Goal: Task Accomplishment & Management: Manage account settings

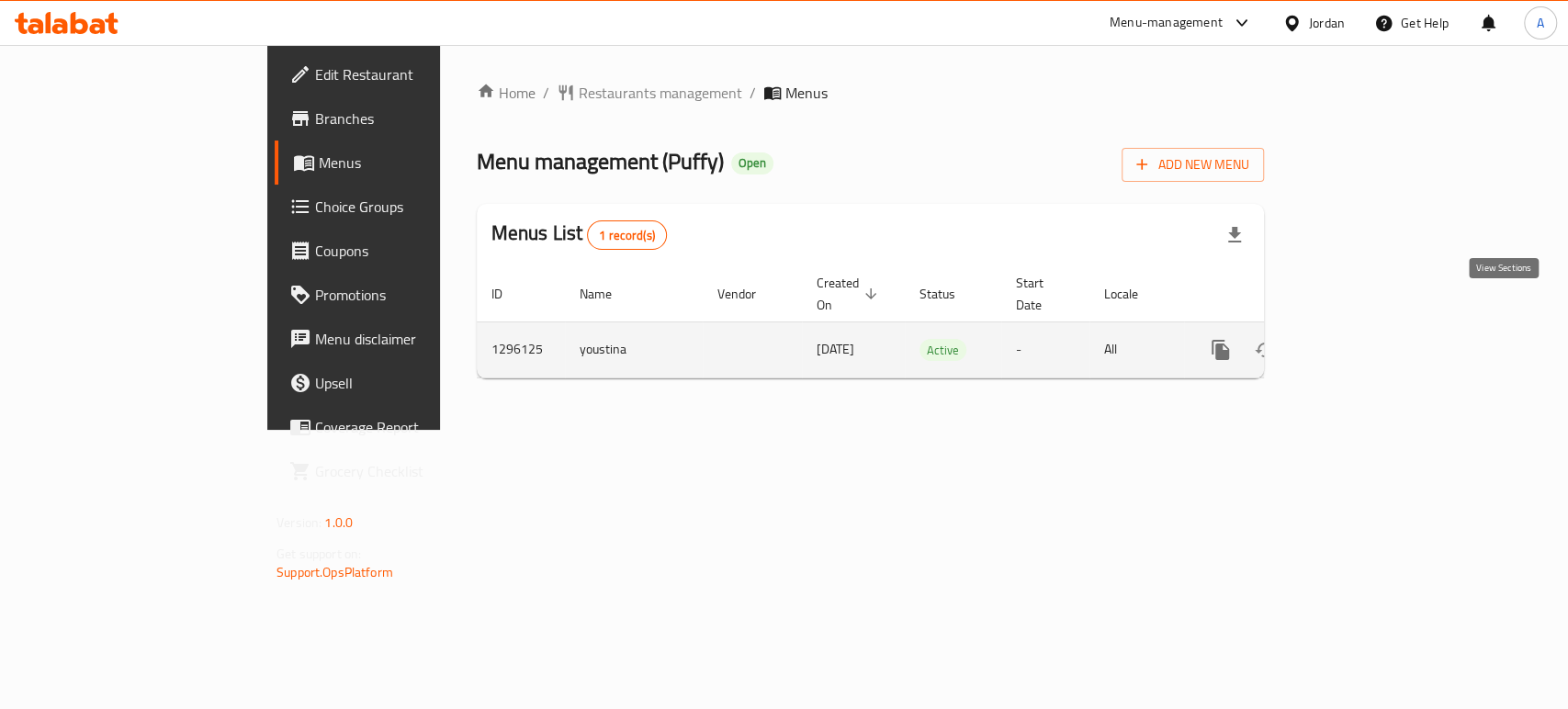
click at [1361, 341] on icon "enhanced table" at bounding box center [1353, 349] width 17 height 17
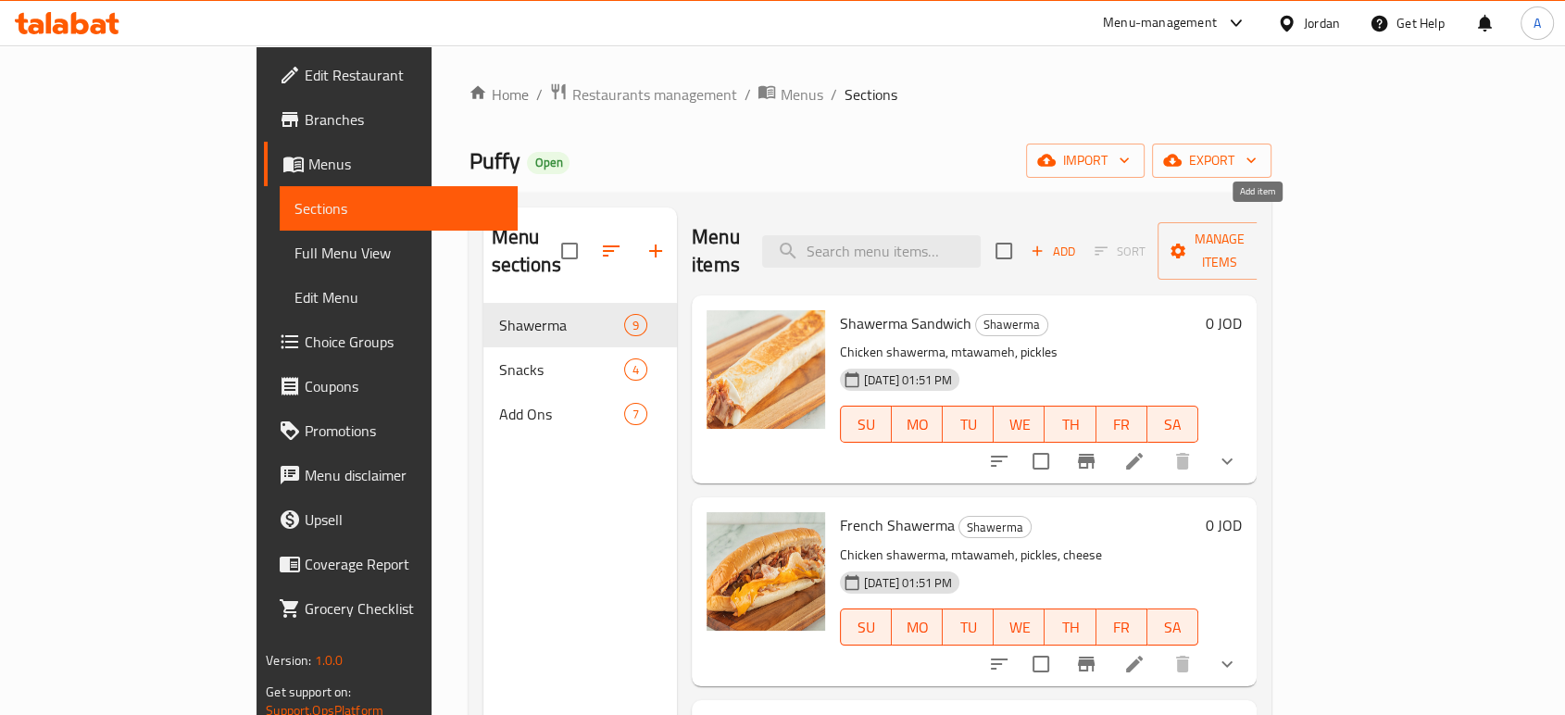
click at [1078, 241] on span "Add" at bounding box center [1053, 251] width 50 height 21
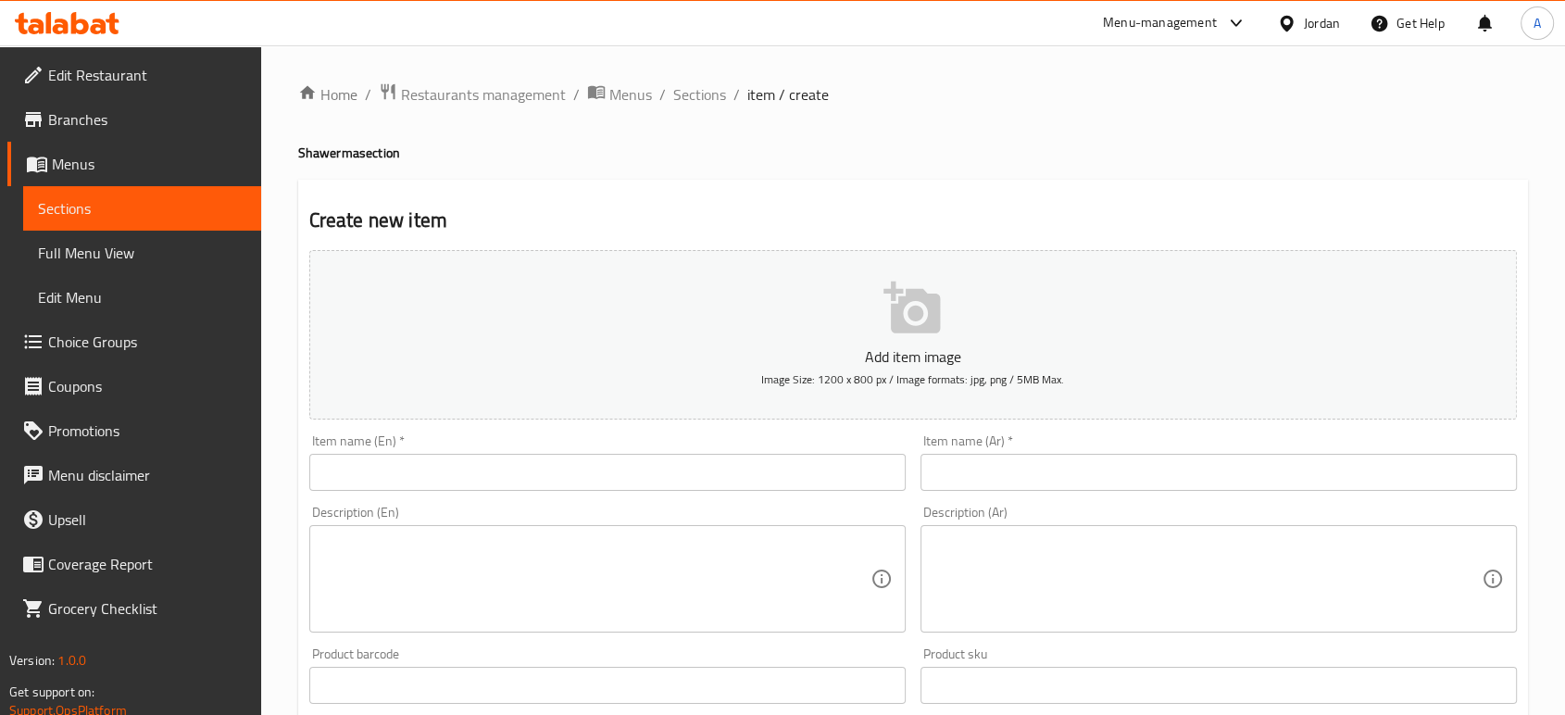
drag, startPoint x: 1331, startPoint y: 415, endPoint x: 1304, endPoint y: 428, distance: 29.8
click at [1331, 454] on input "text" at bounding box center [1219, 472] width 596 height 37
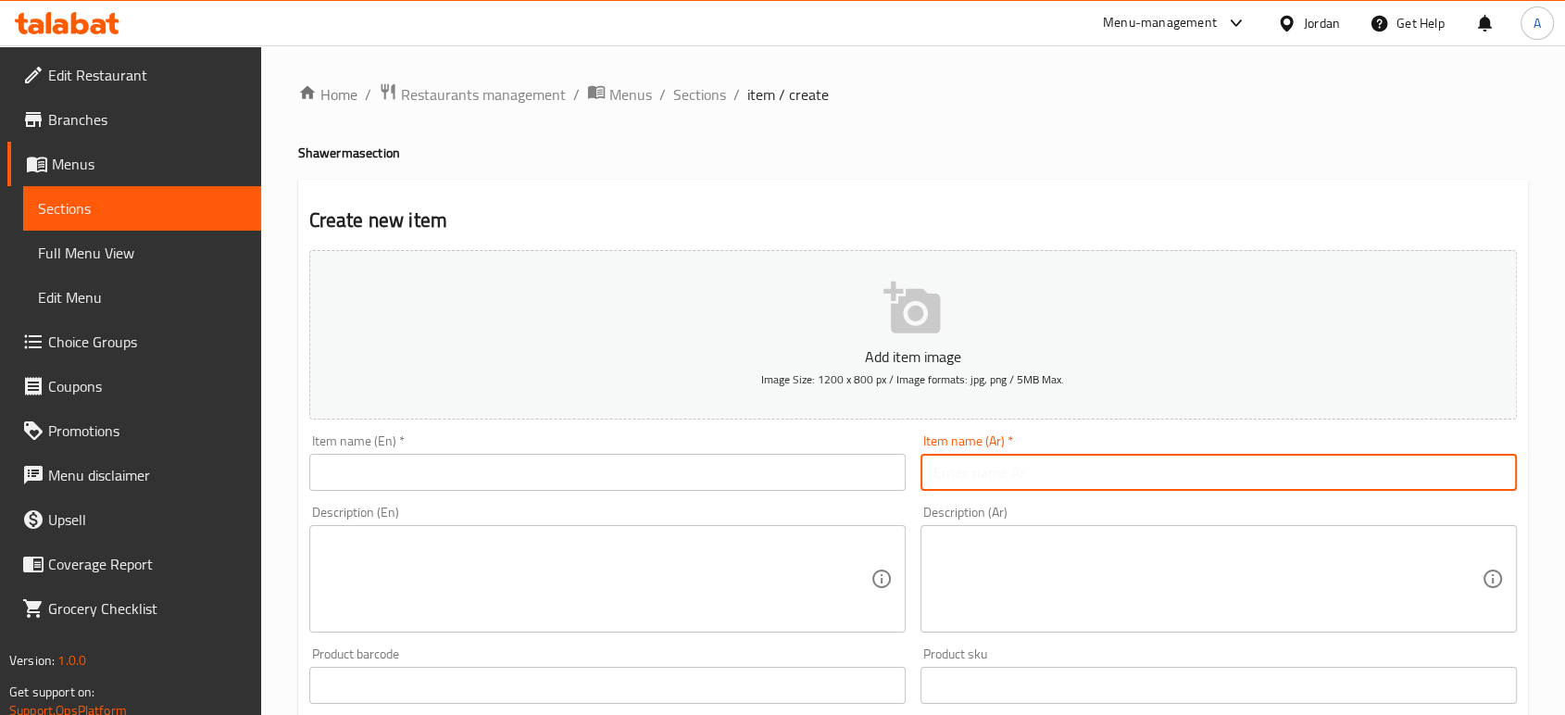
paste input "صحن بفي شاورما"
type input "صحن بفي شاورما"
click at [730, 454] on input "text" at bounding box center [607, 472] width 596 height 37
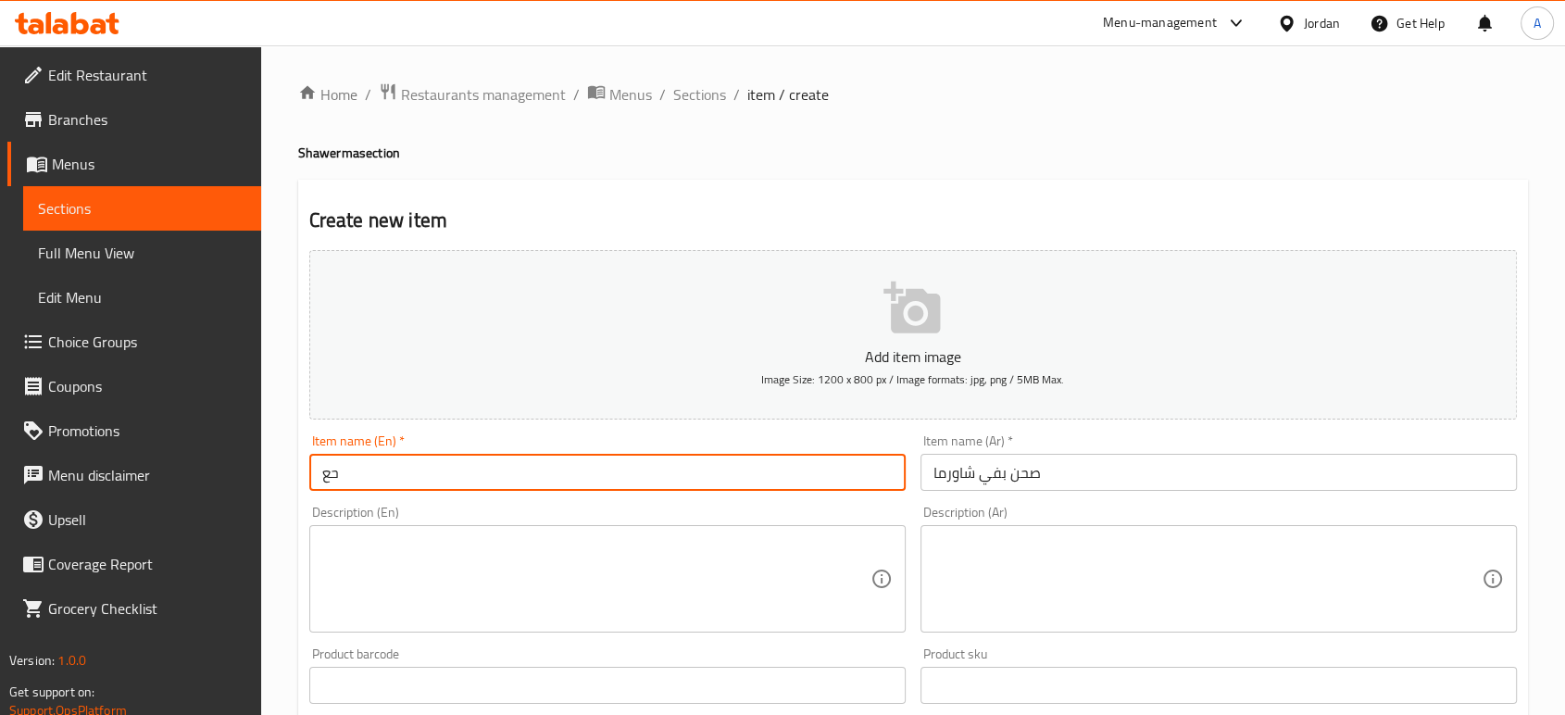
type input "ح"
type input "Puffy shawerma plate"
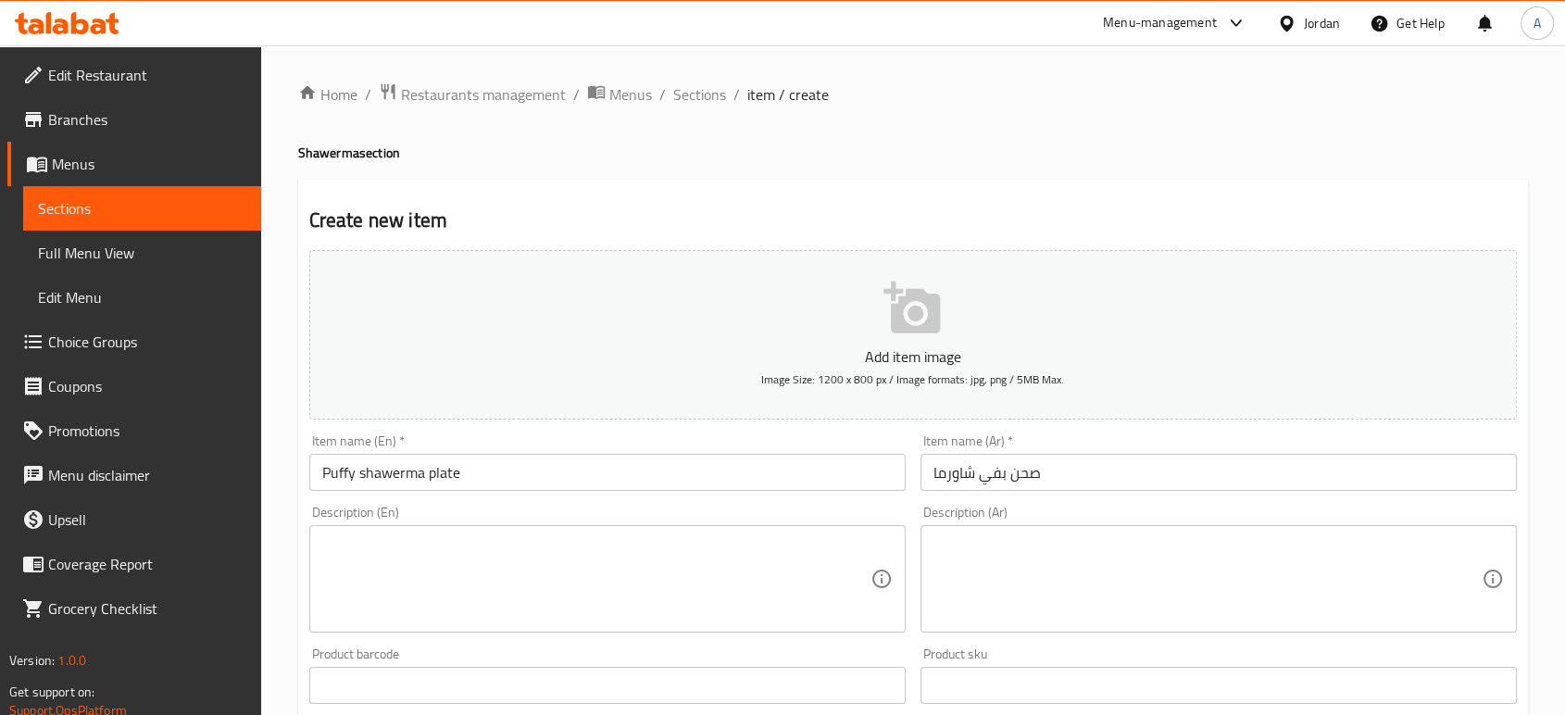
click at [1326, 535] on textarea at bounding box center [1207, 579] width 548 height 88
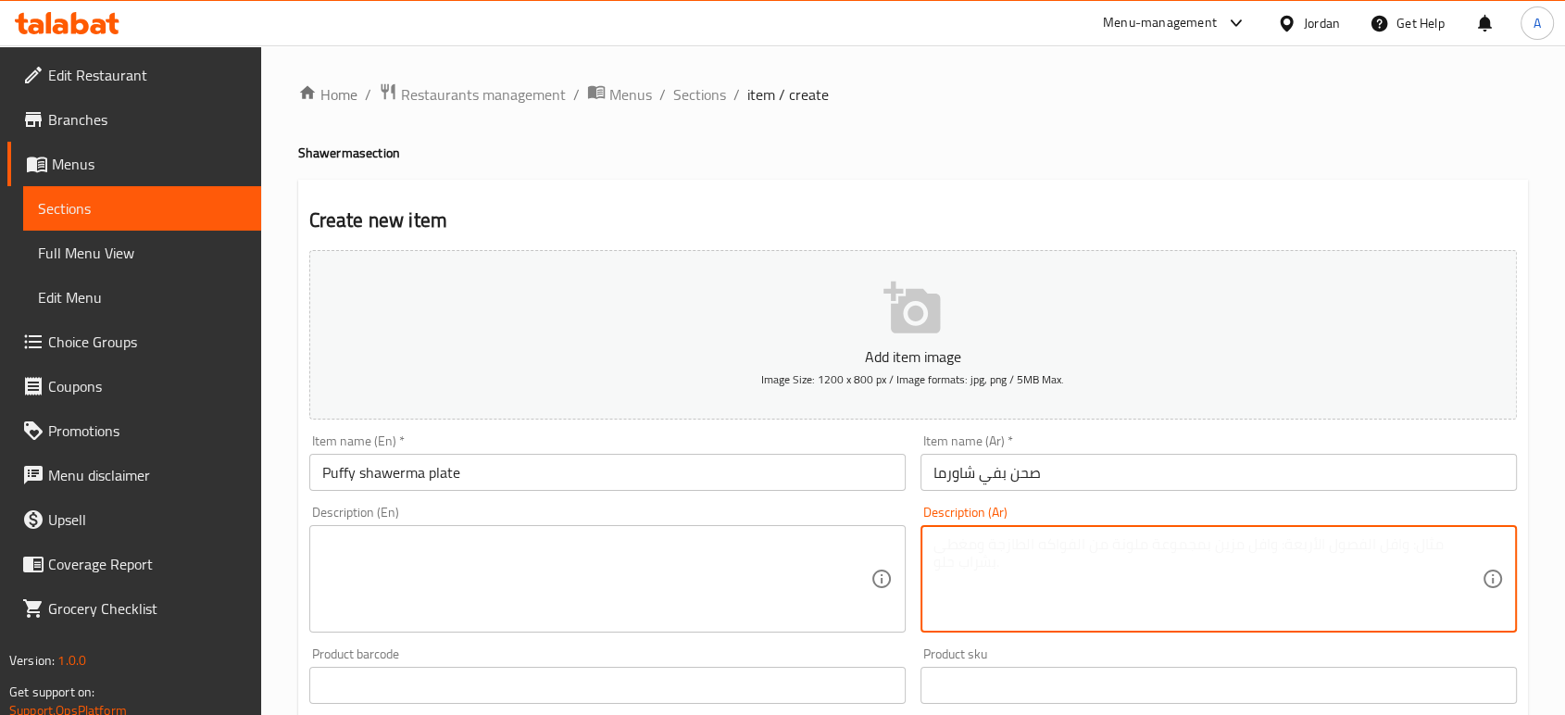
paste textarea "شاورما،[PERSON_NAME]،[GEOGRAPHIC_DATA]،[GEOGRAPHIC_DATA]،[GEOGRAPHIC_DATA] صوص"
type textarea "شاورما،[PERSON_NAME]،[GEOGRAPHIC_DATA]،[GEOGRAPHIC_DATA]،[GEOGRAPHIC_DATA] صوص"
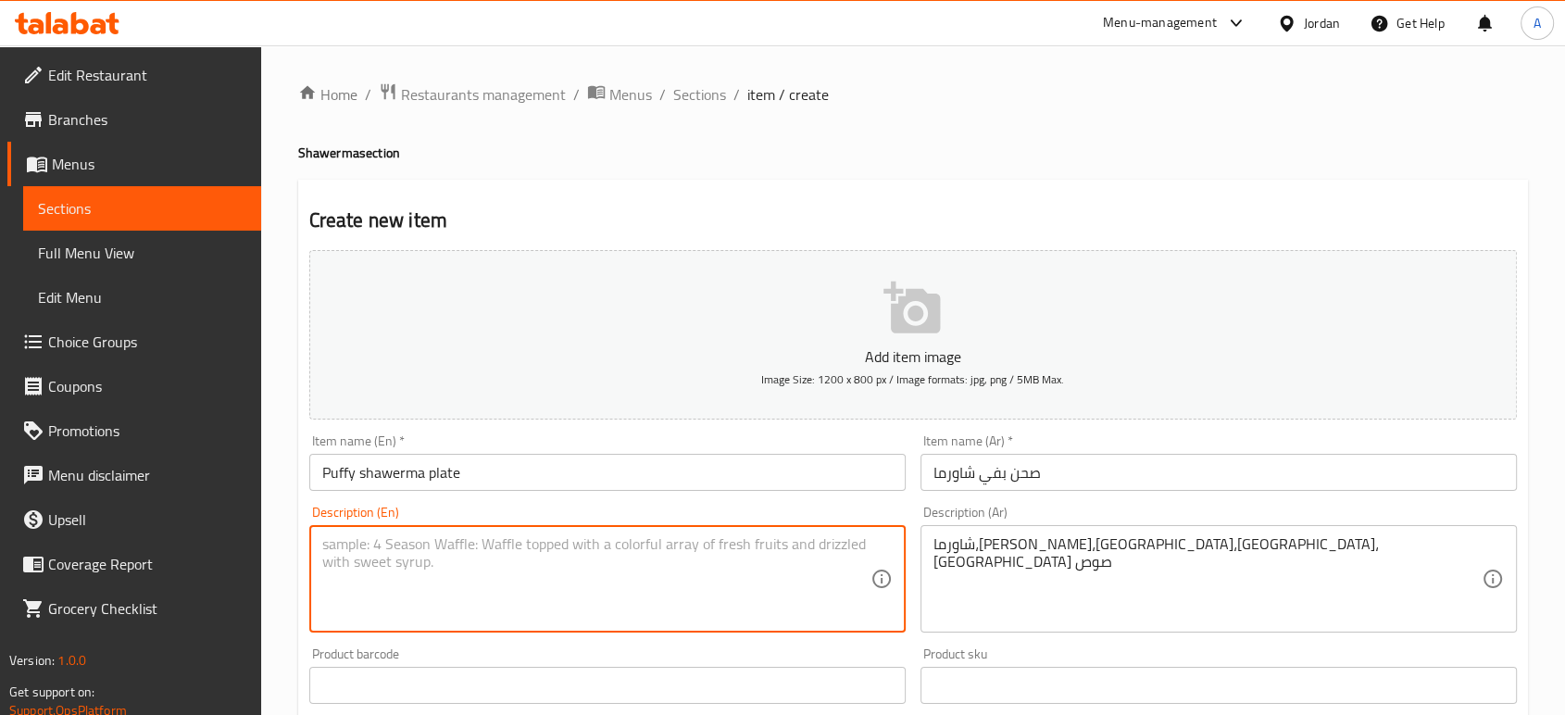
click at [477, 536] on textarea at bounding box center [596, 579] width 548 height 88
type textarea "س"
click at [335, 535] on textarea "shaerma - fries - cheese- jalapeno- sauce" at bounding box center [596, 579] width 548 height 88
type textarea "shawerma - fries - cheese- jalapeno- sauce"
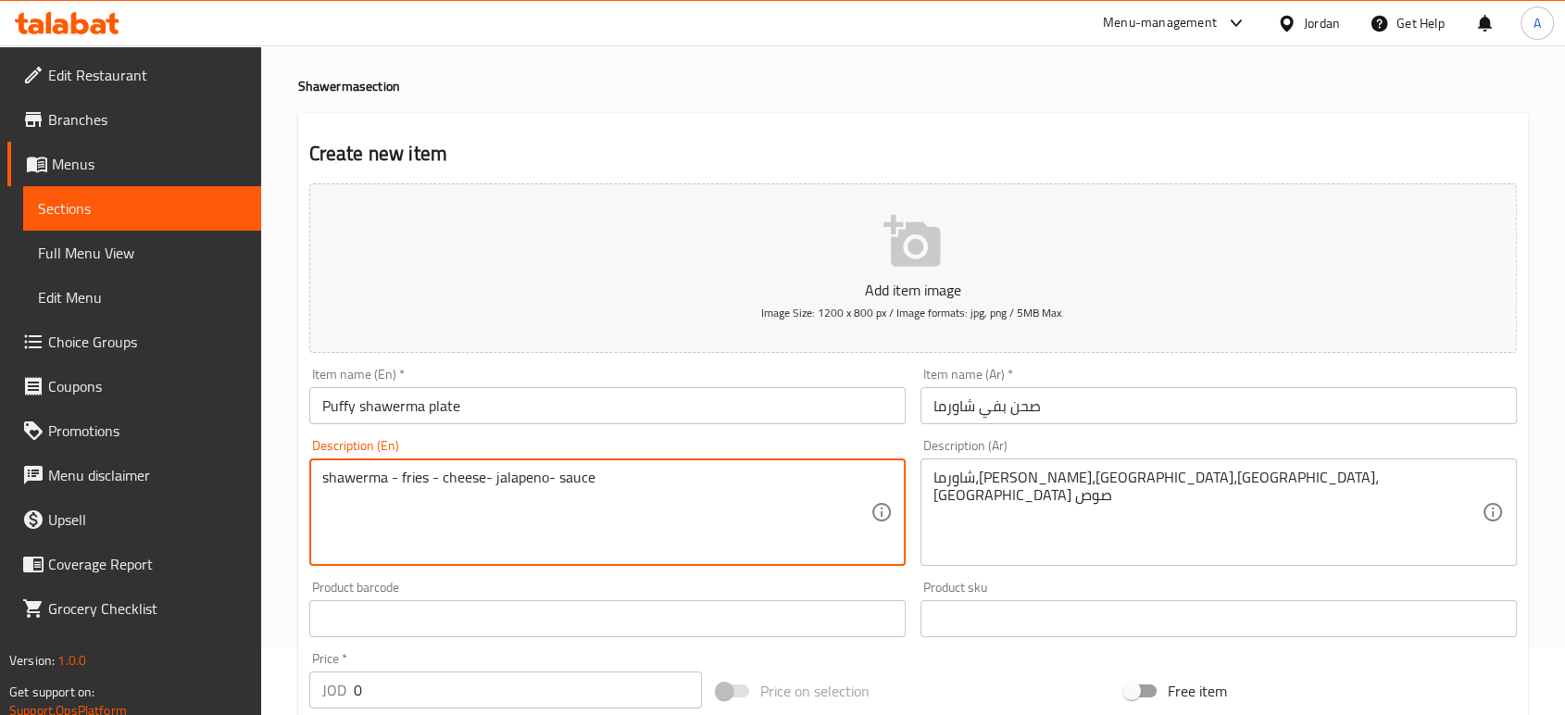
scroll to position [103, 0]
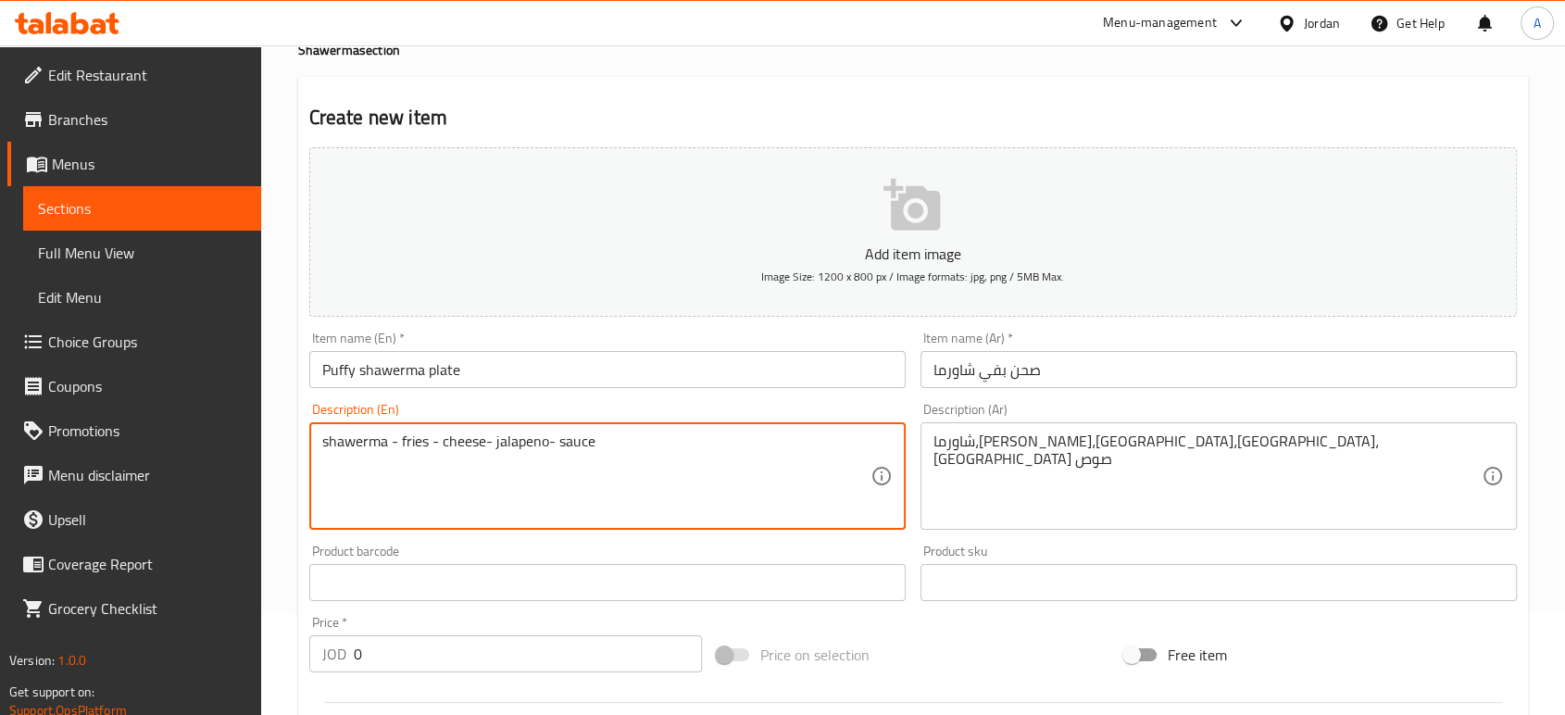
drag, startPoint x: 363, startPoint y: 582, endPoint x: 208, endPoint y: 574, distance: 154.8
click at [230, 582] on div "Edit Restaurant Branches Menus Sections Full Menu View Edit Menu Choice Groups …" at bounding box center [782, 574] width 1565 height 1263
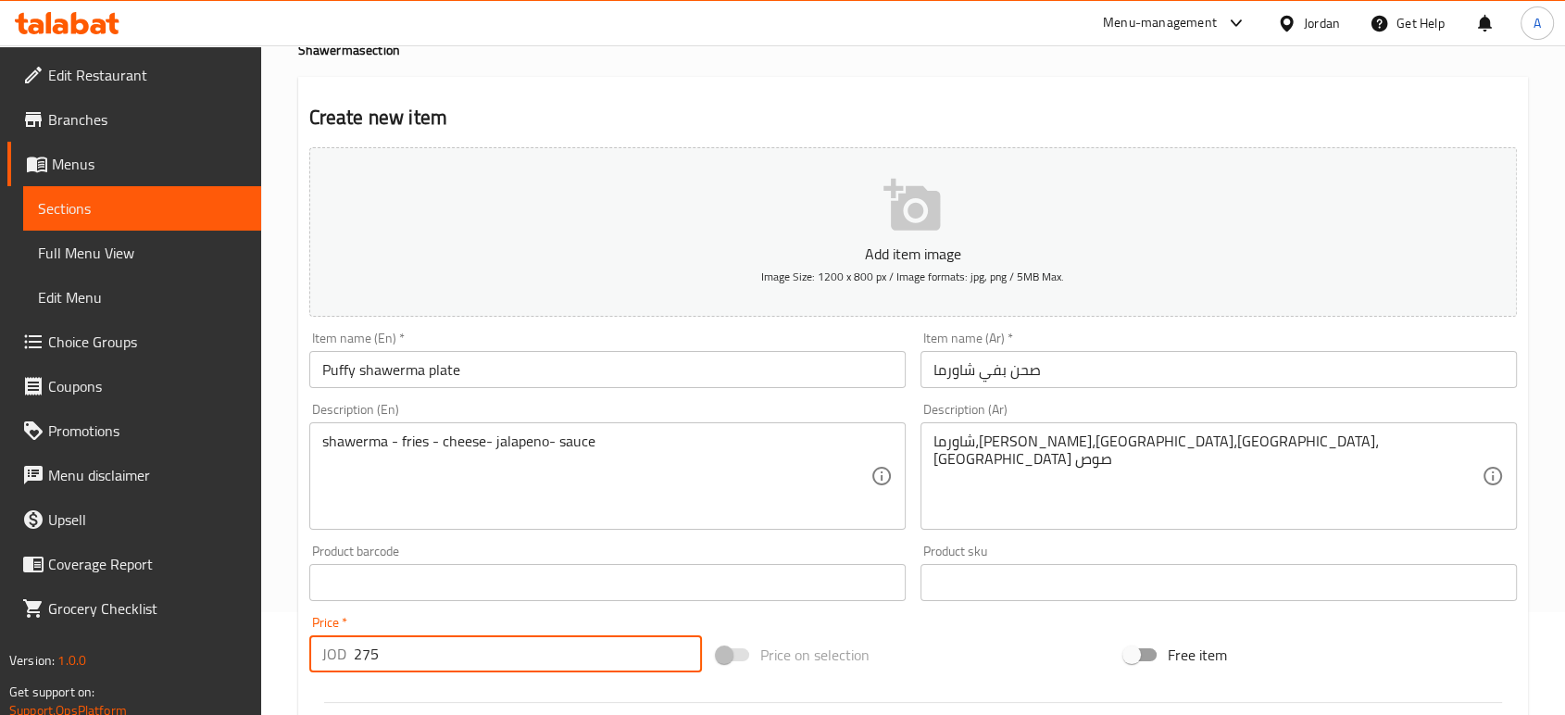
click at [354, 635] on input "275" at bounding box center [528, 653] width 348 height 37
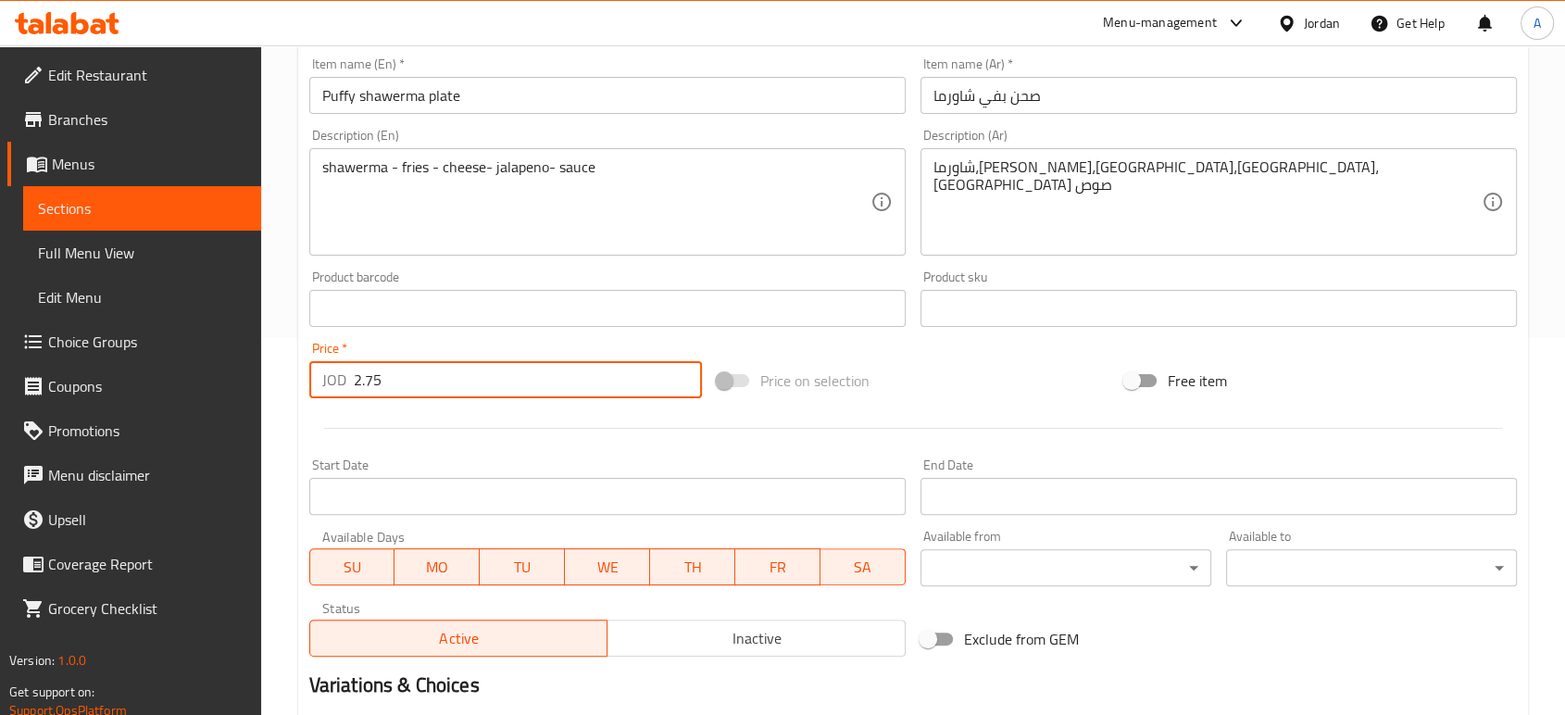
scroll to position [499, 0]
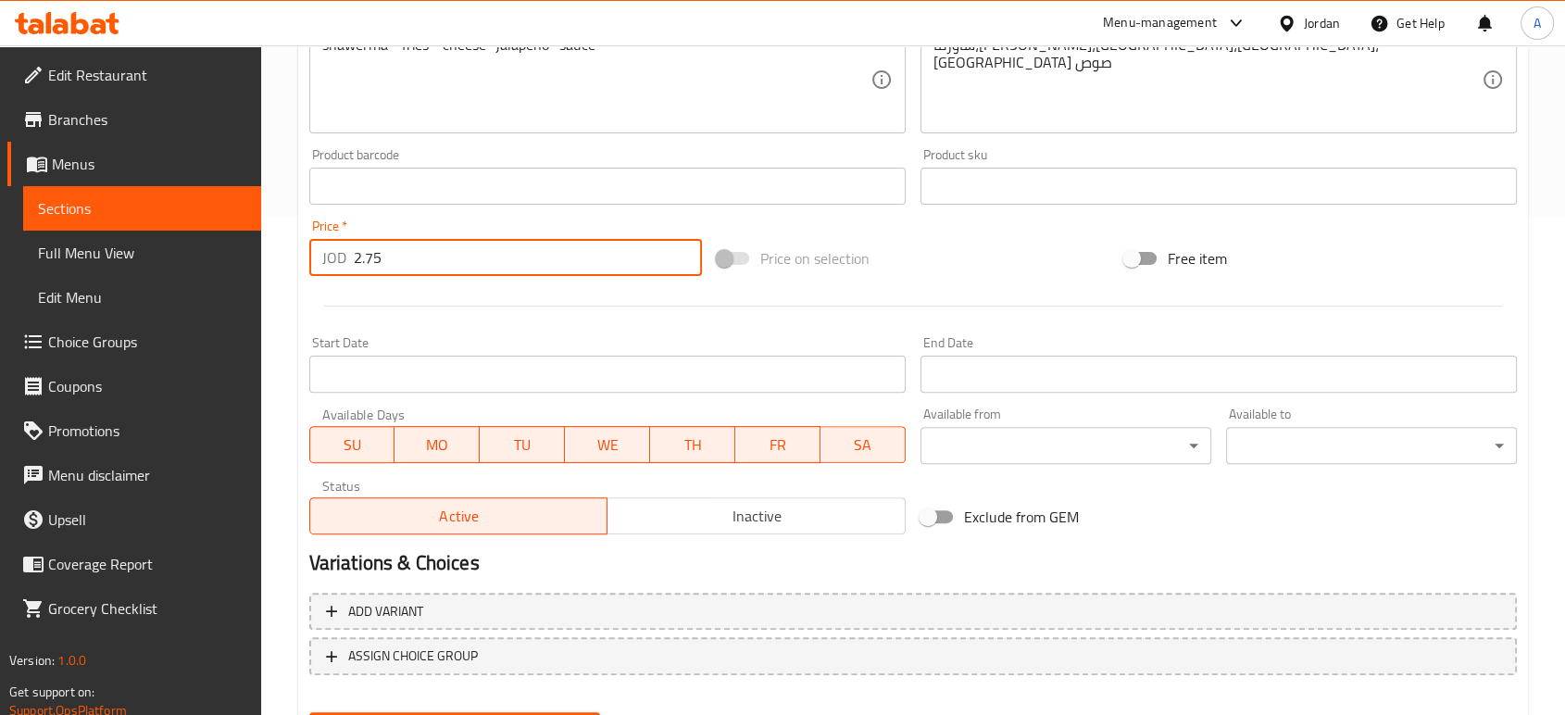
type input "2.75"
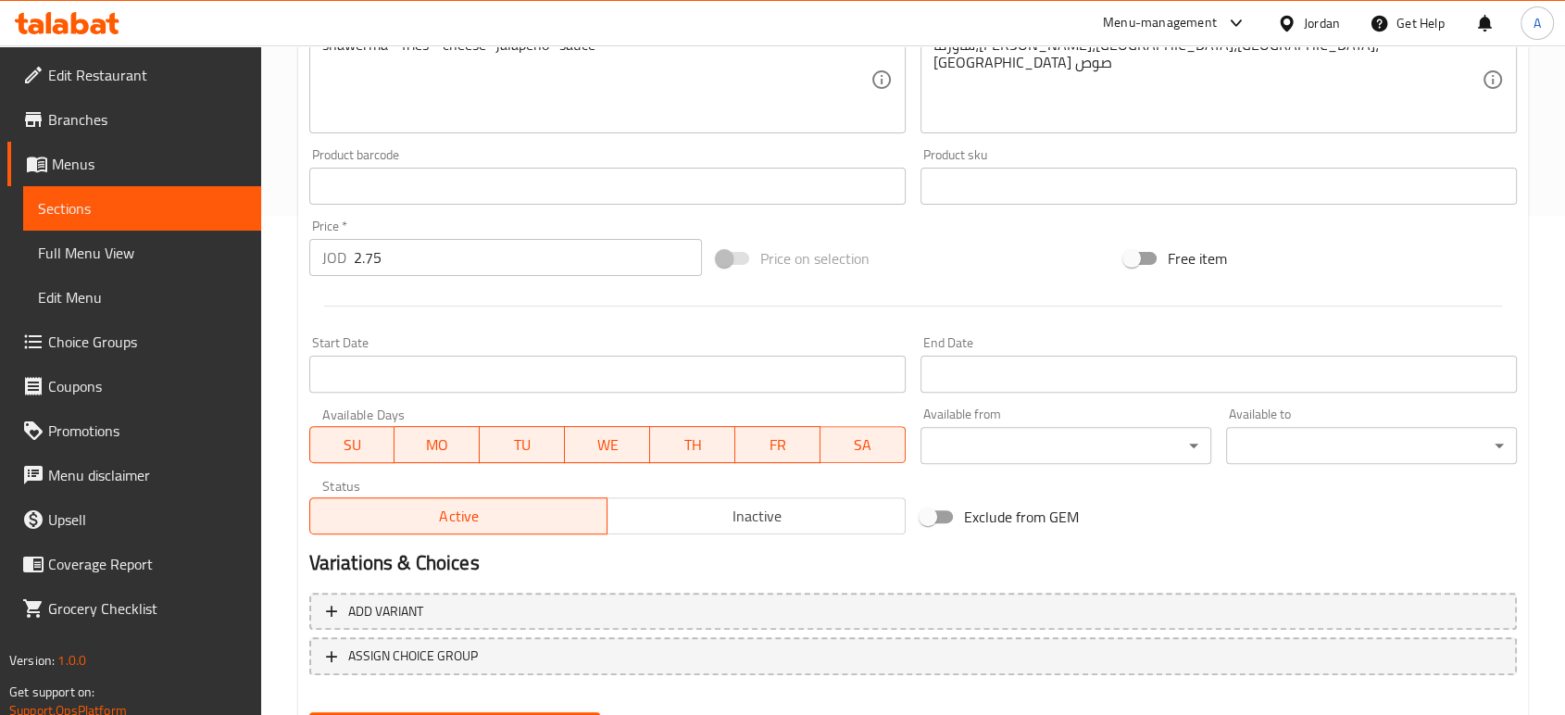
click at [502, 705] on div "Create" at bounding box center [455, 729] width 306 height 49
click at [500, 714] on span "Create" at bounding box center [454, 729] width 261 height 23
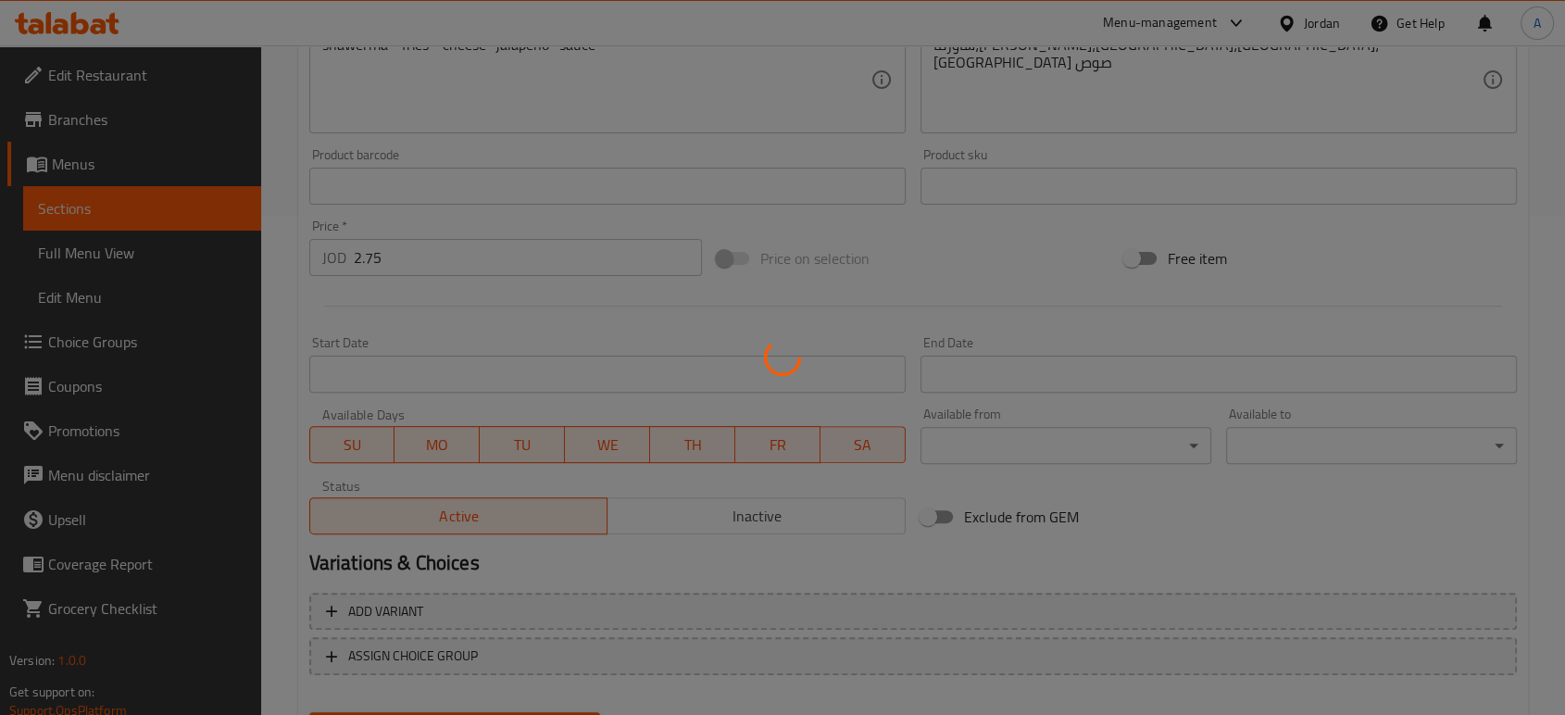
type input "0"
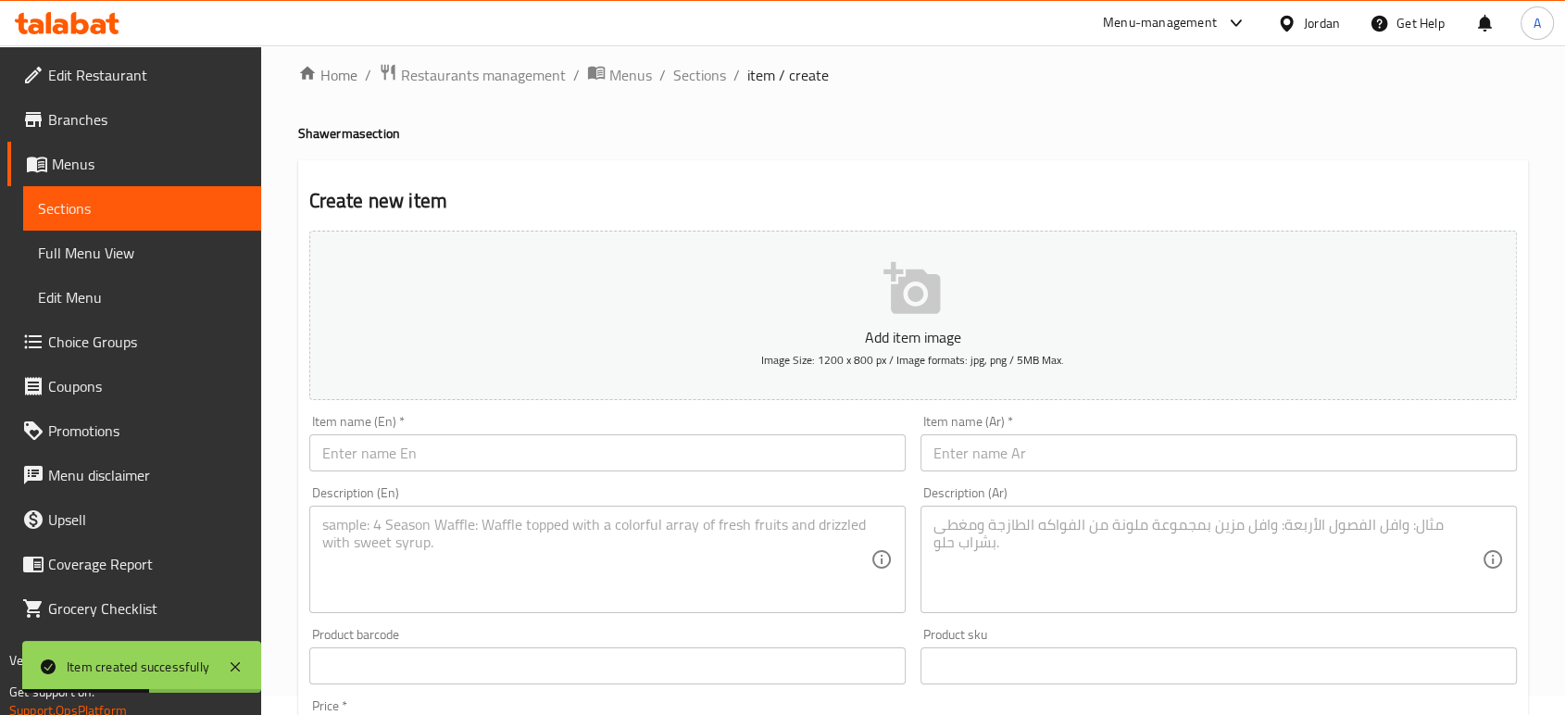
scroll to position [0, 0]
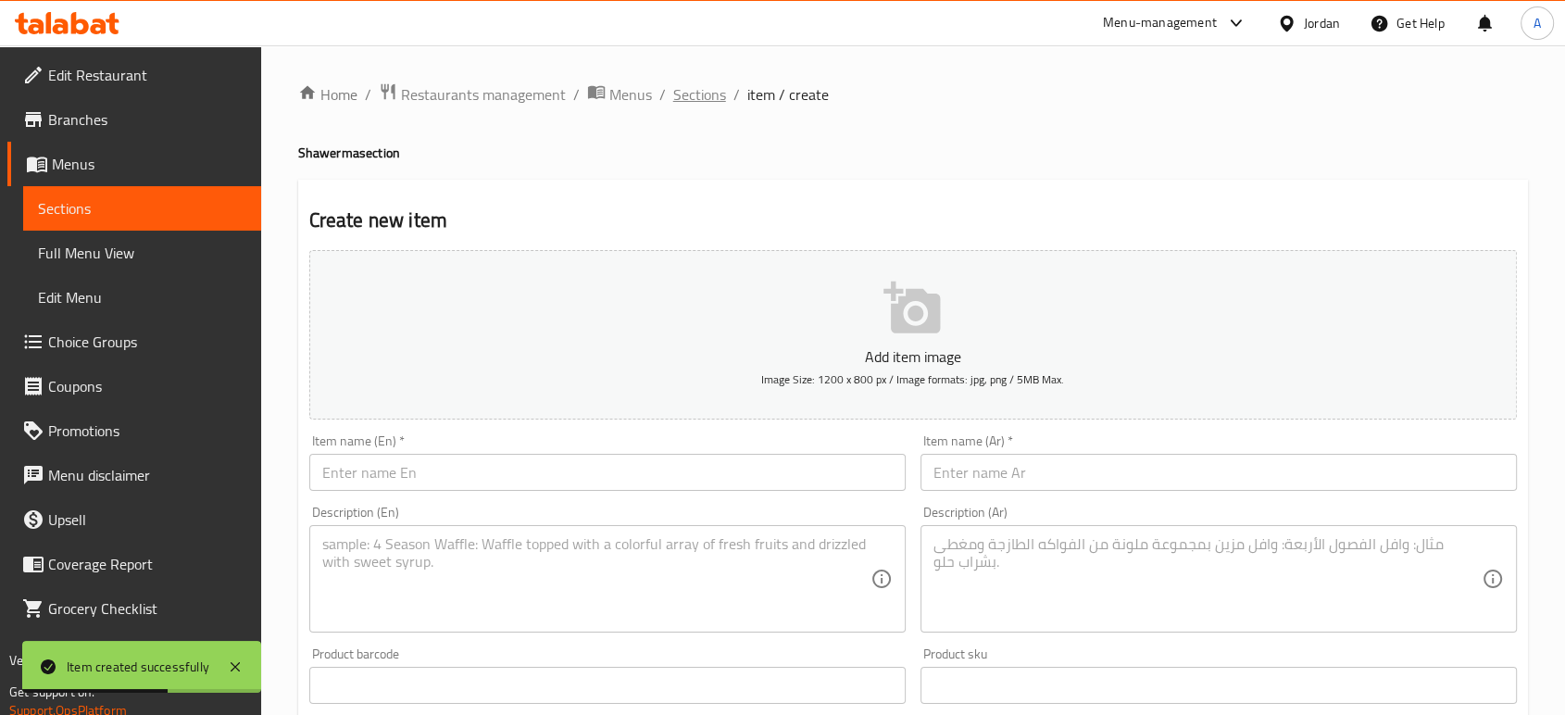
click at [673, 93] on span "Sections" at bounding box center [699, 94] width 53 height 22
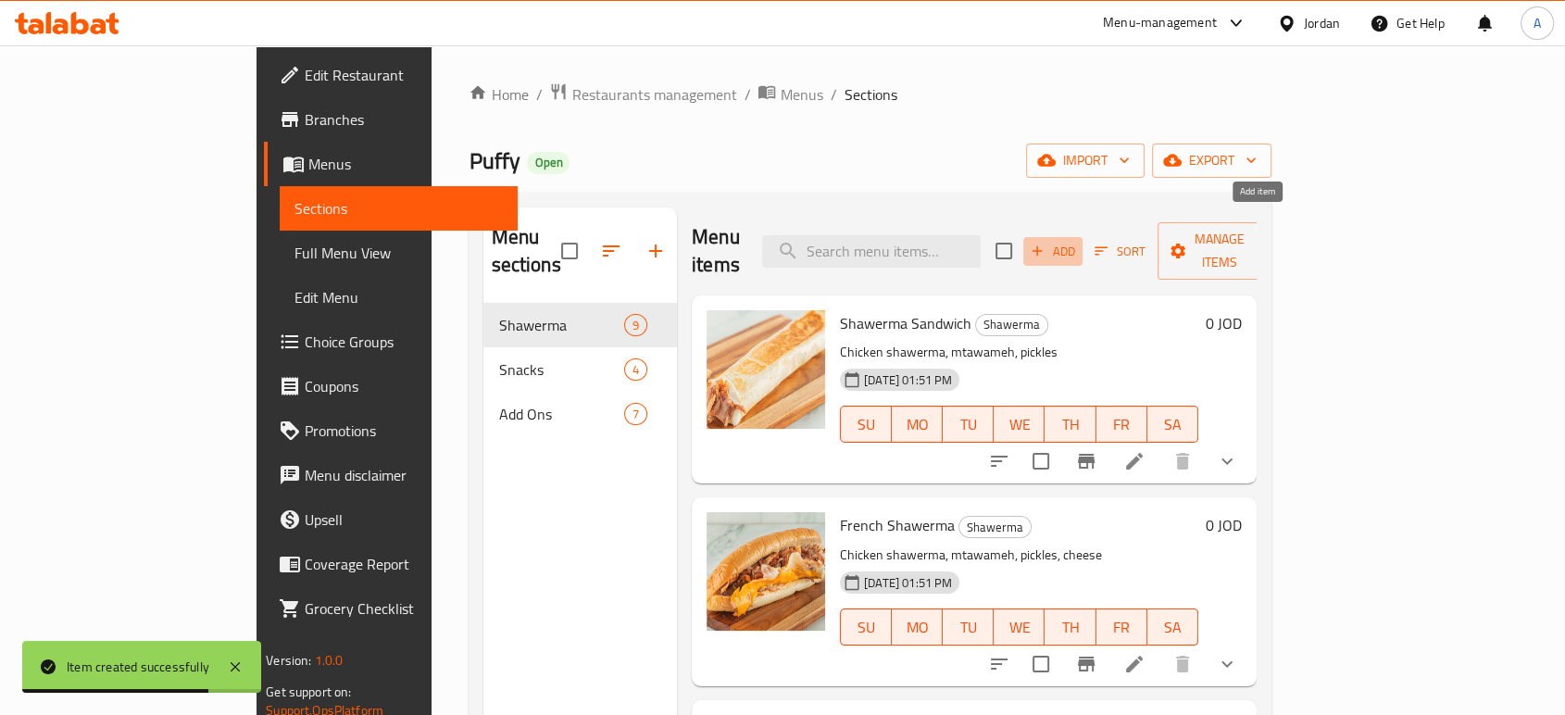
click at [1078, 241] on span "Add" at bounding box center [1053, 251] width 50 height 21
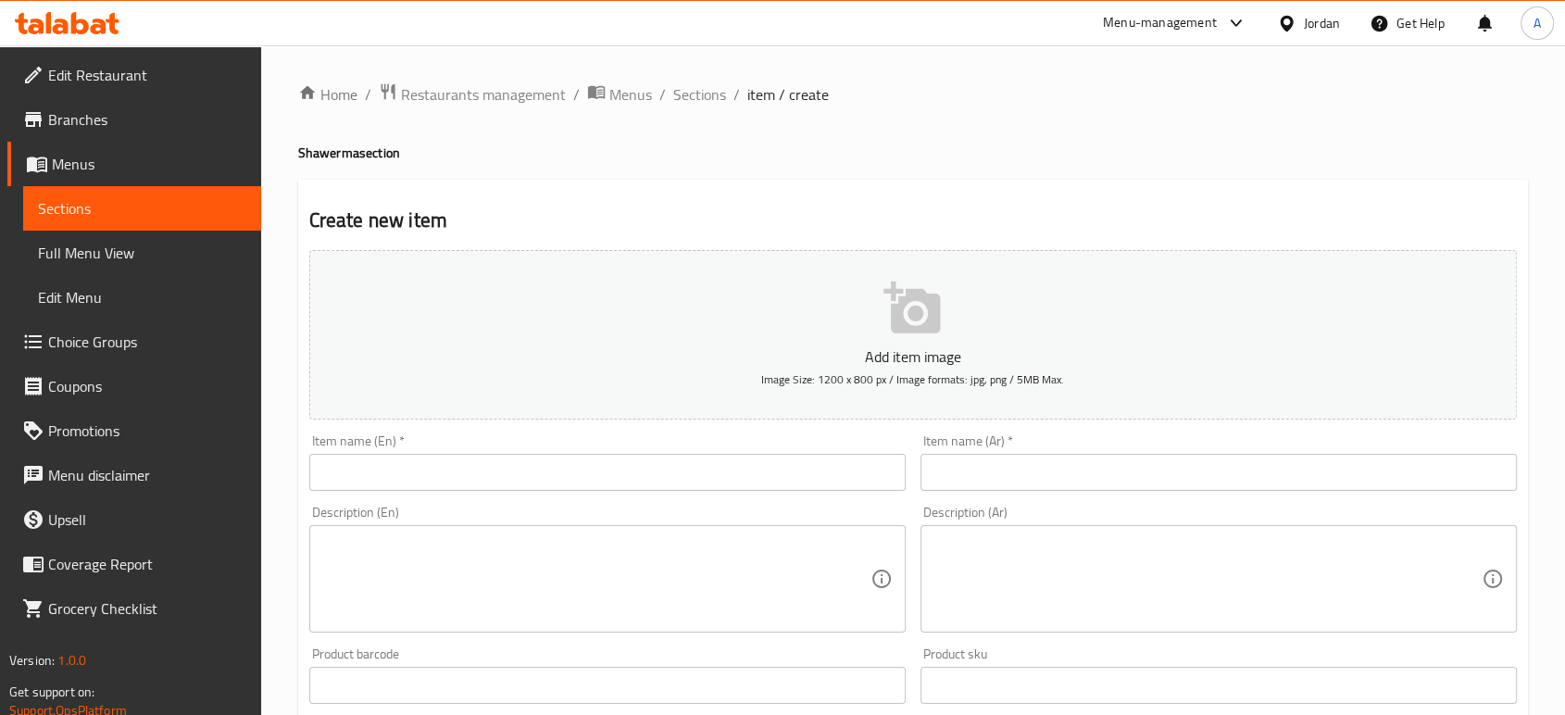
drag, startPoint x: 1296, startPoint y: 428, endPoint x: 1069, endPoint y: 431, distance: 226.9
click at [1296, 454] on input "text" at bounding box center [1219, 472] width 596 height 37
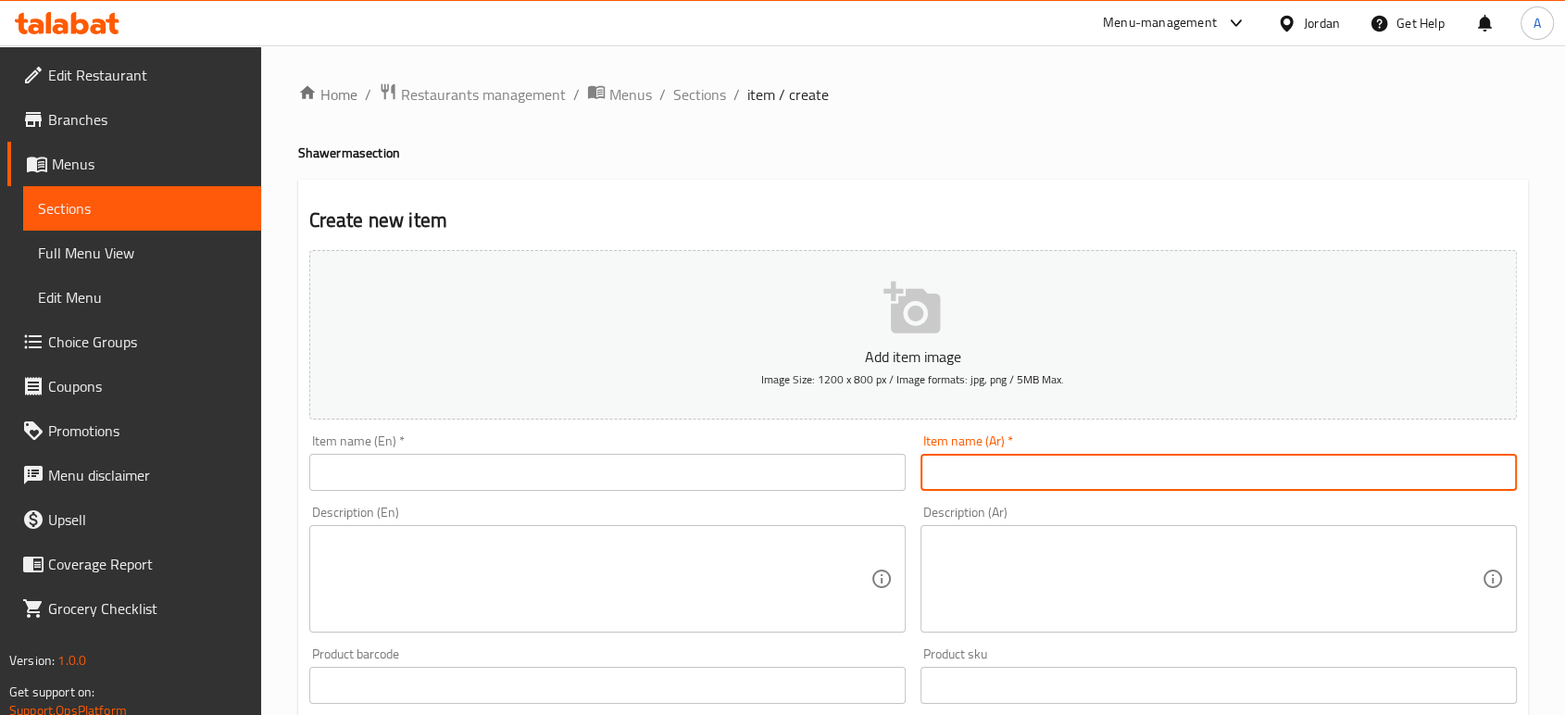
paste input "صحن بفي كريسبي 3,00"
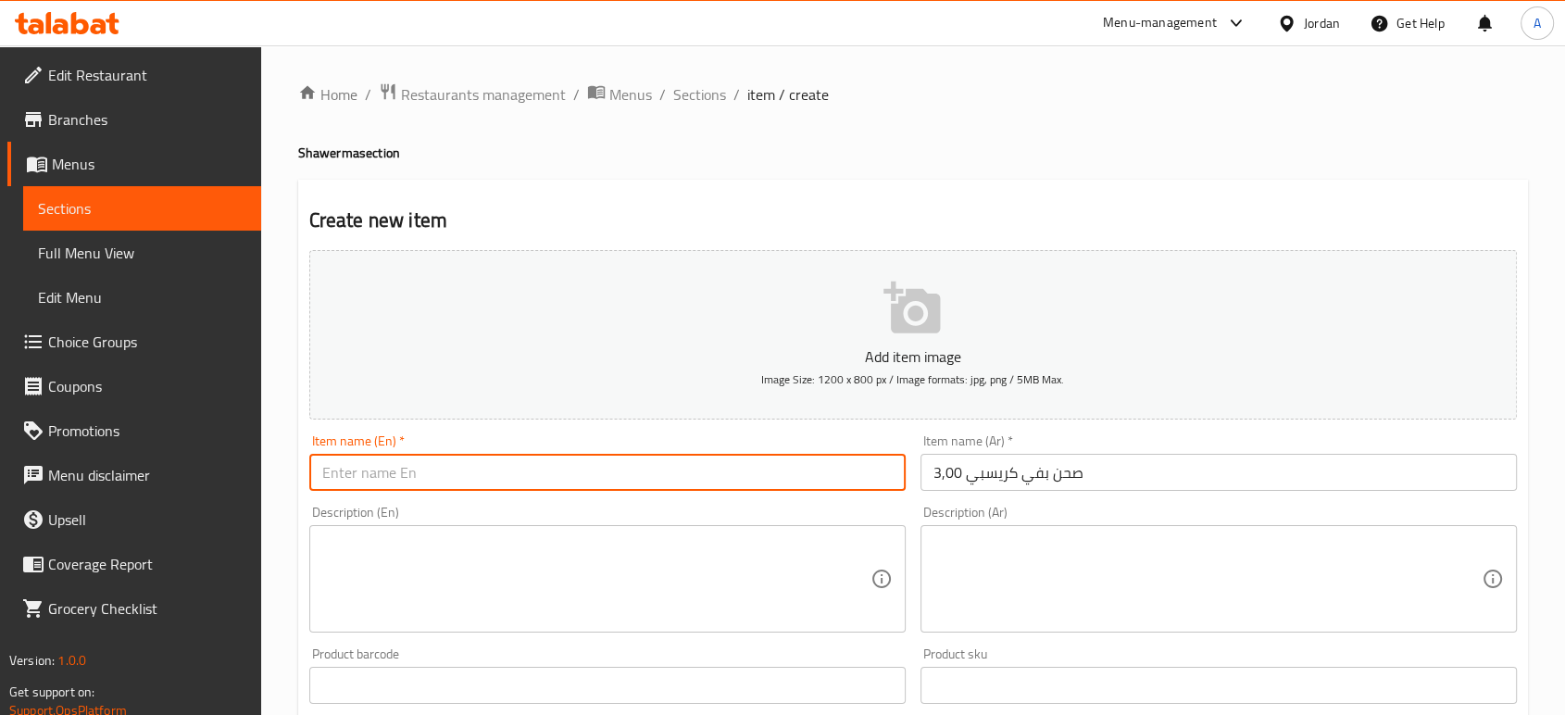
click at [587, 454] on input "text" at bounding box center [607, 472] width 596 height 37
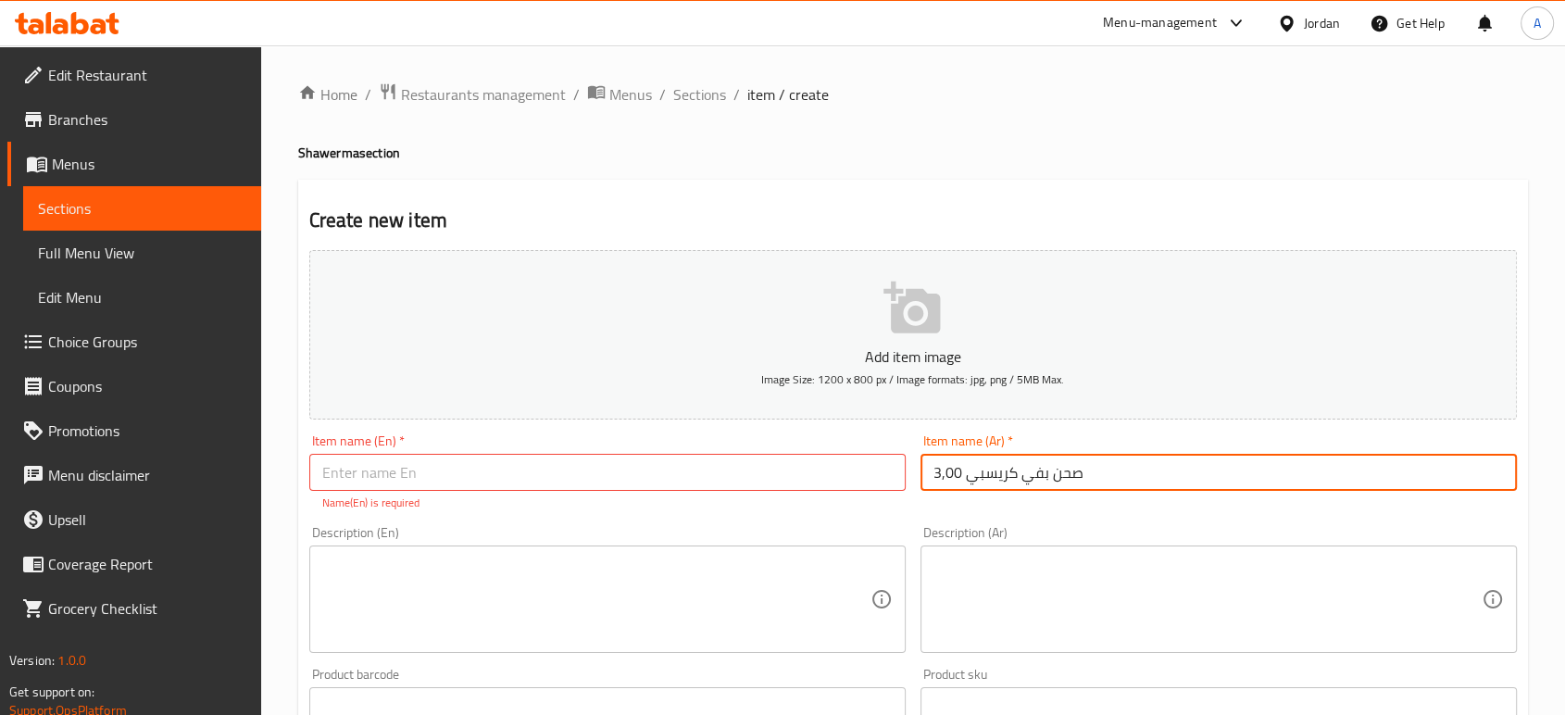
drag, startPoint x: 953, startPoint y: 437, endPoint x: 919, endPoint y: 435, distance: 34.3
click at [921, 454] on input "صحن بفي كريسبي 3,00" at bounding box center [1219, 472] width 596 height 37
type input "صحن [PERSON_NAME]"
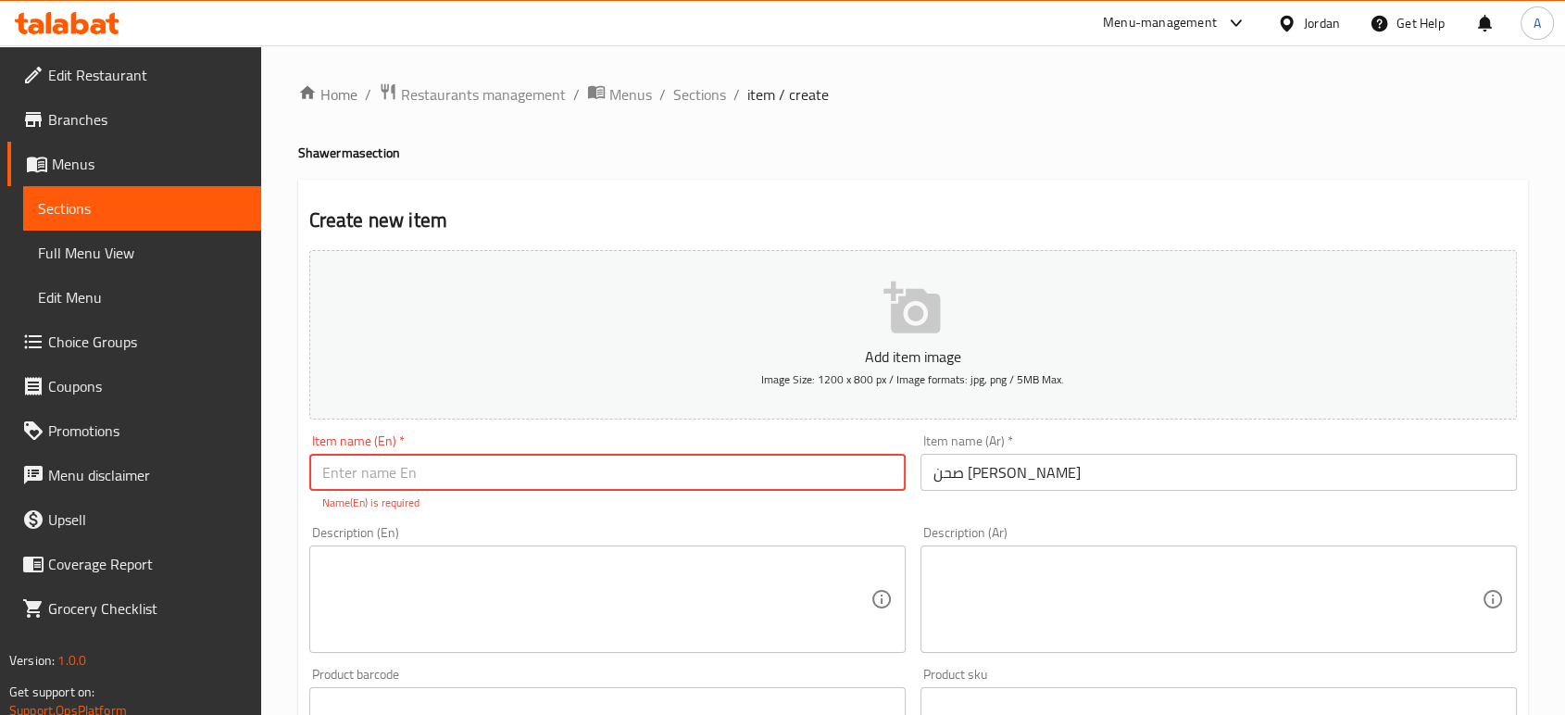
click at [669, 454] on input "text" at bounding box center [607, 472] width 596 height 37
type input "Puffy Crispy Plate"
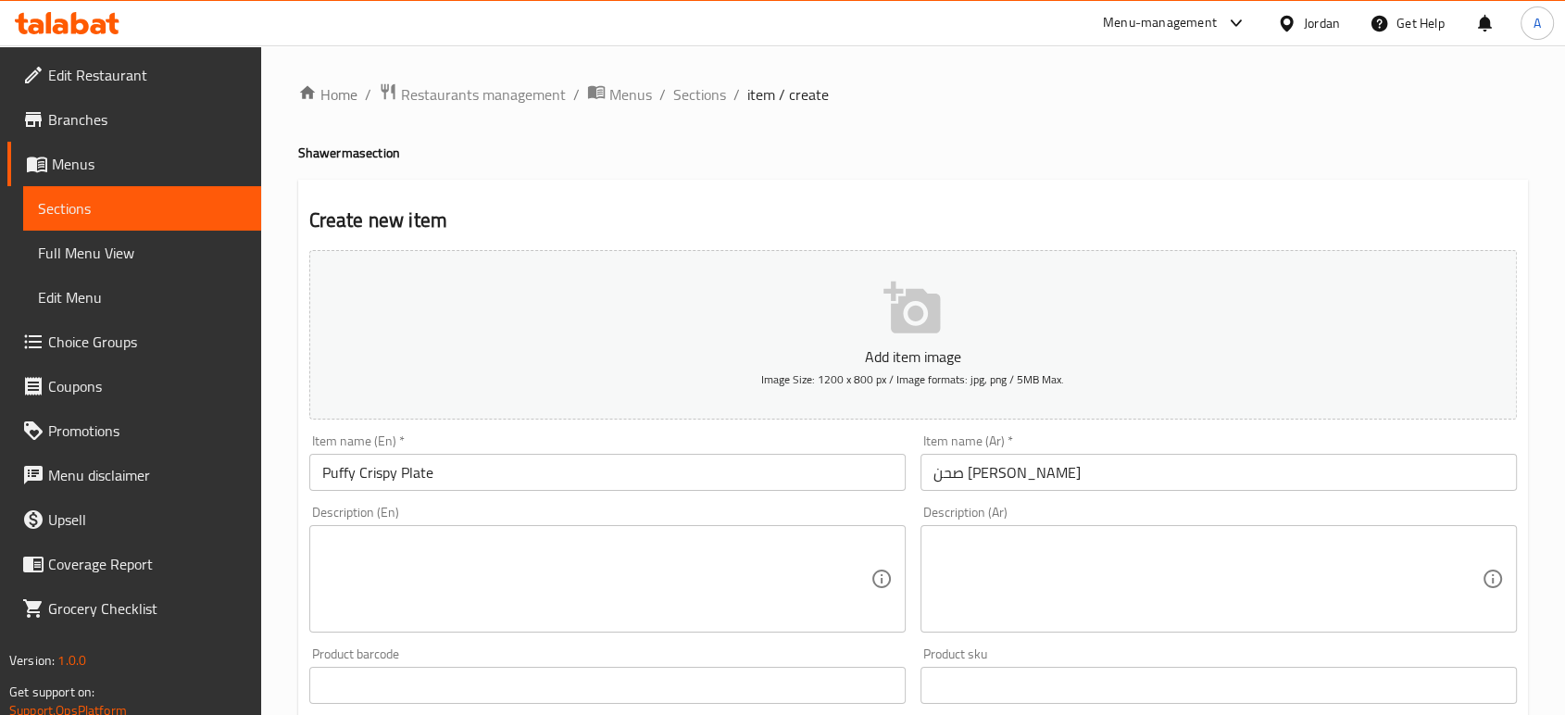
drag, startPoint x: 363, startPoint y: 697, endPoint x: 307, endPoint y: 688, distance: 57.2
type input "3"
drag, startPoint x: 1308, startPoint y: 495, endPoint x: 1287, endPoint y: 495, distance: 20.4
click at [1308, 535] on textarea at bounding box center [1207, 579] width 548 height 88
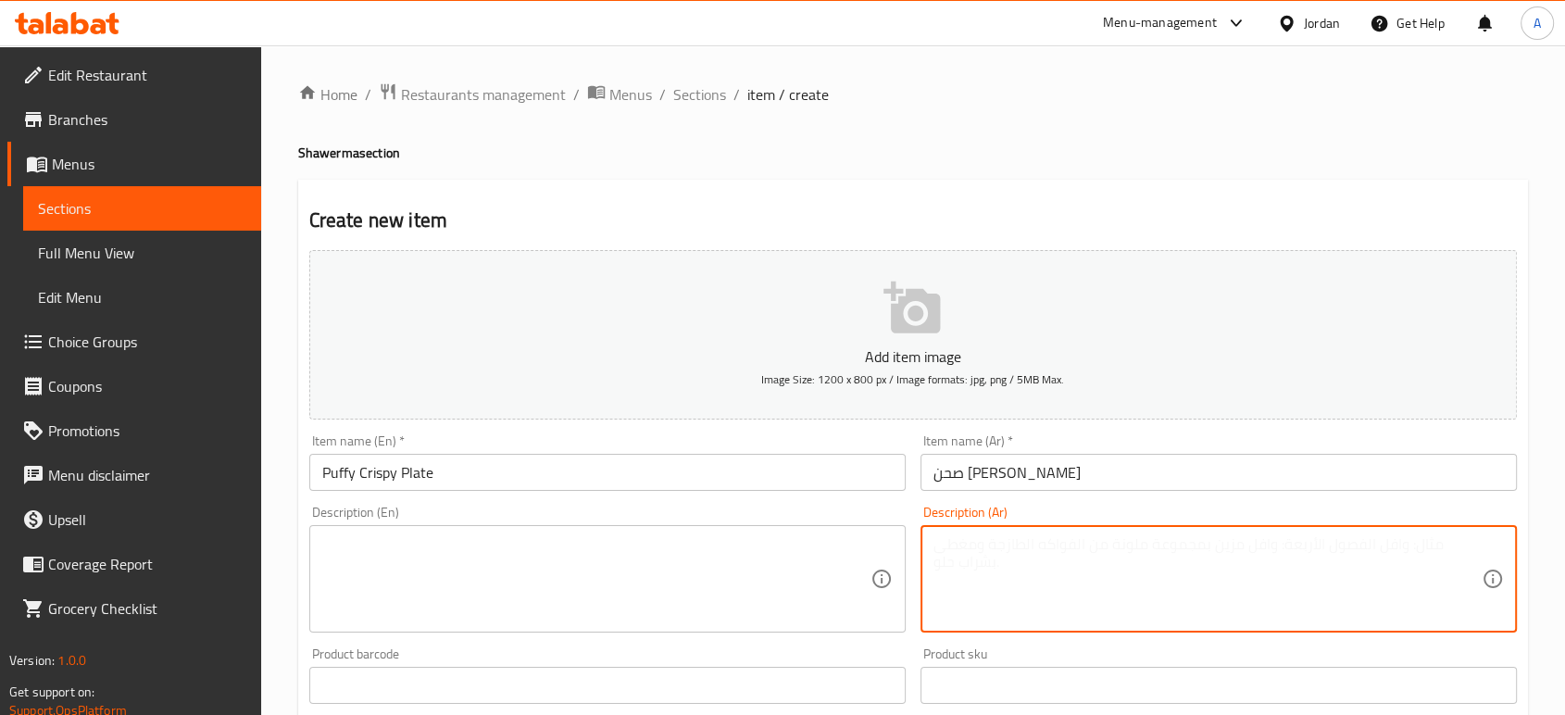
paste textarea "[PERSON_NAME]،[PERSON_NAME]،[PERSON_NAME]،بفي صوص"
type textarea "[PERSON_NAME]،[PERSON_NAME]،[PERSON_NAME]،بفي صوص"
click at [701, 535] on textarea at bounding box center [596, 579] width 548 height 88
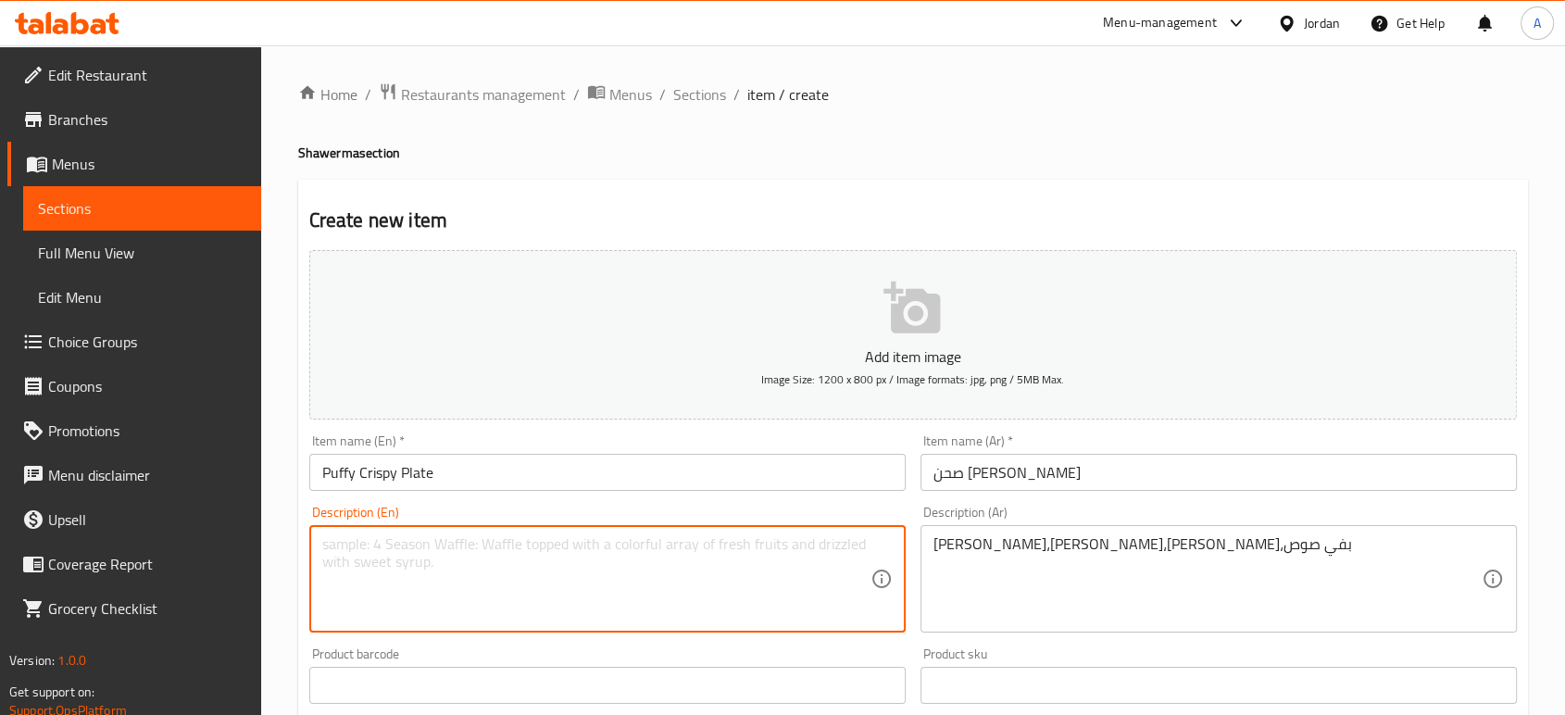
type textarea "ؤ"
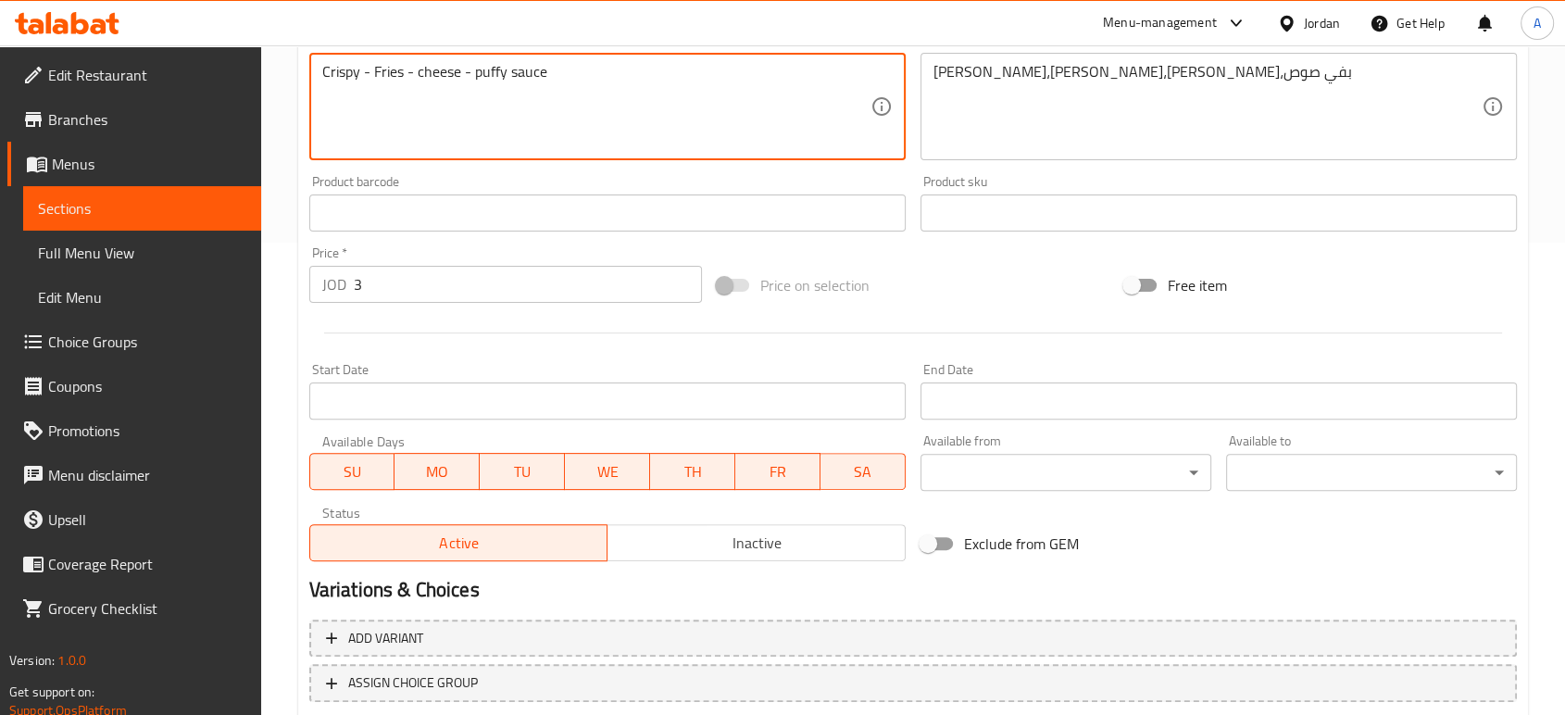
scroll to position [499, 0]
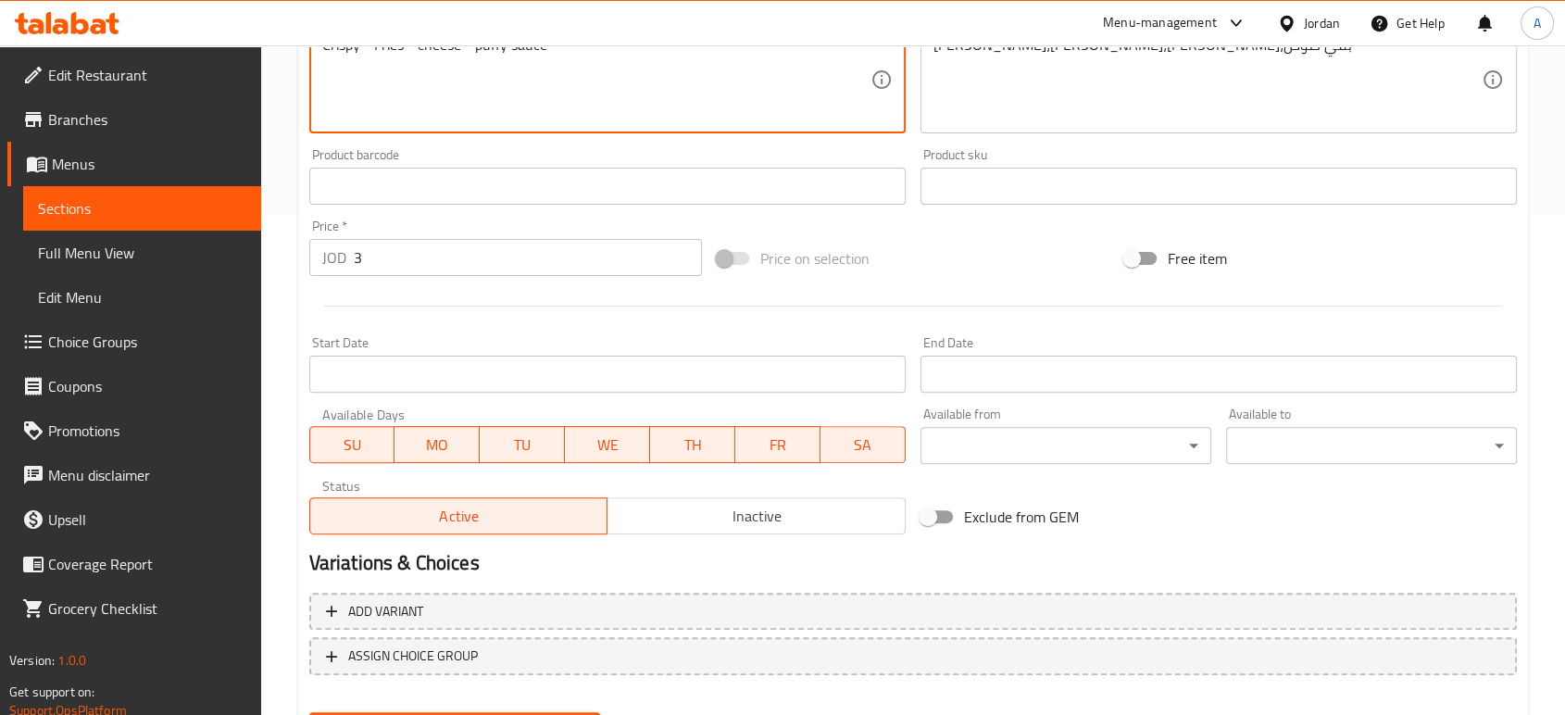
type textarea "Crispy - Fries - cheese - puffy sauce"
click at [407, 714] on span "Create" at bounding box center [454, 729] width 261 height 23
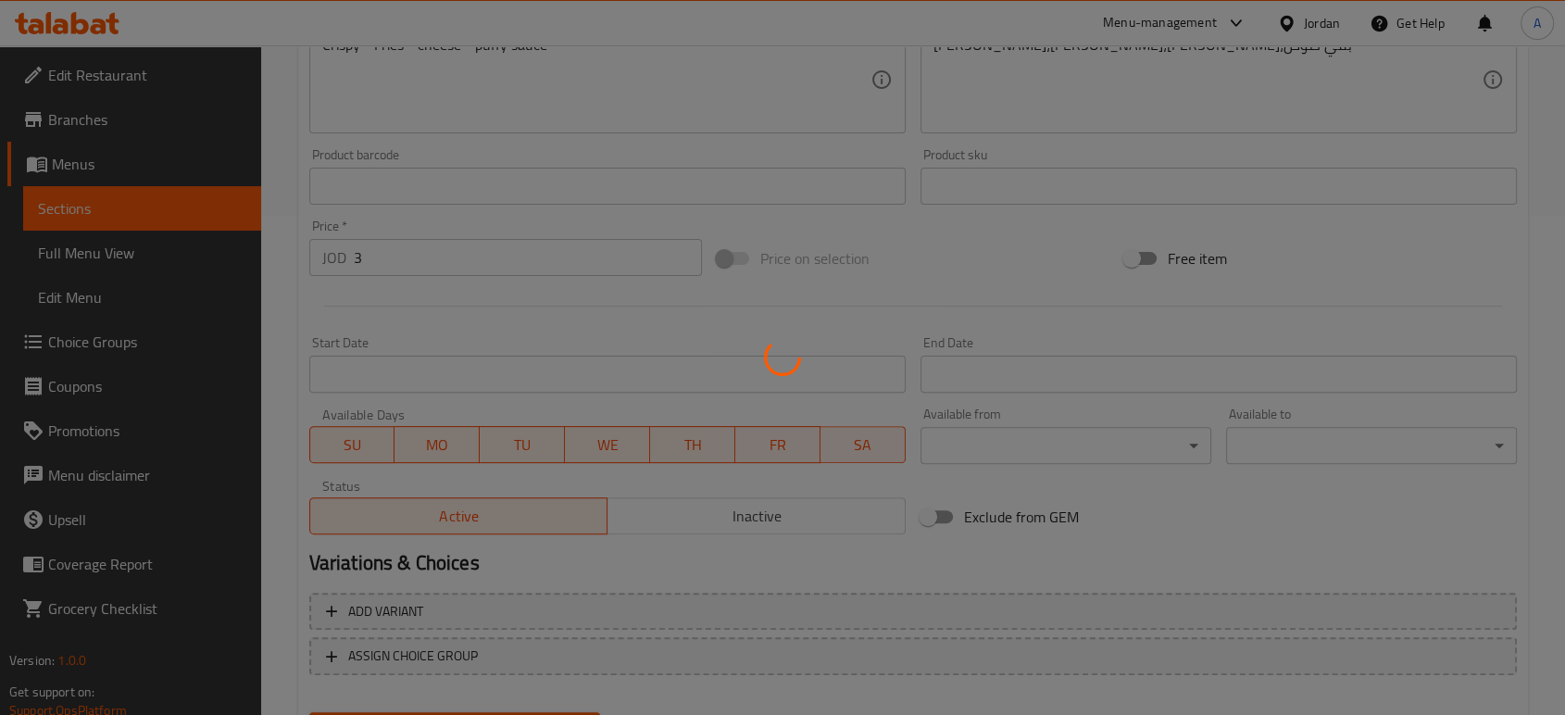
type input "0"
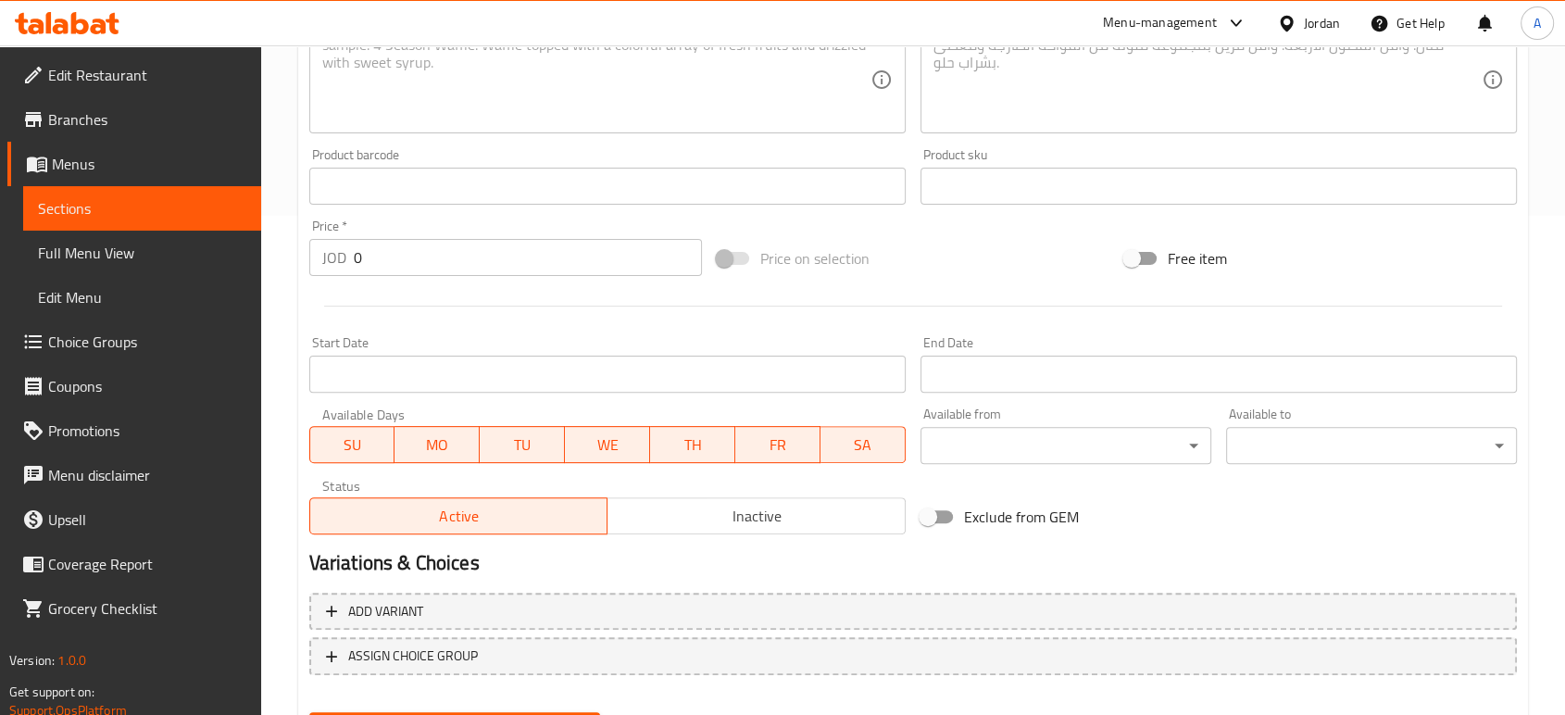
scroll to position [0, 0]
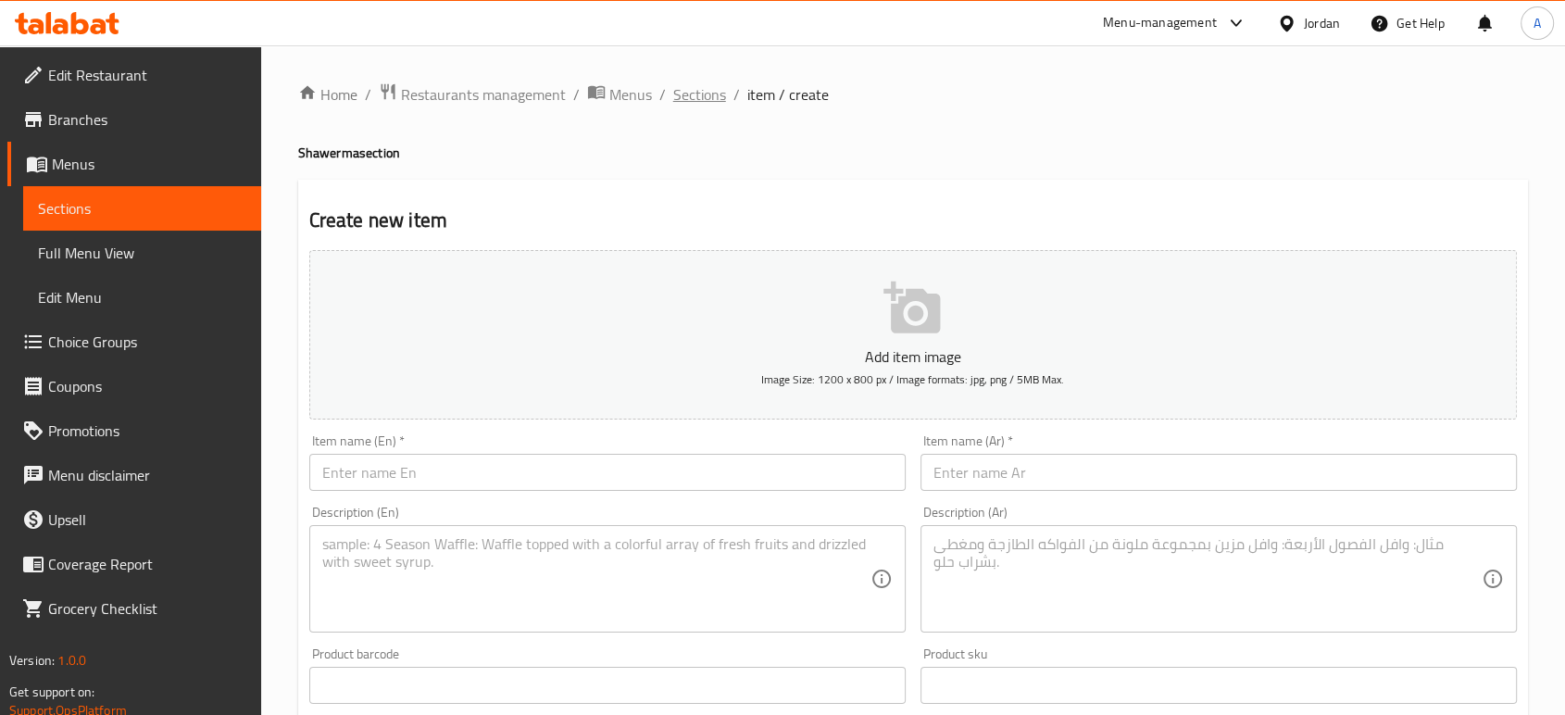
click at [673, 87] on span "Sections" at bounding box center [699, 94] width 53 height 22
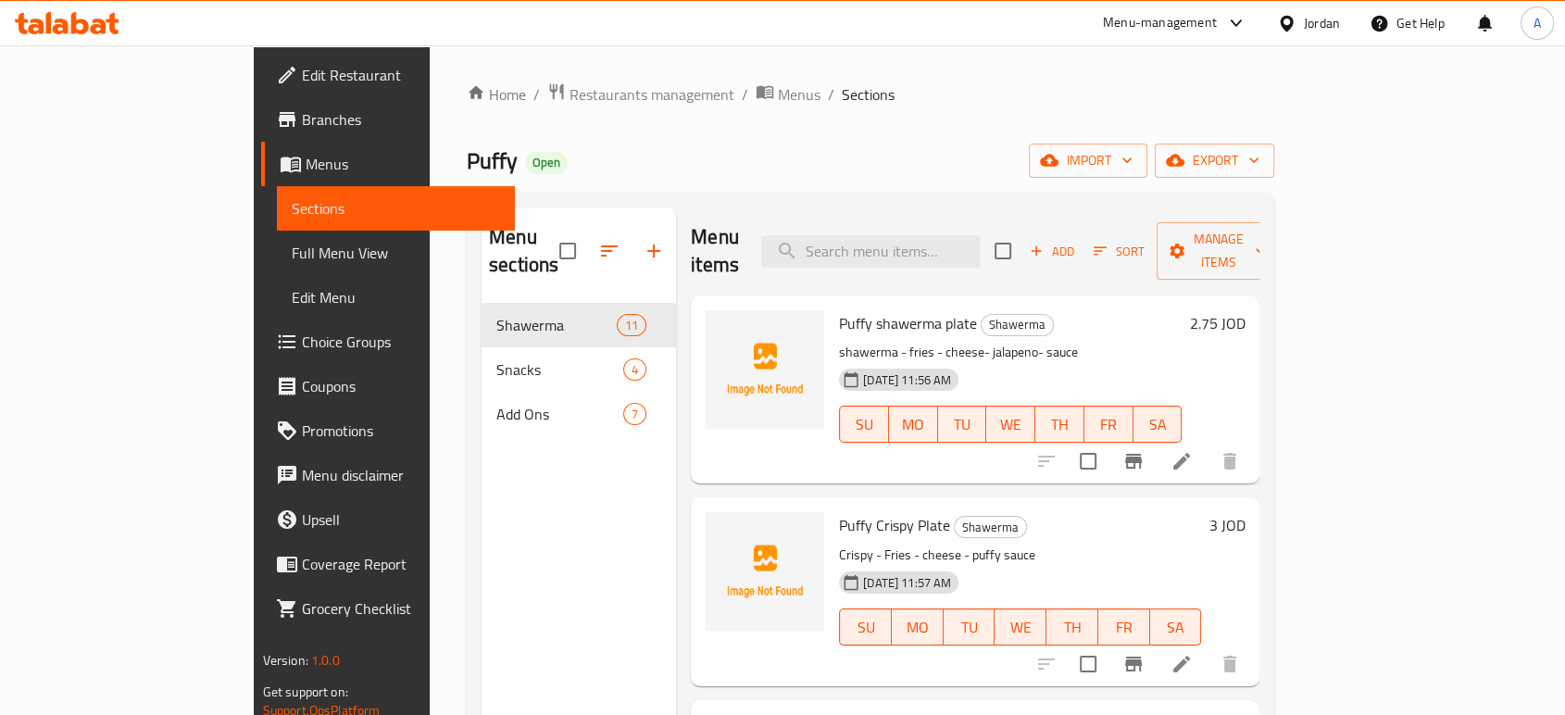
click at [0, 45] on div at bounding box center [782, 45] width 1565 height 1
click at [570, 96] on span "Restaurants management" at bounding box center [652, 94] width 165 height 22
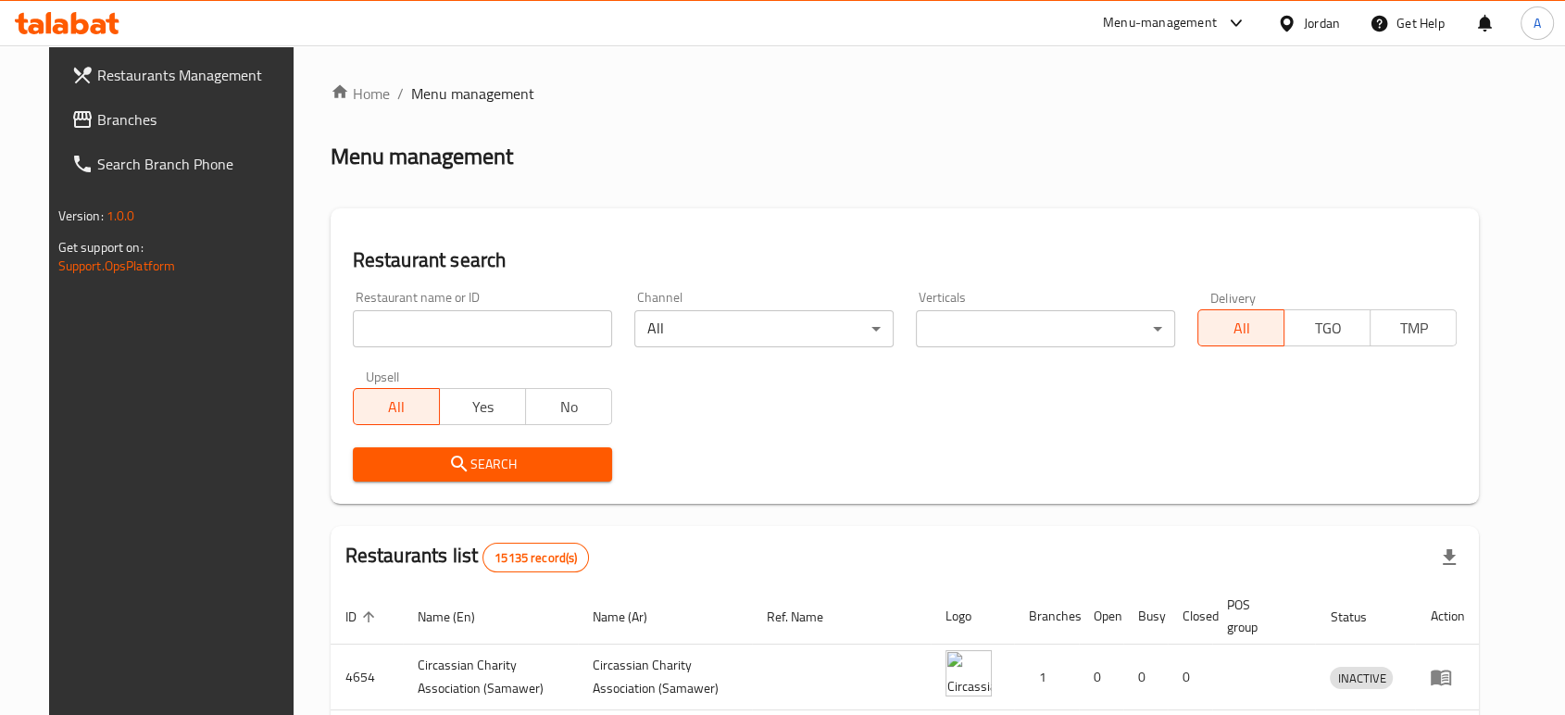
click at [495, 319] on div at bounding box center [782, 357] width 1565 height 715
click at [494, 317] on div "Home / Menu management Menu management Restaurant search Restaurant name or ID …" at bounding box center [905, 678] width 1149 height 1193
click at [494, 317] on div "Restaurant name or ID Restaurant name or ID" at bounding box center [483, 319] width 282 height 79
click at [492, 313] on input "search" at bounding box center [482, 328] width 259 height 37
type input "low carb salad"
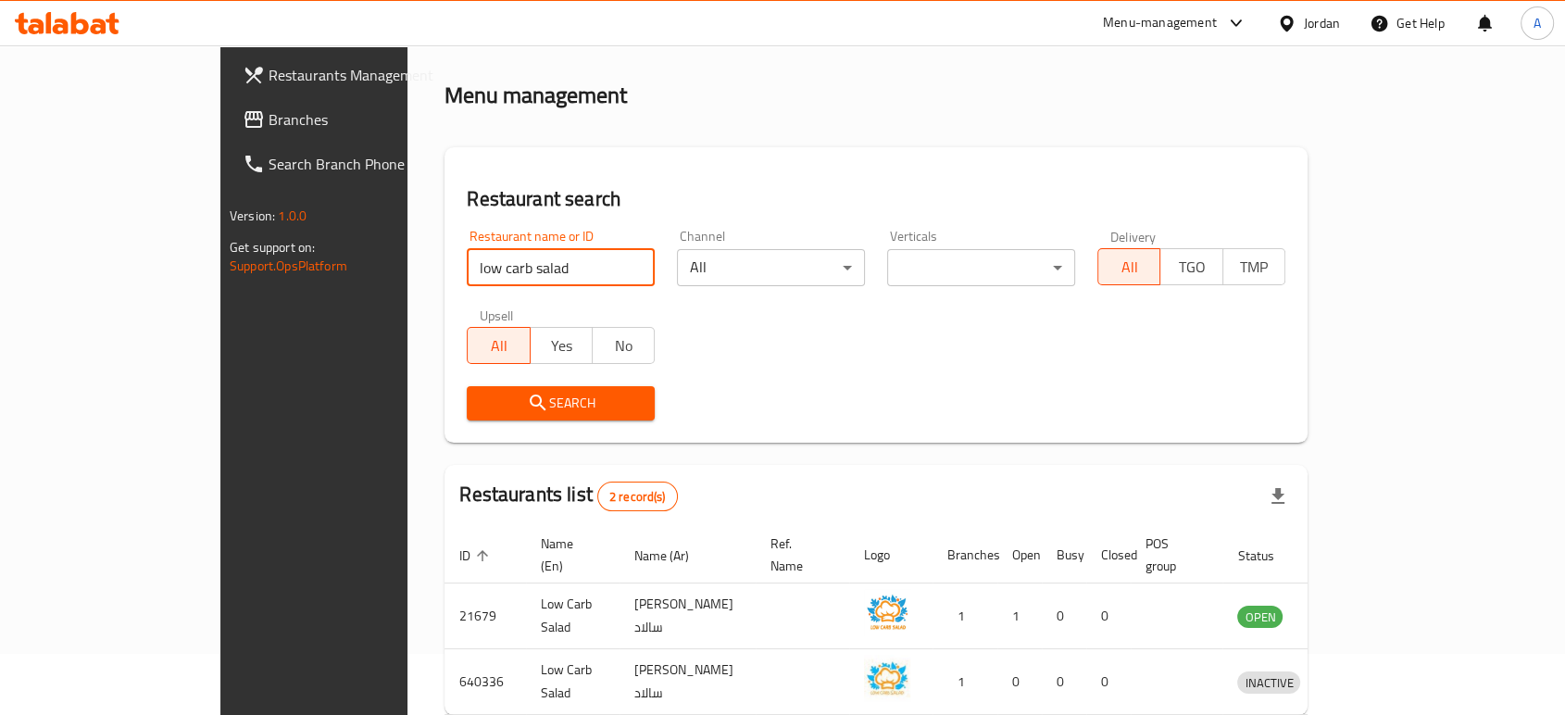
scroll to position [94, 0]
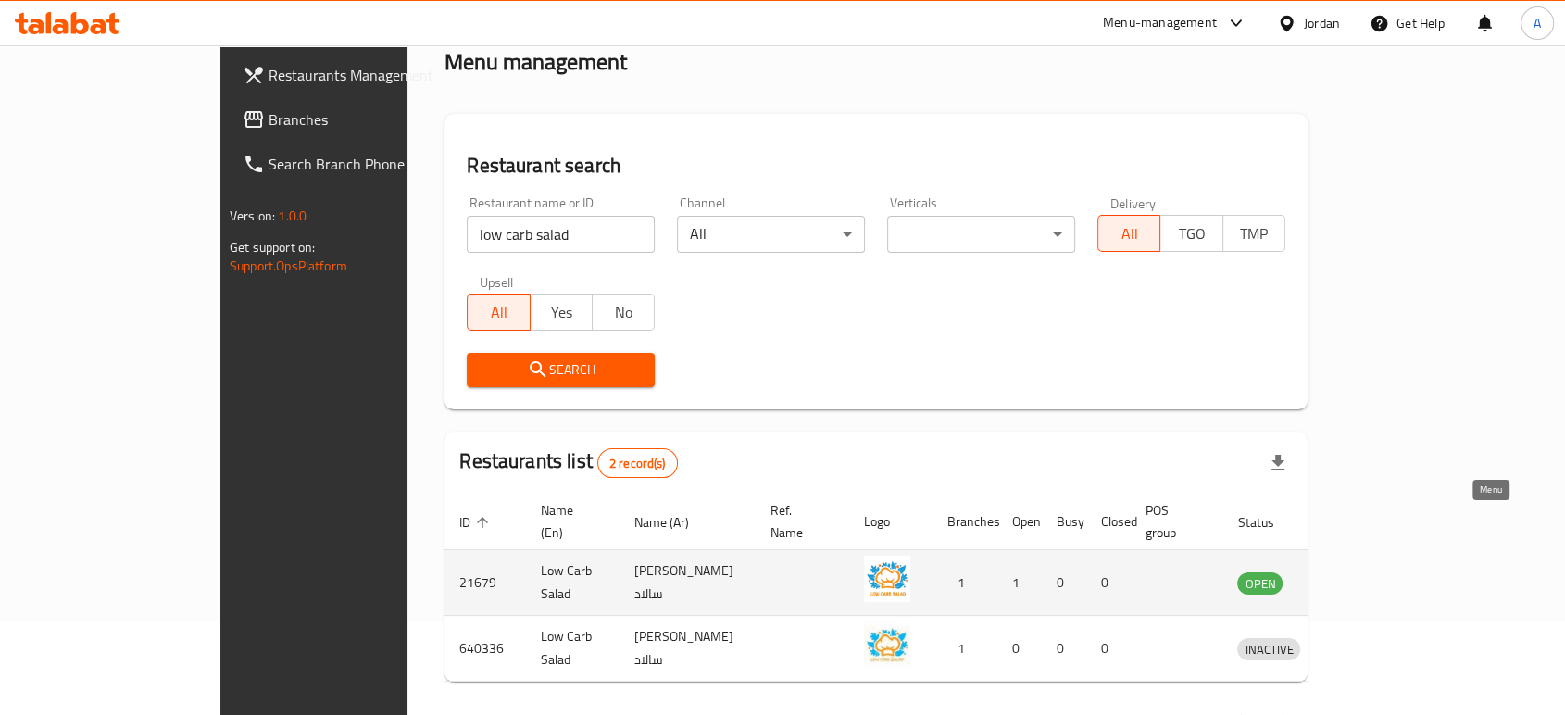
click at [1359, 571] on icon "enhanced table" at bounding box center [1348, 582] width 22 height 22
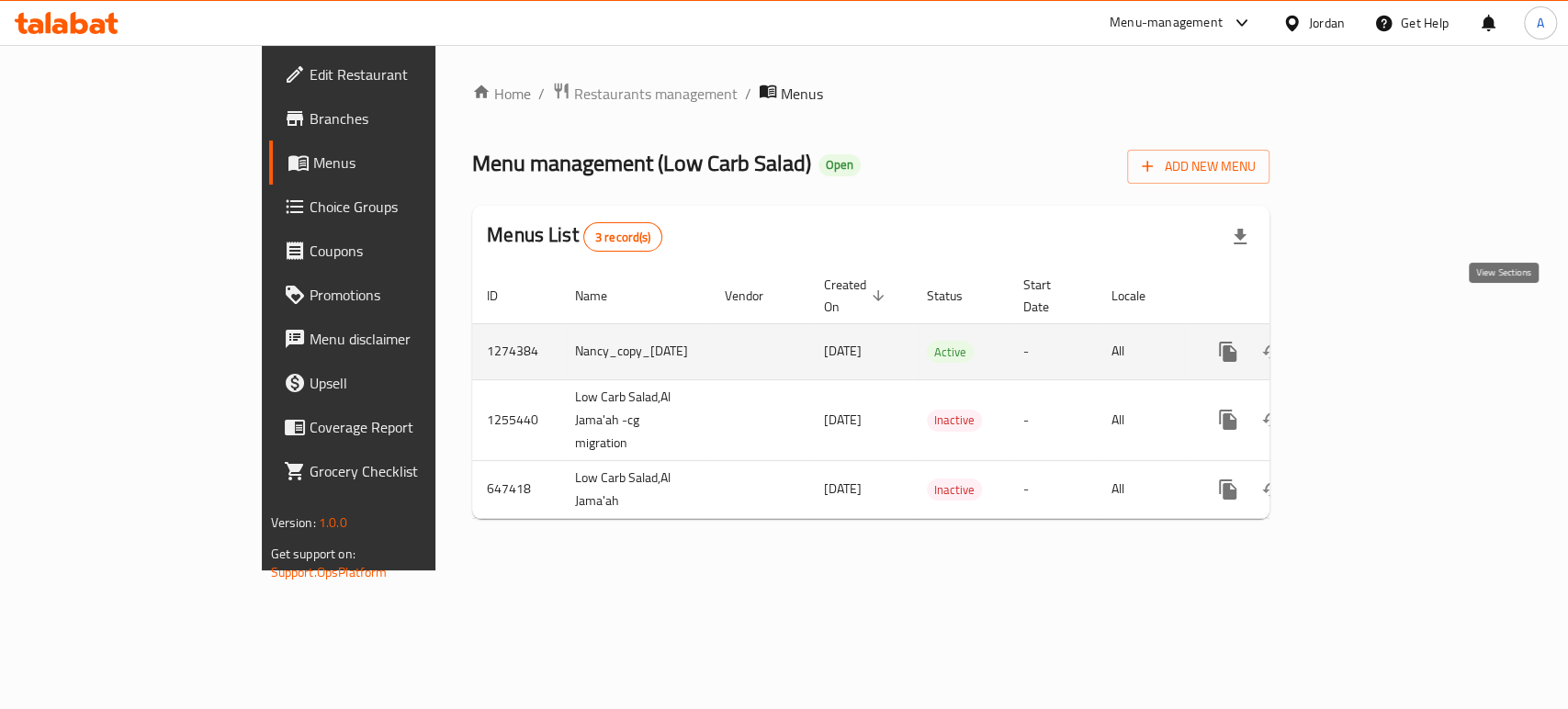
click at [1383, 329] on link "enhanced table" at bounding box center [1360, 351] width 44 height 44
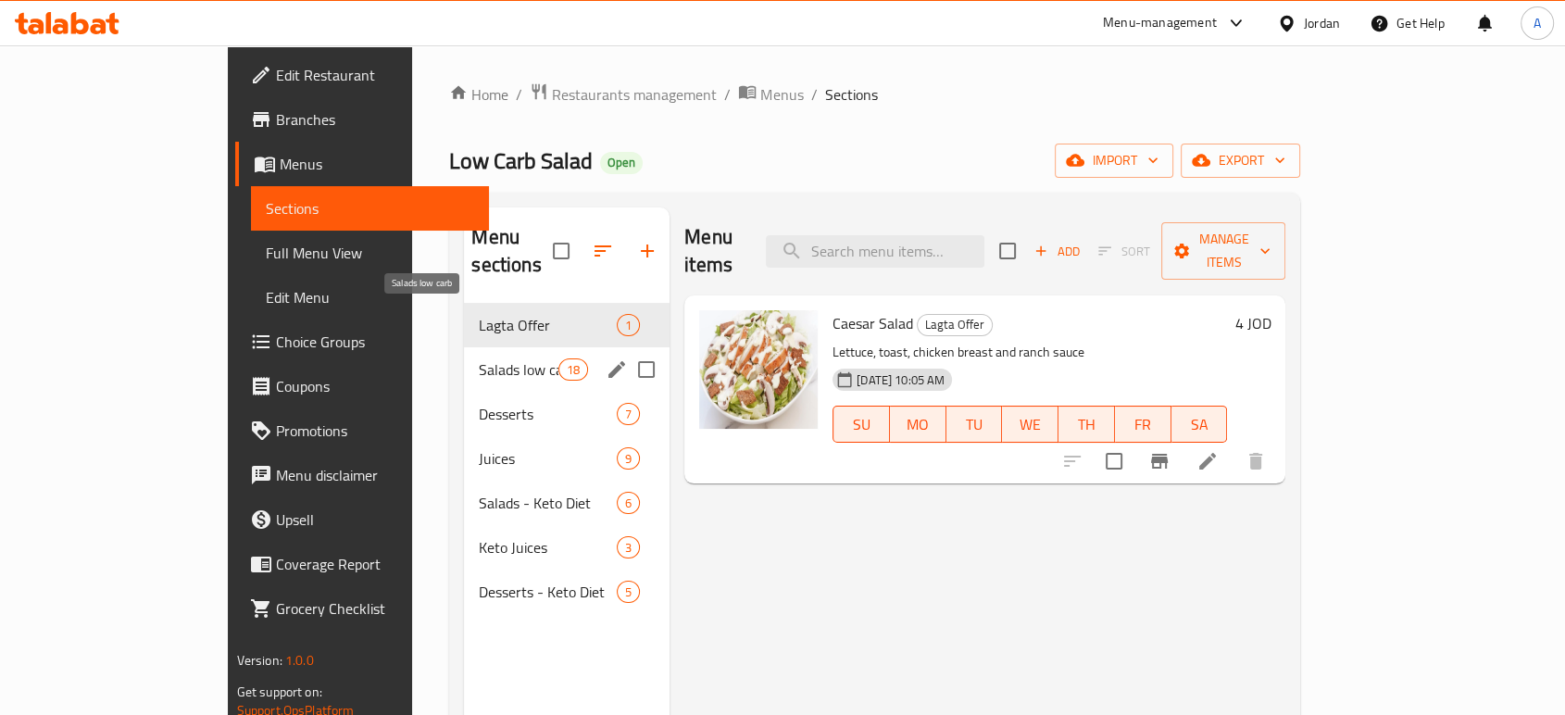
click at [479, 358] on span "Salads low carb" at bounding box center [518, 369] width 79 height 22
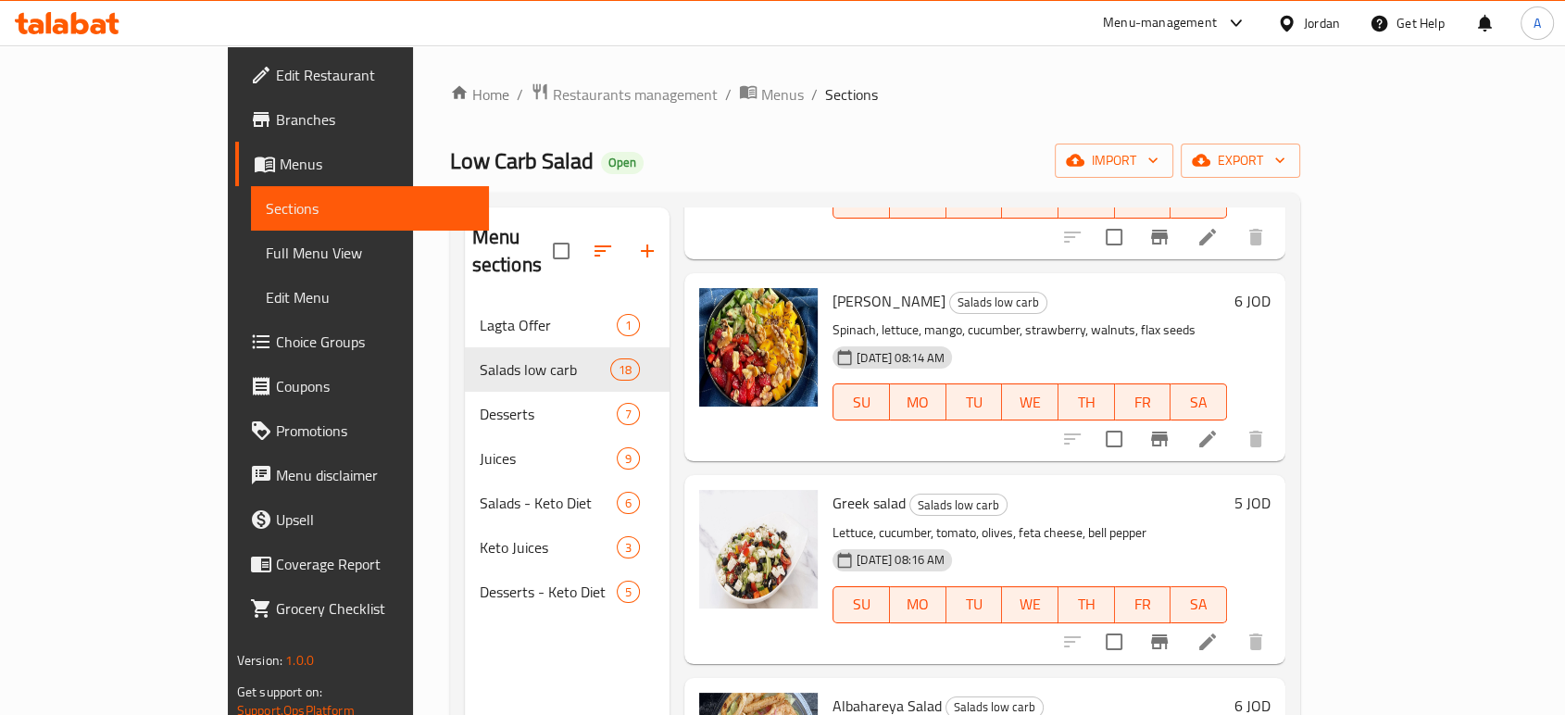
scroll to position [2722, 0]
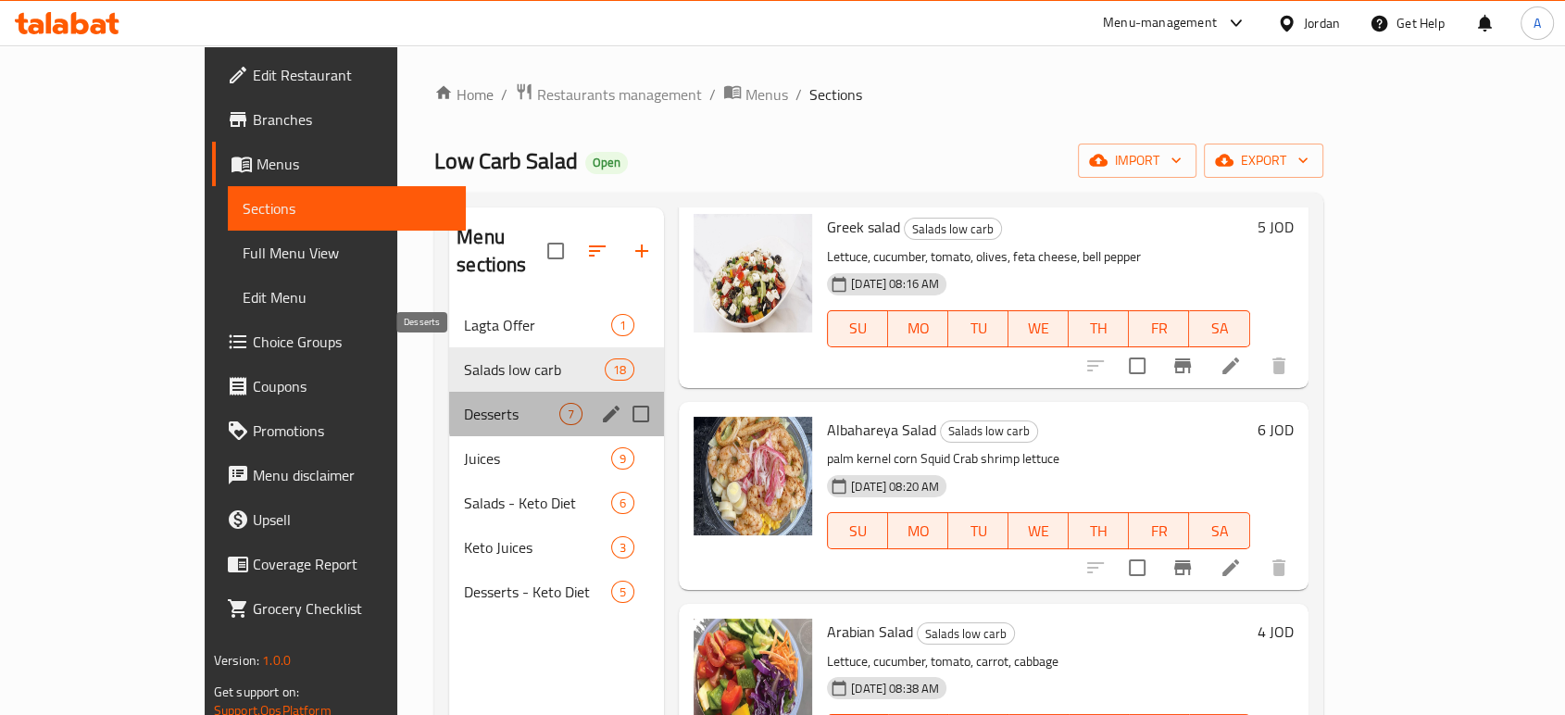
click at [464, 403] on span "Desserts" at bounding box center [511, 414] width 95 height 22
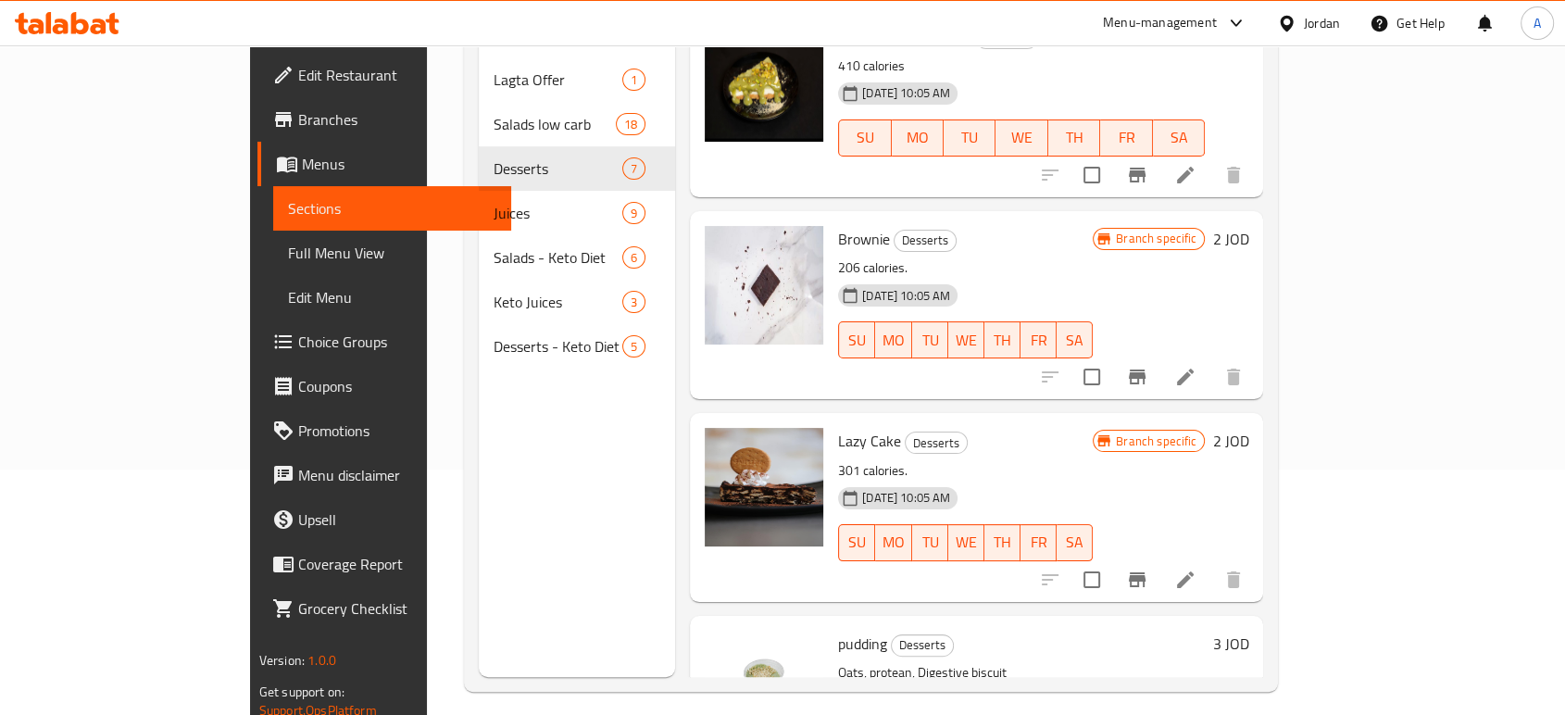
scroll to position [253, 0]
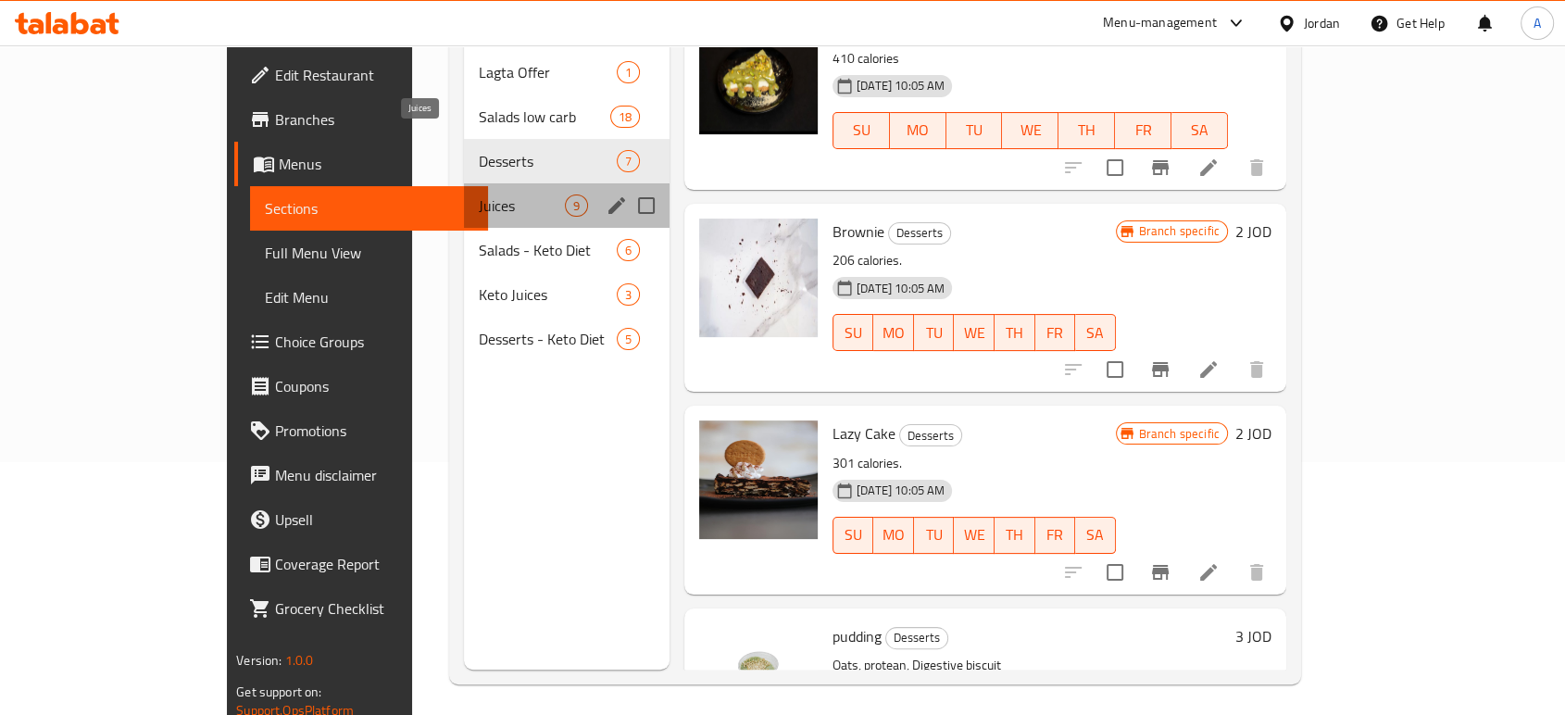
click at [479, 194] on span "Juices" at bounding box center [522, 205] width 86 height 22
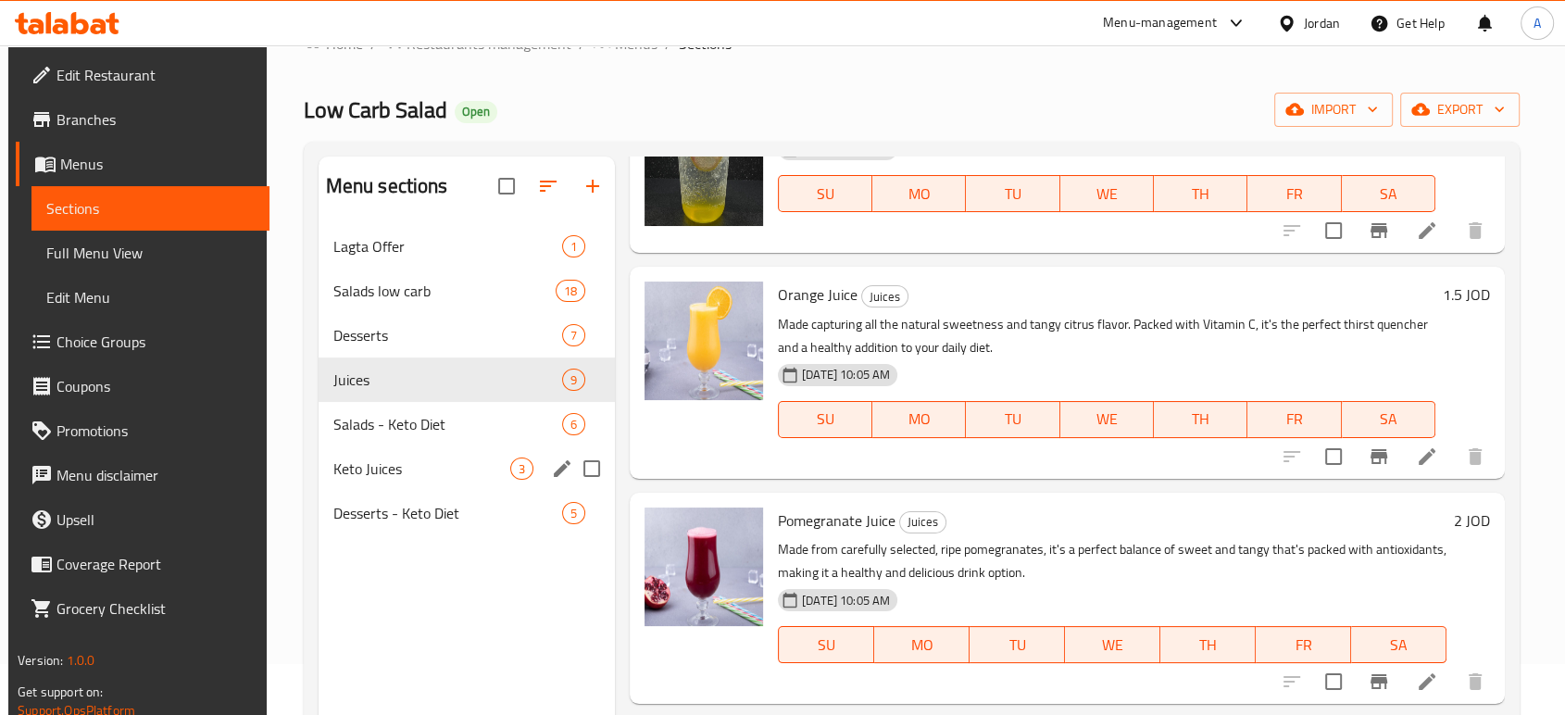
scroll to position [47, 0]
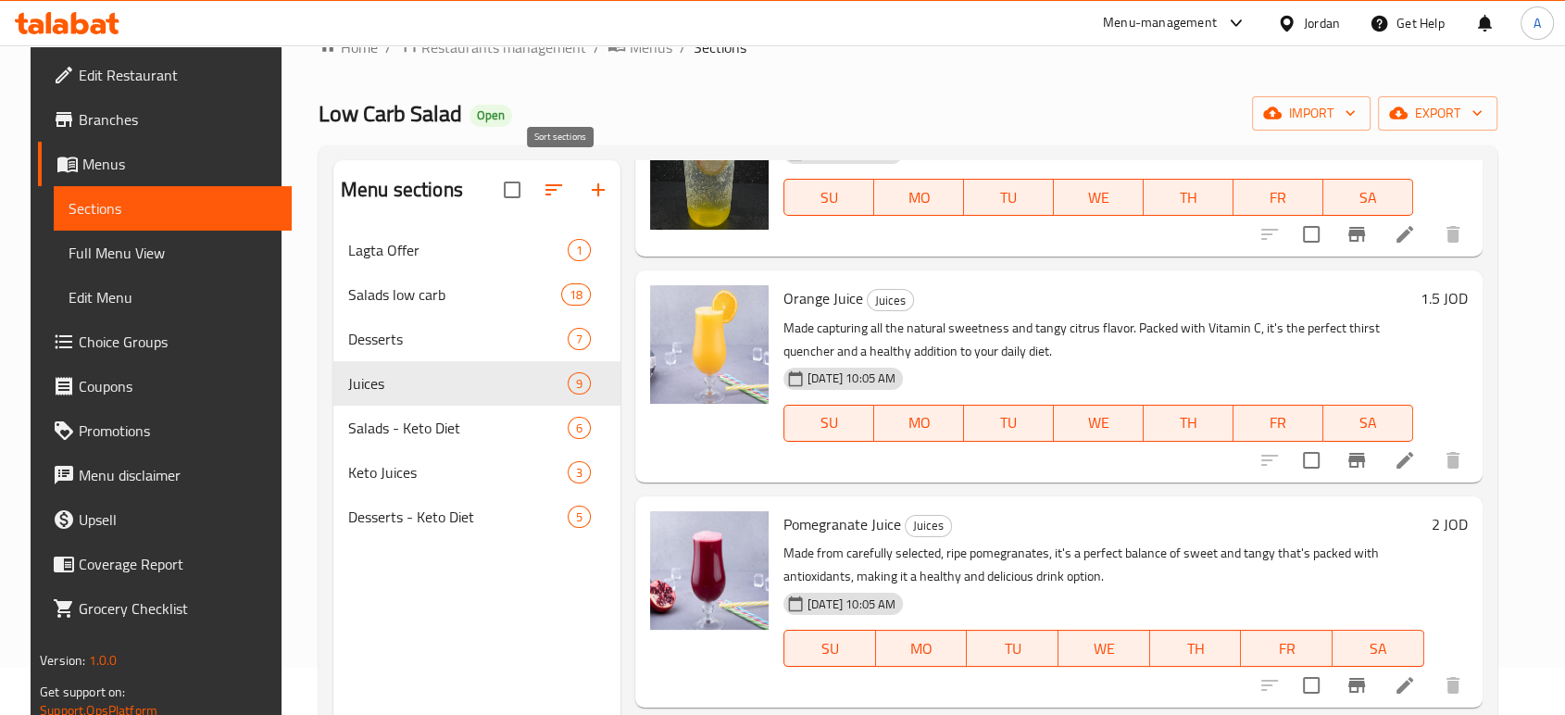
click at [550, 179] on icon "button" at bounding box center [554, 190] width 22 height 22
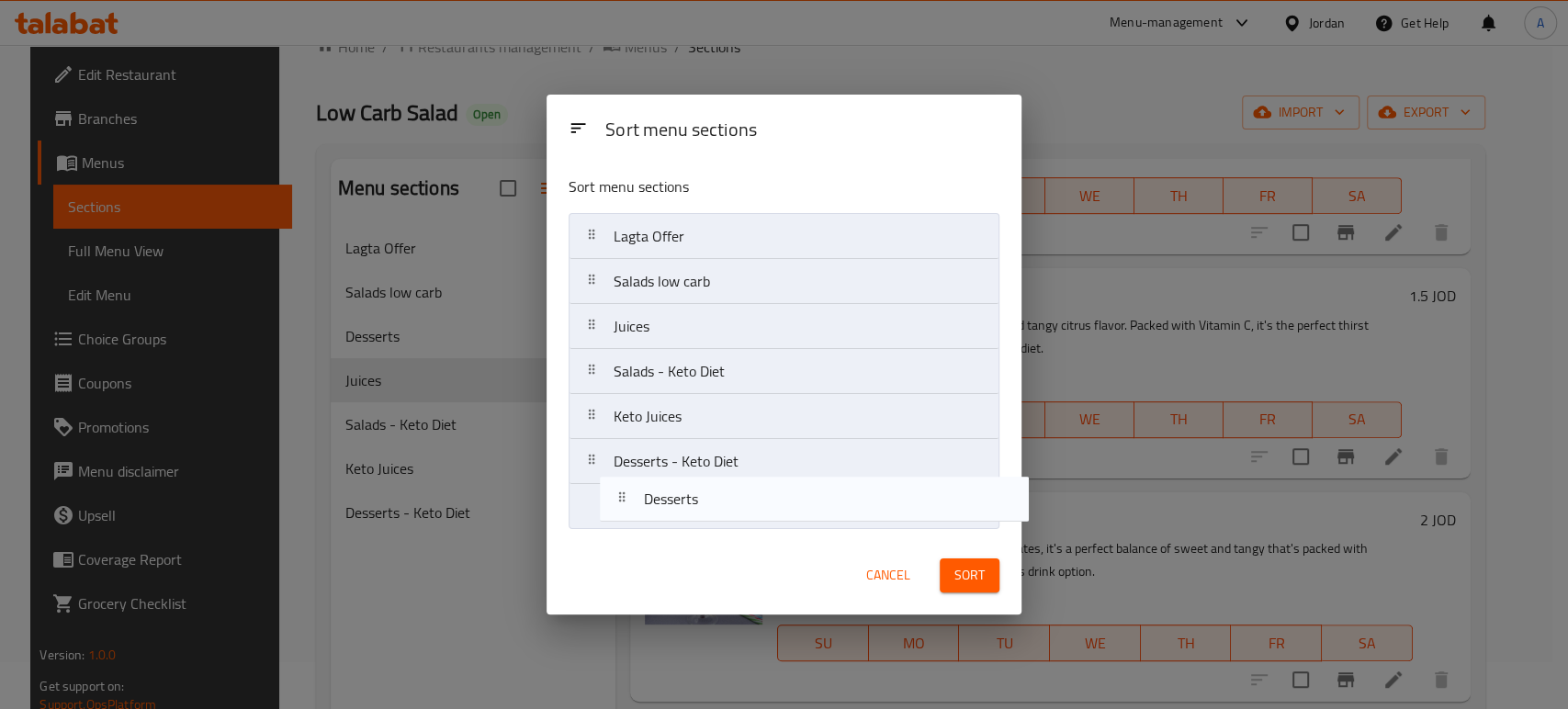
drag, startPoint x: 718, startPoint y: 332, endPoint x: 719, endPoint y: 466, distance: 134.0
click at [752, 517] on nav "Lagta Offer Salads low carb Desserts Juices Salads - Keto Diet Keto Juices Dess…" at bounding box center [784, 371] width 430 height 316
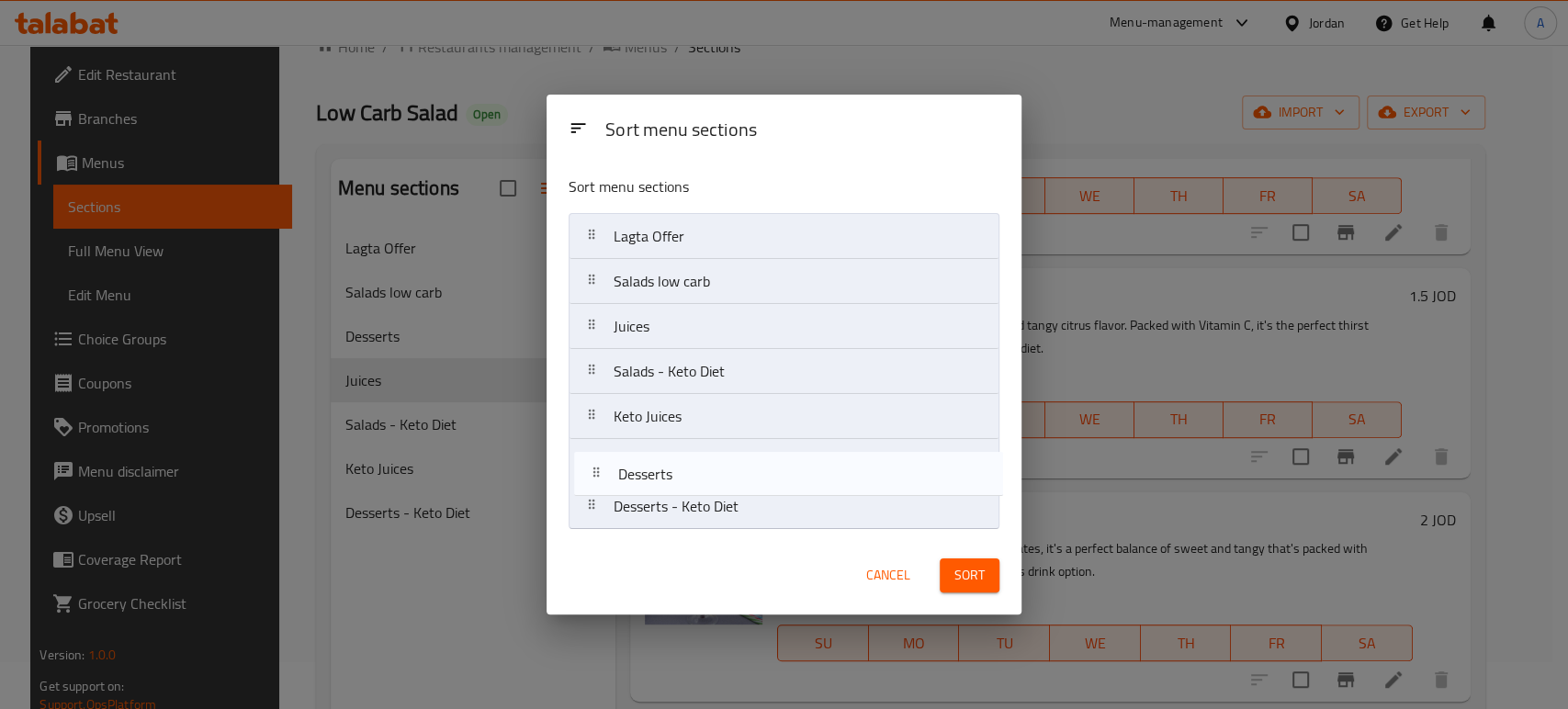
drag, startPoint x: 727, startPoint y: 502, endPoint x: 734, endPoint y: 455, distance: 47.5
click at [734, 455] on nav "Lagta Offer Salads low carb Juices Salads - Keto Diet Keto Juices Desserts - Ke…" at bounding box center [784, 371] width 430 height 316
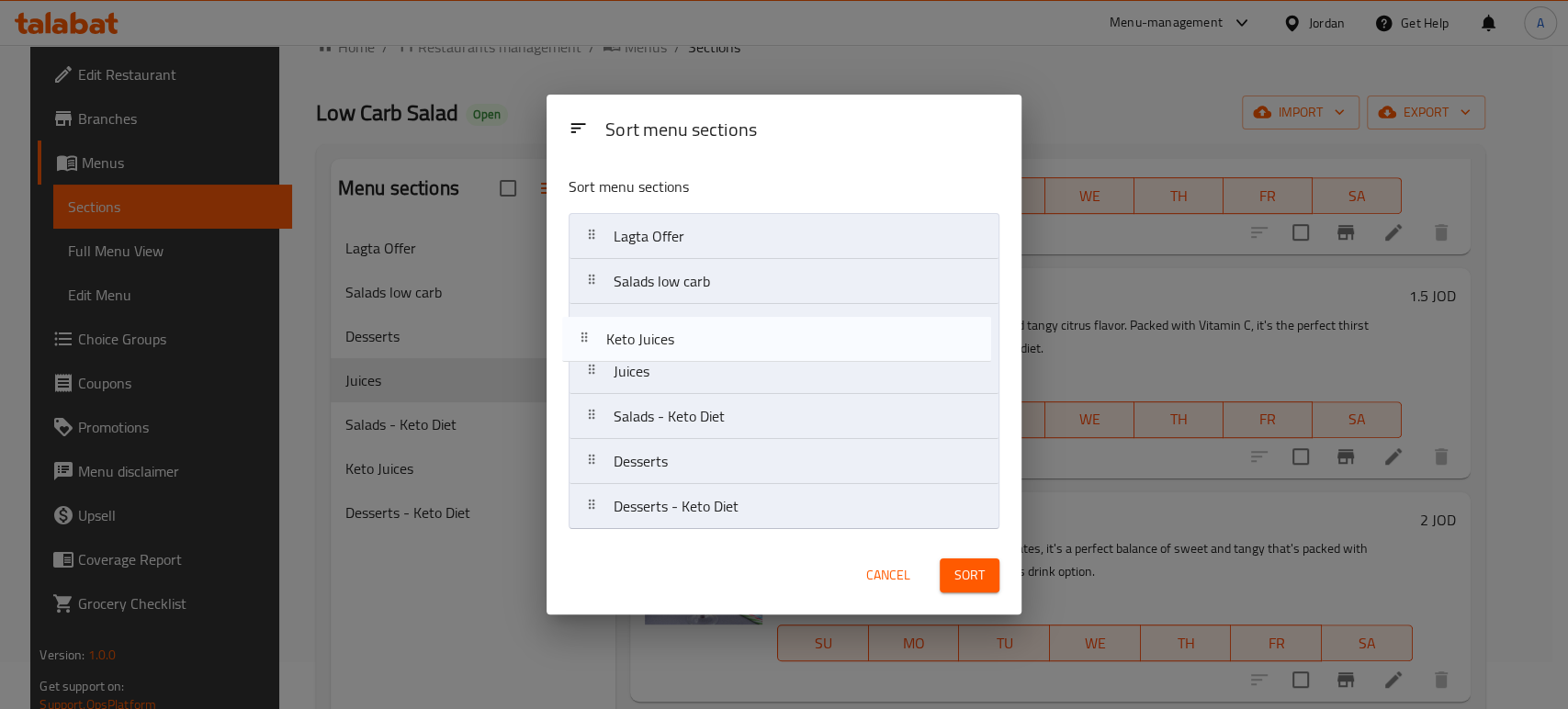
drag, startPoint x: 764, startPoint y: 414, endPoint x: 757, endPoint y: 316, distance: 98.2
click at [757, 316] on nav "Lagta Offer Salads low carb Juices Salads - Keto Diet Keto Juices Desserts Dess…" at bounding box center [784, 371] width 430 height 316
drag, startPoint x: 809, startPoint y: 427, endPoint x: 801, endPoint y: 317, distance: 110.3
click at [801, 317] on nav "Lagta Offer Salads low carb Keto Juices Juices Salads - Keto Diet Desserts Dess…" at bounding box center [784, 371] width 430 height 316
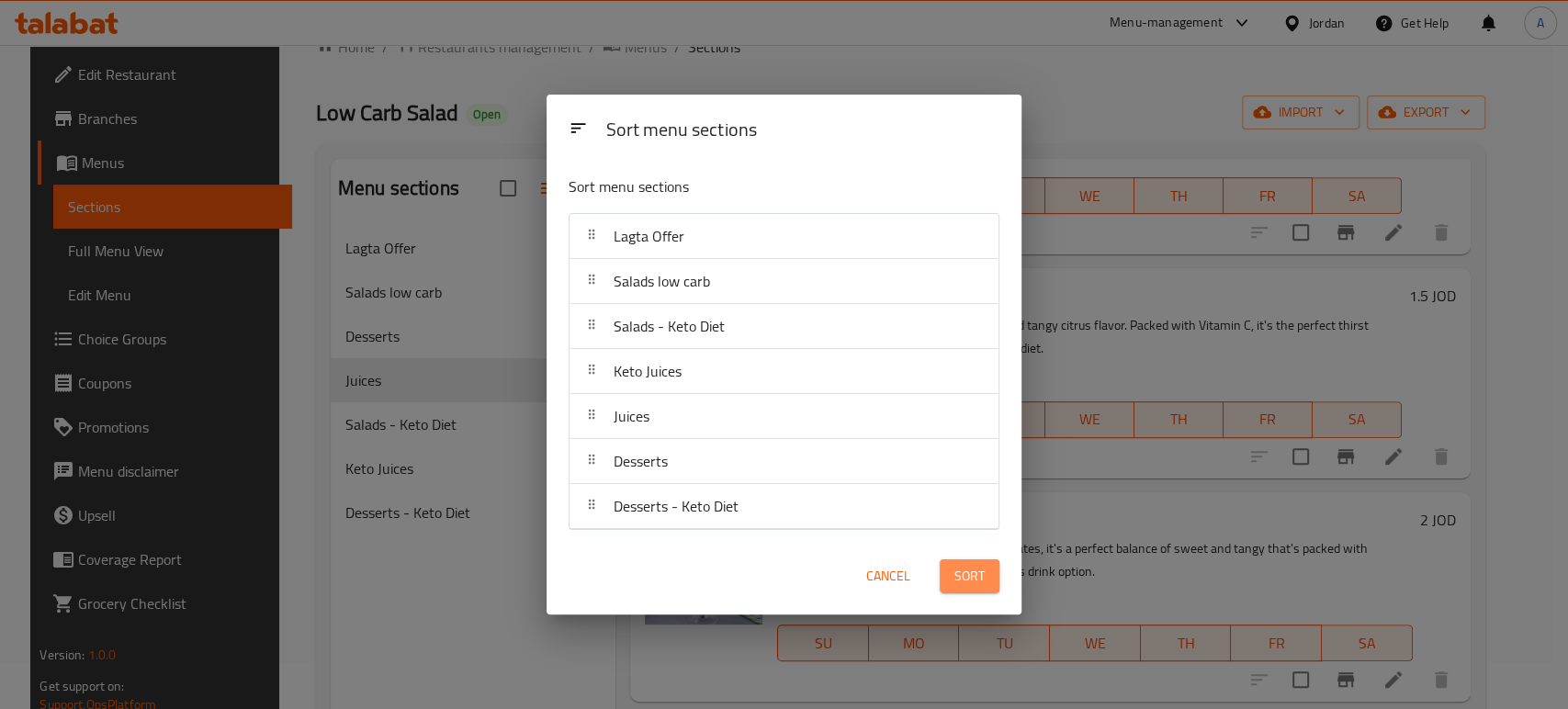
click at [961, 574] on span "Sort" at bounding box center [969, 576] width 31 height 23
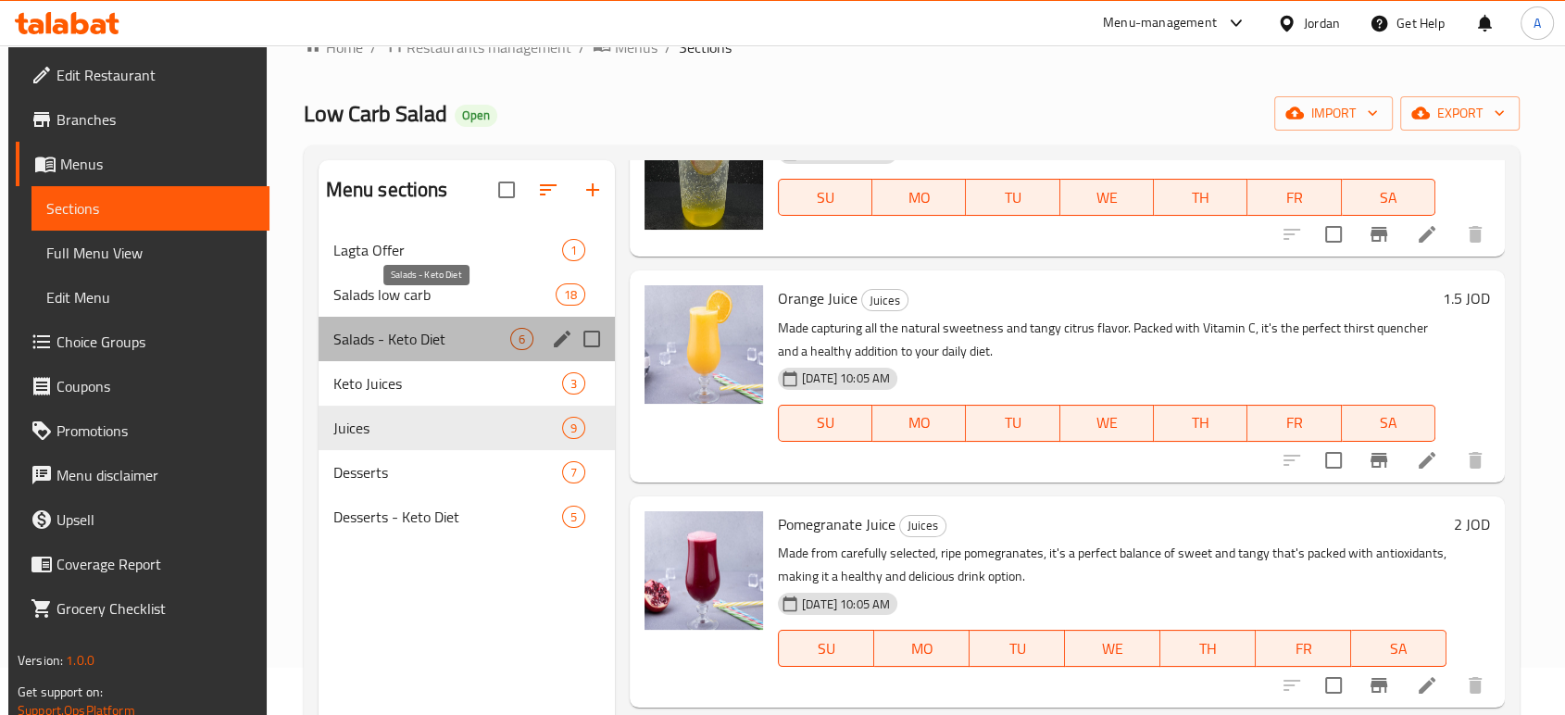
click at [424, 328] on span "Salads - Keto Diet" at bounding box center [421, 339] width 177 height 22
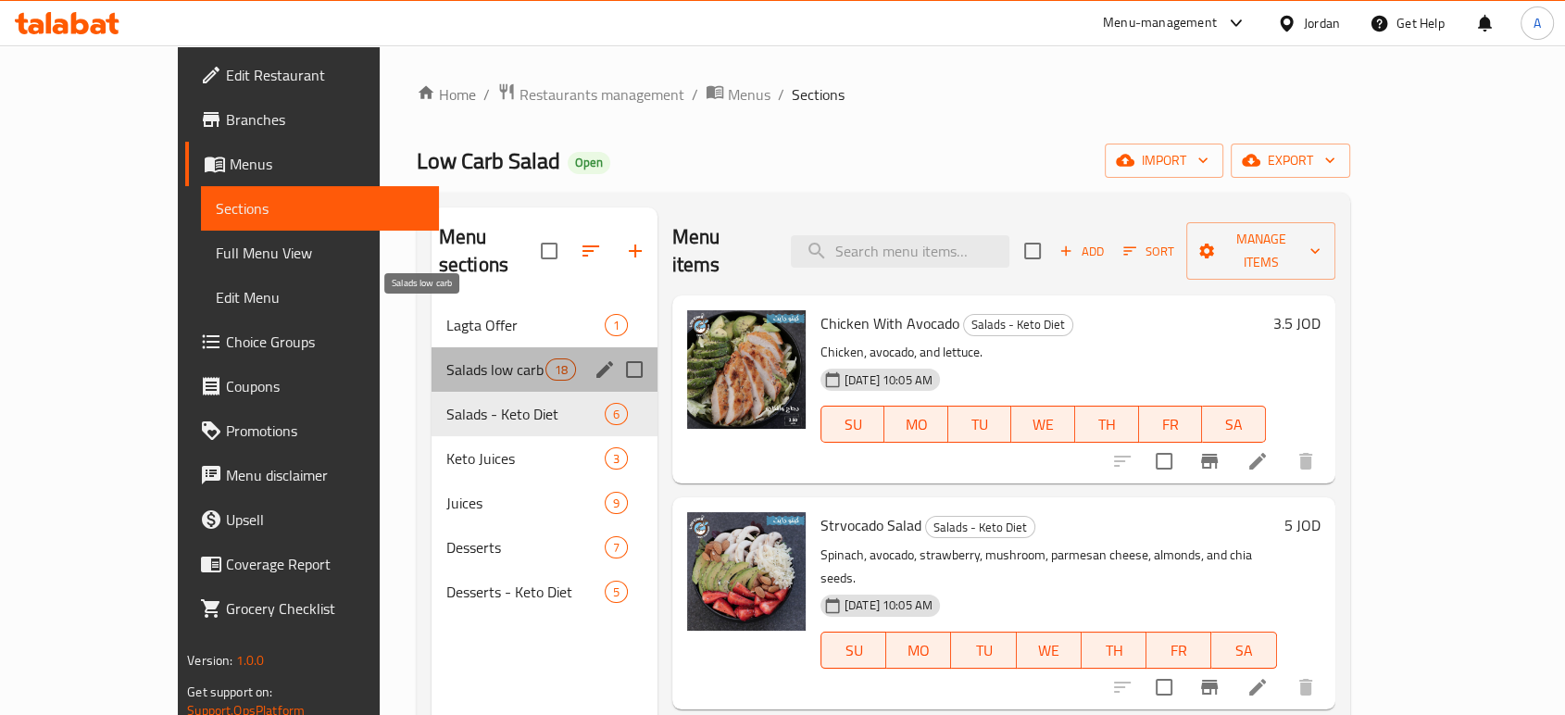
click at [446, 358] on span "Salads low carb" at bounding box center [496, 369] width 100 height 22
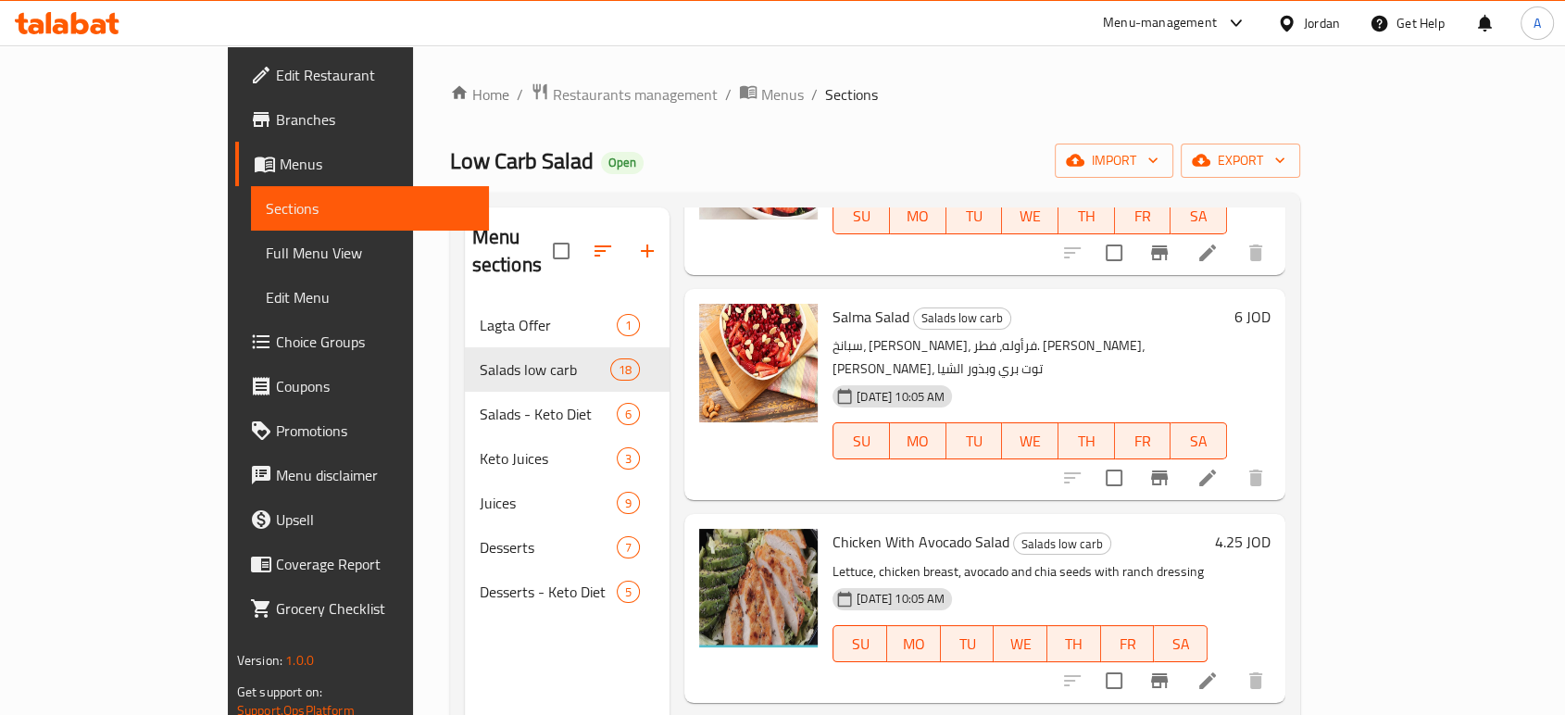
scroll to position [411, 0]
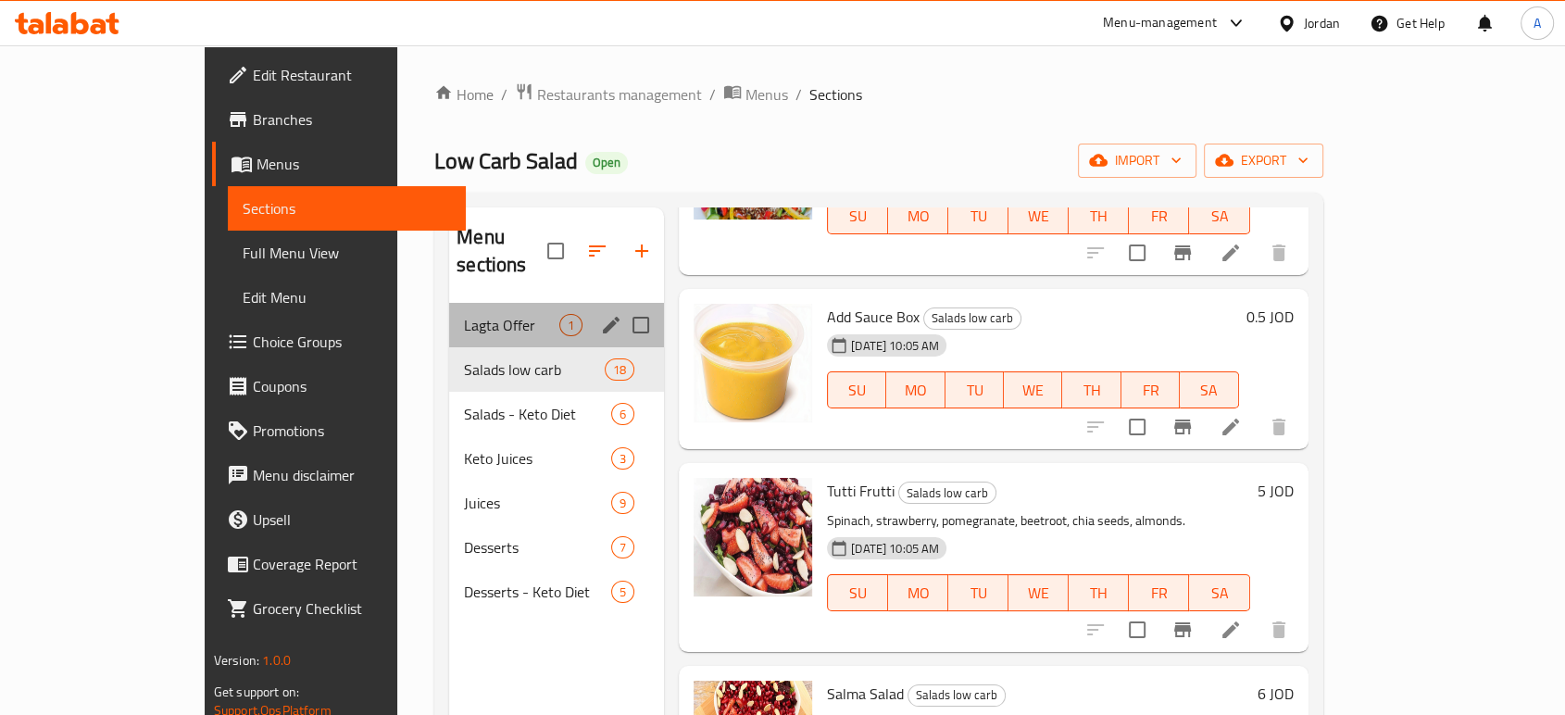
click at [449, 303] on div "Lagta Offer 1" at bounding box center [556, 325] width 215 height 44
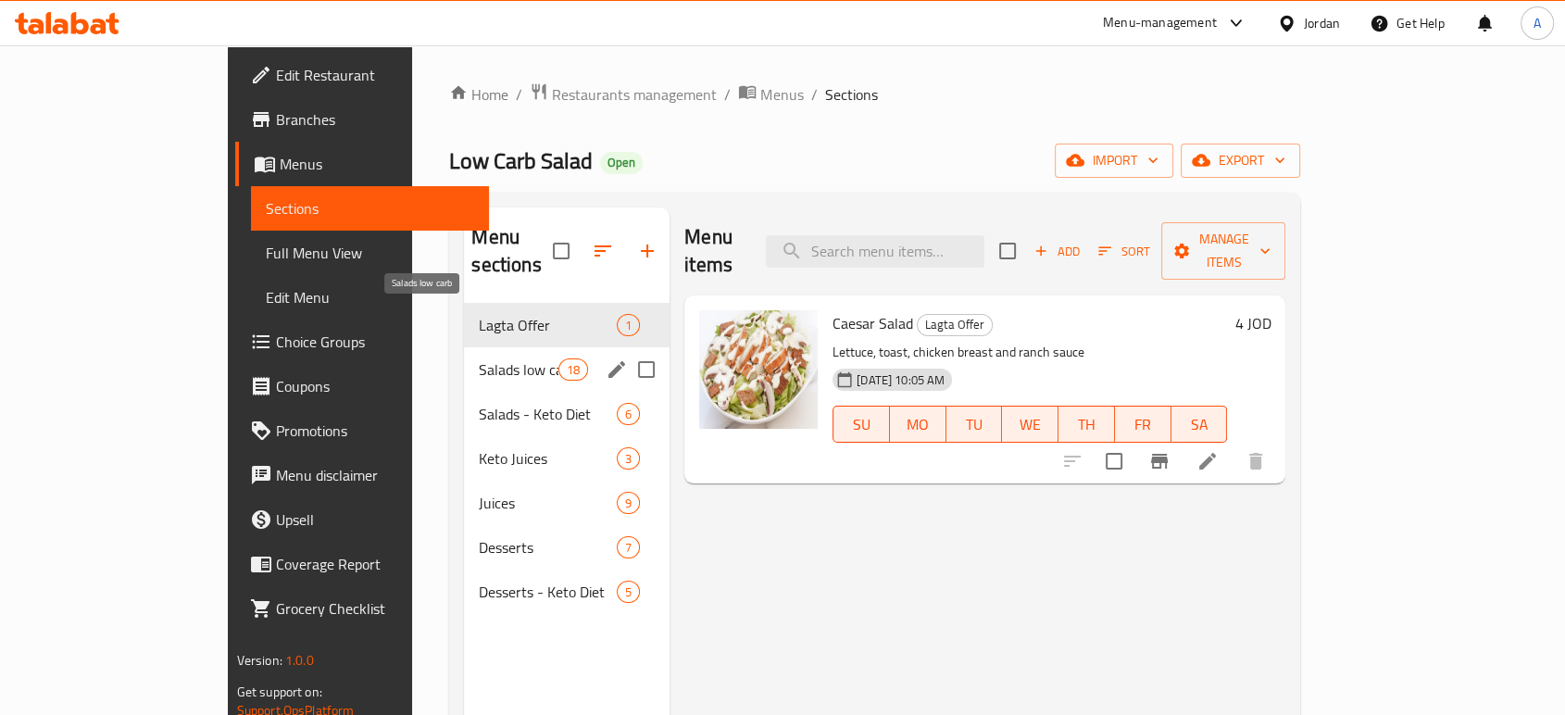
click at [479, 358] on span "Salads low carb" at bounding box center [518, 369] width 79 height 22
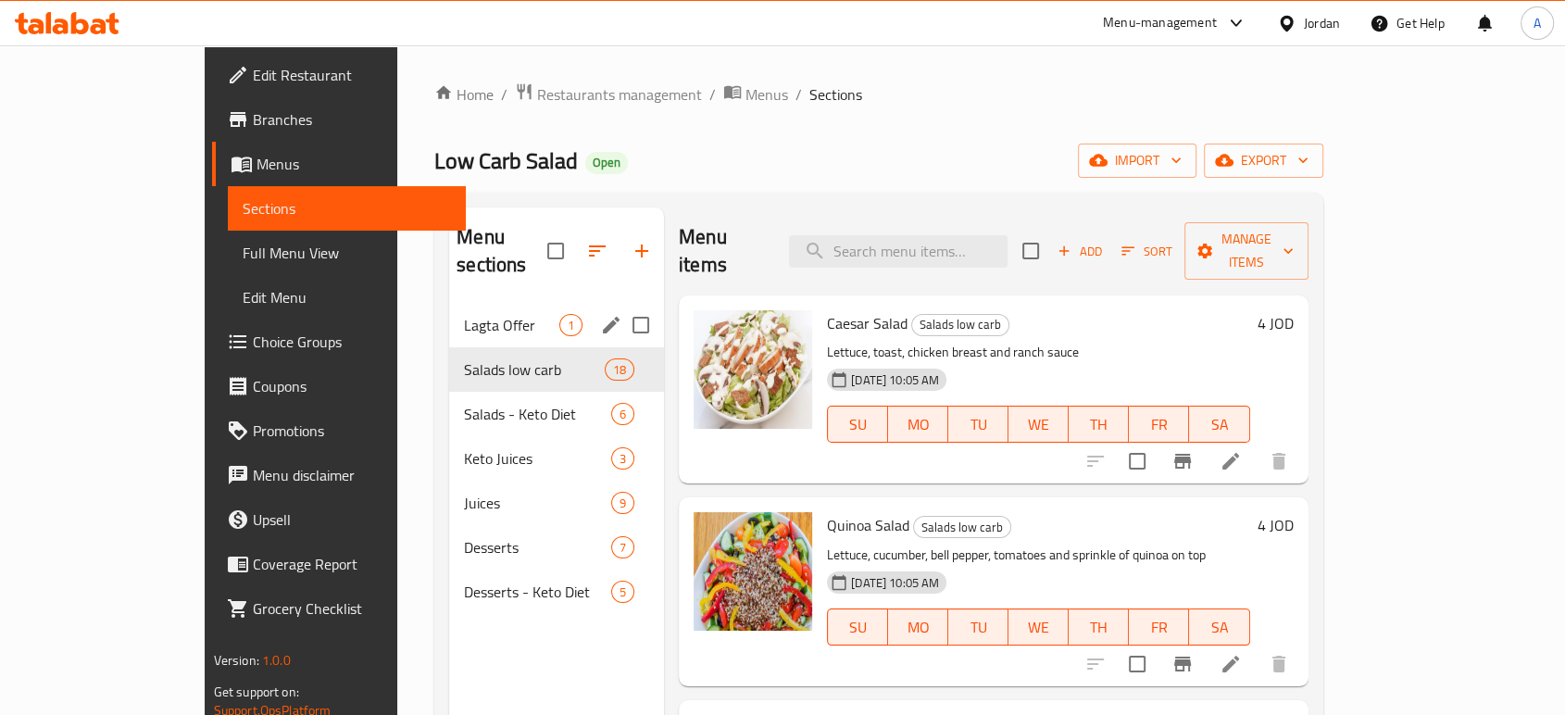
click at [449, 303] on div "Lagta Offer 1" at bounding box center [556, 325] width 215 height 44
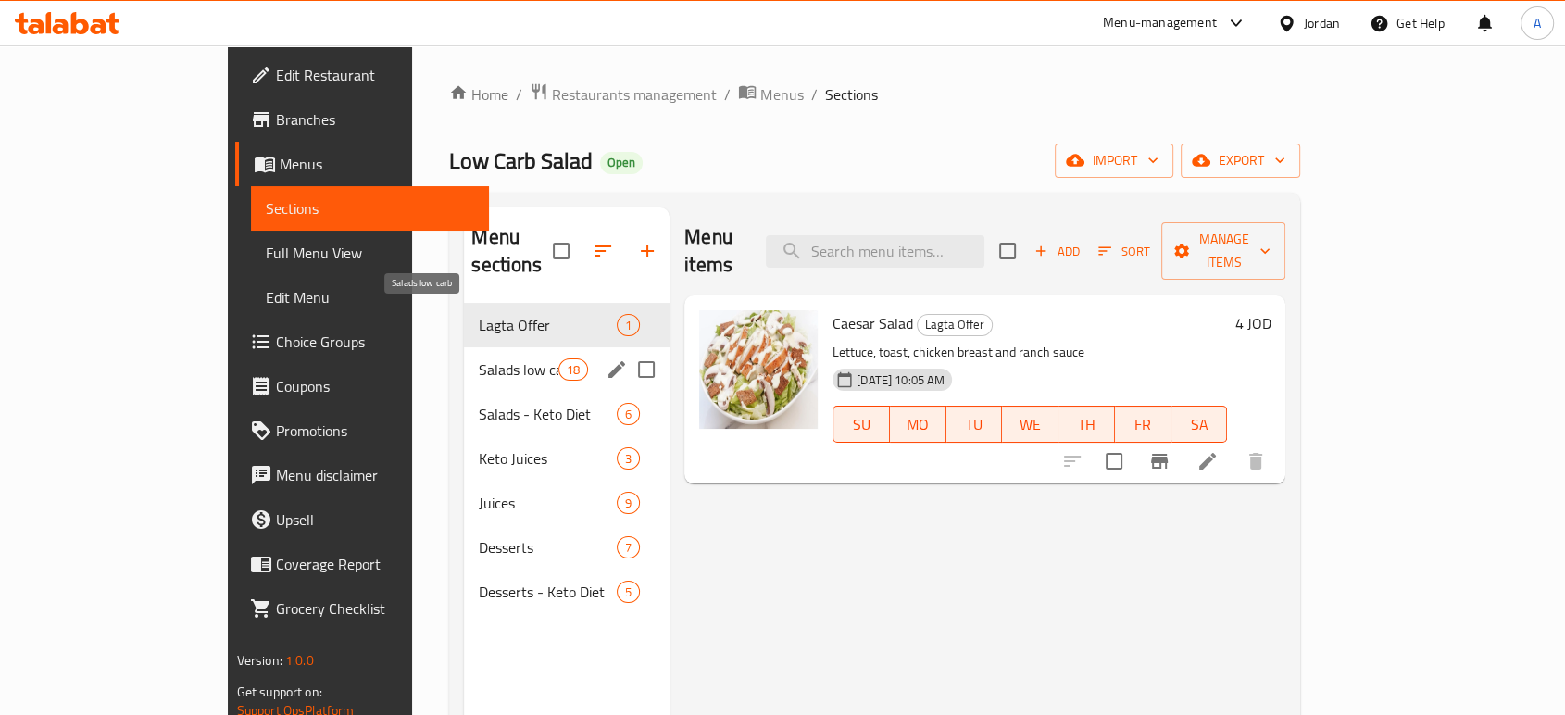
click at [479, 403] on span "Salads - Keto Diet" at bounding box center [548, 414] width 138 height 22
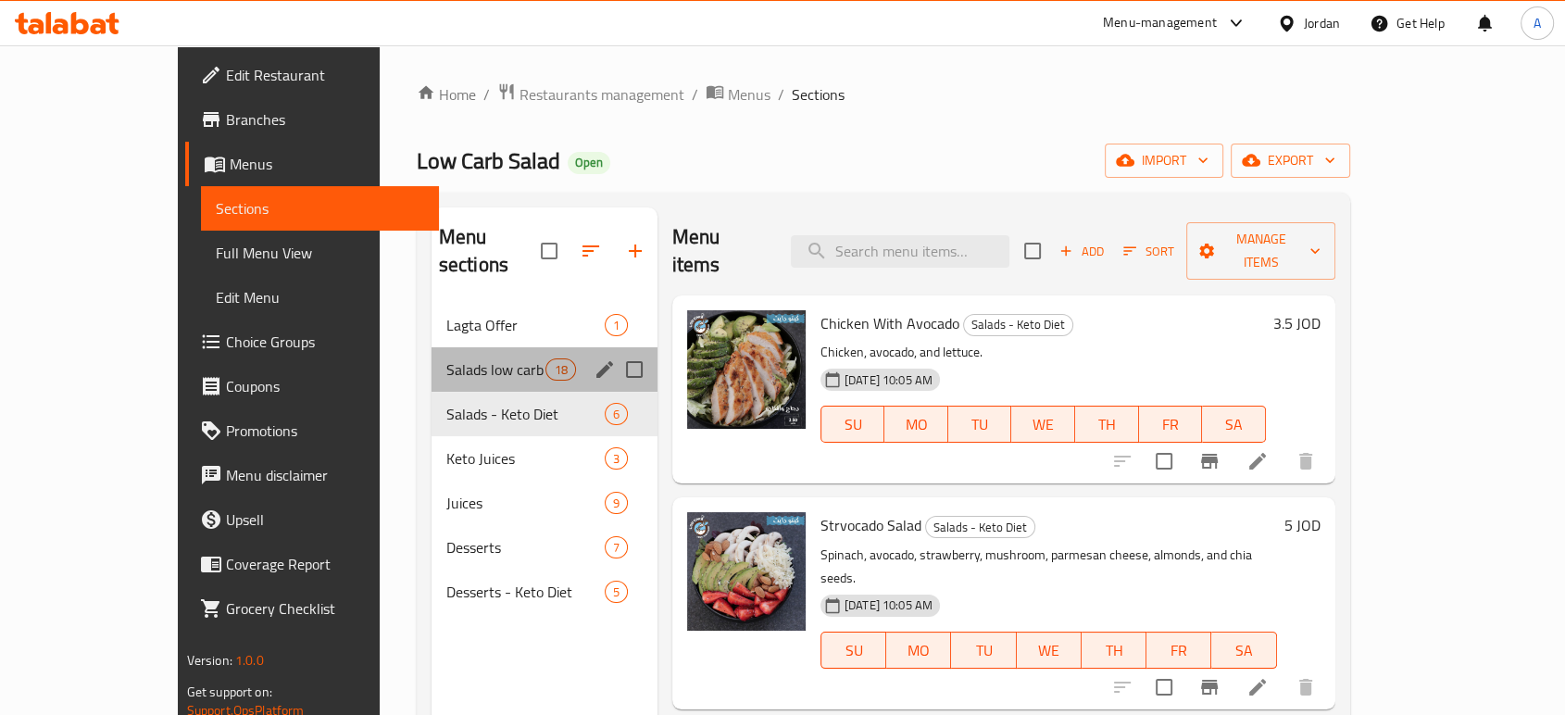
click at [432, 347] on div "Salads low carb 18" at bounding box center [545, 369] width 226 height 44
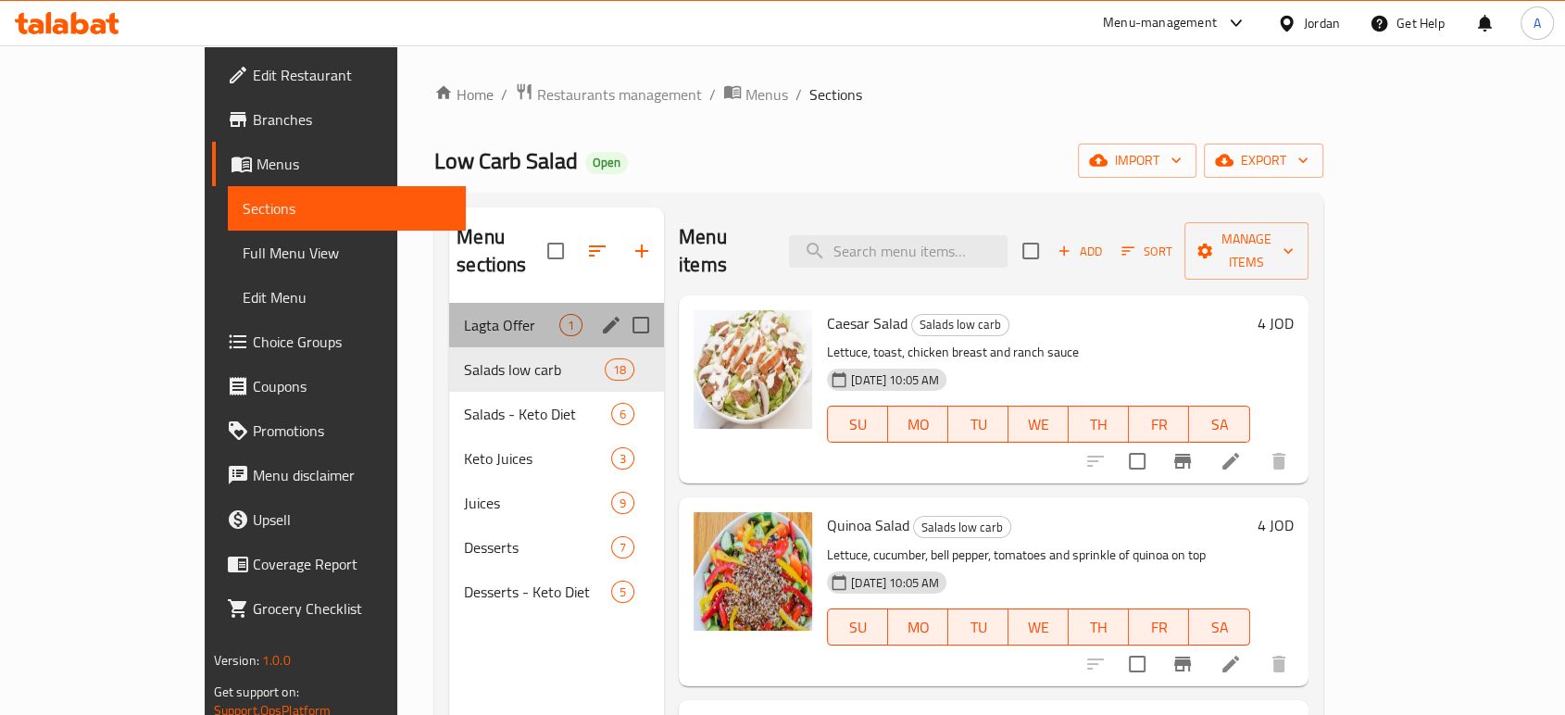
click at [449, 303] on div "Lagta Offer 1" at bounding box center [556, 325] width 215 height 44
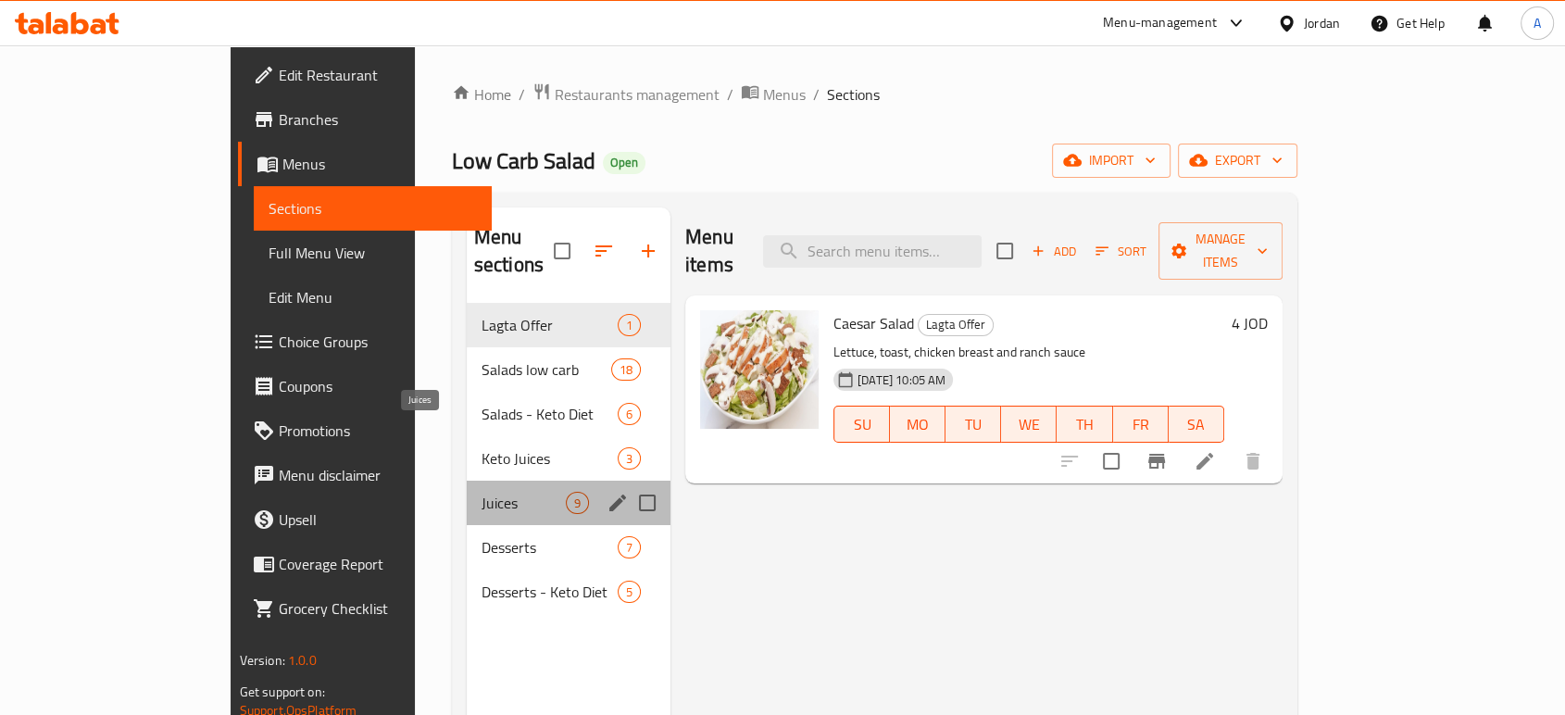
click at [482, 492] on span "Juices" at bounding box center [524, 503] width 84 height 22
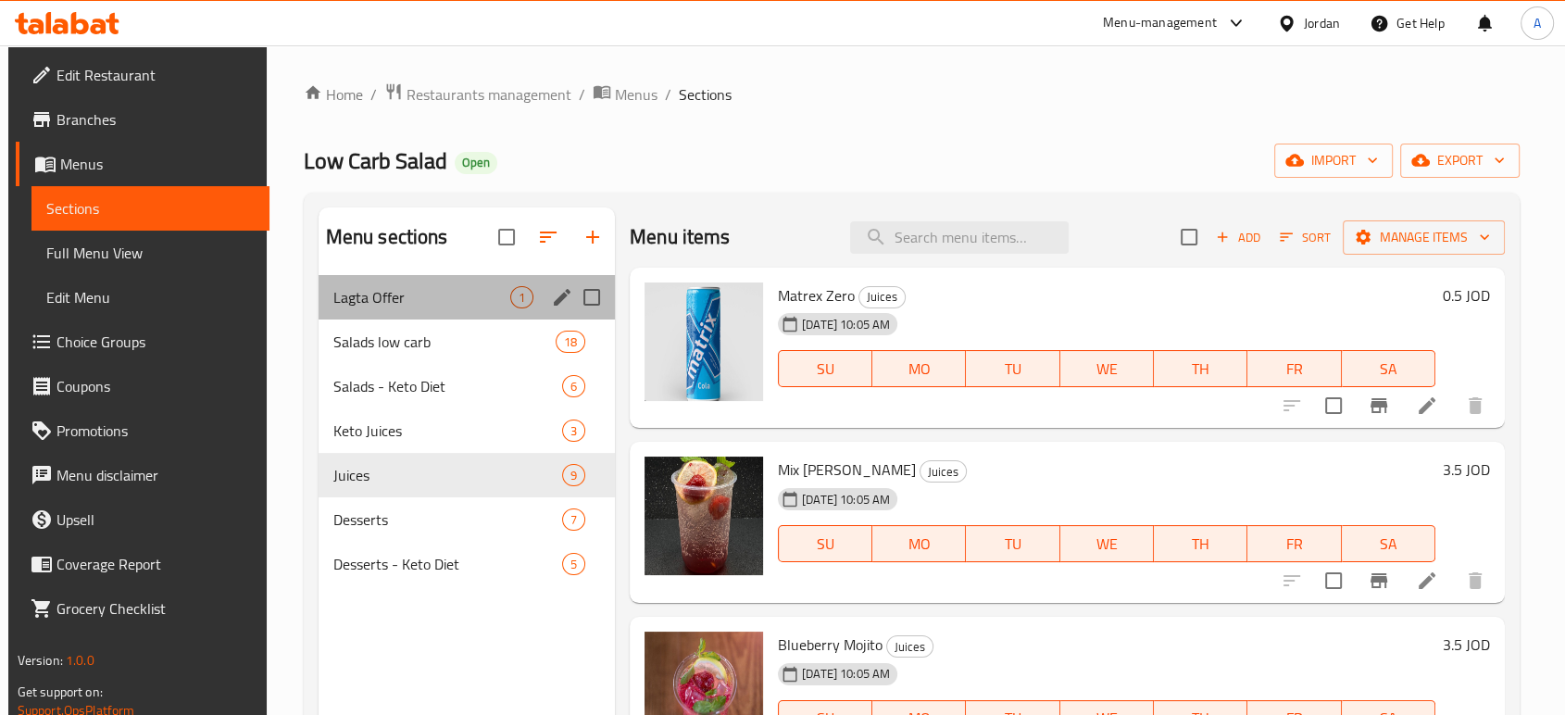
click at [417, 289] on div "Lagta Offer 1" at bounding box center [467, 297] width 296 height 44
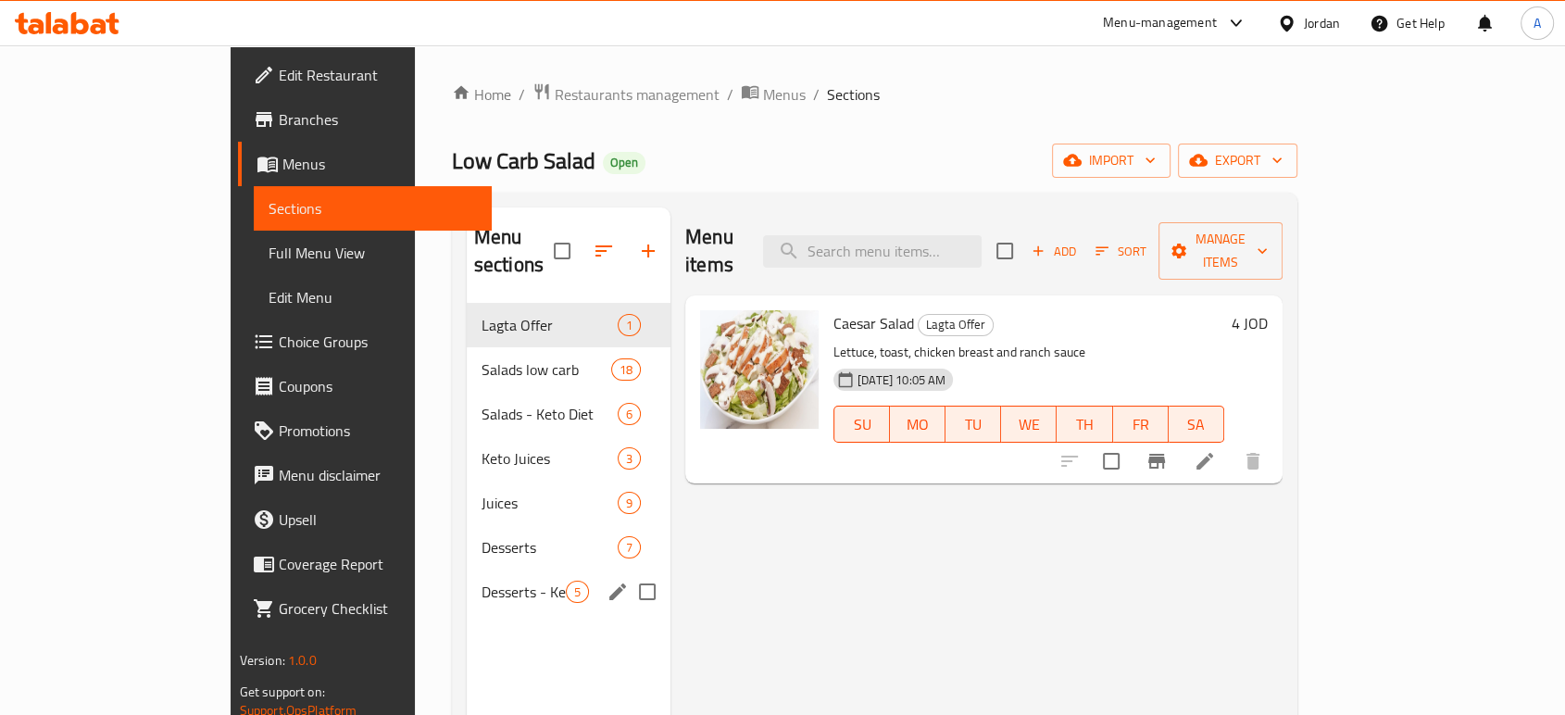
click at [467, 570] on div "Desserts - Keto Diet 5" at bounding box center [569, 592] width 204 height 44
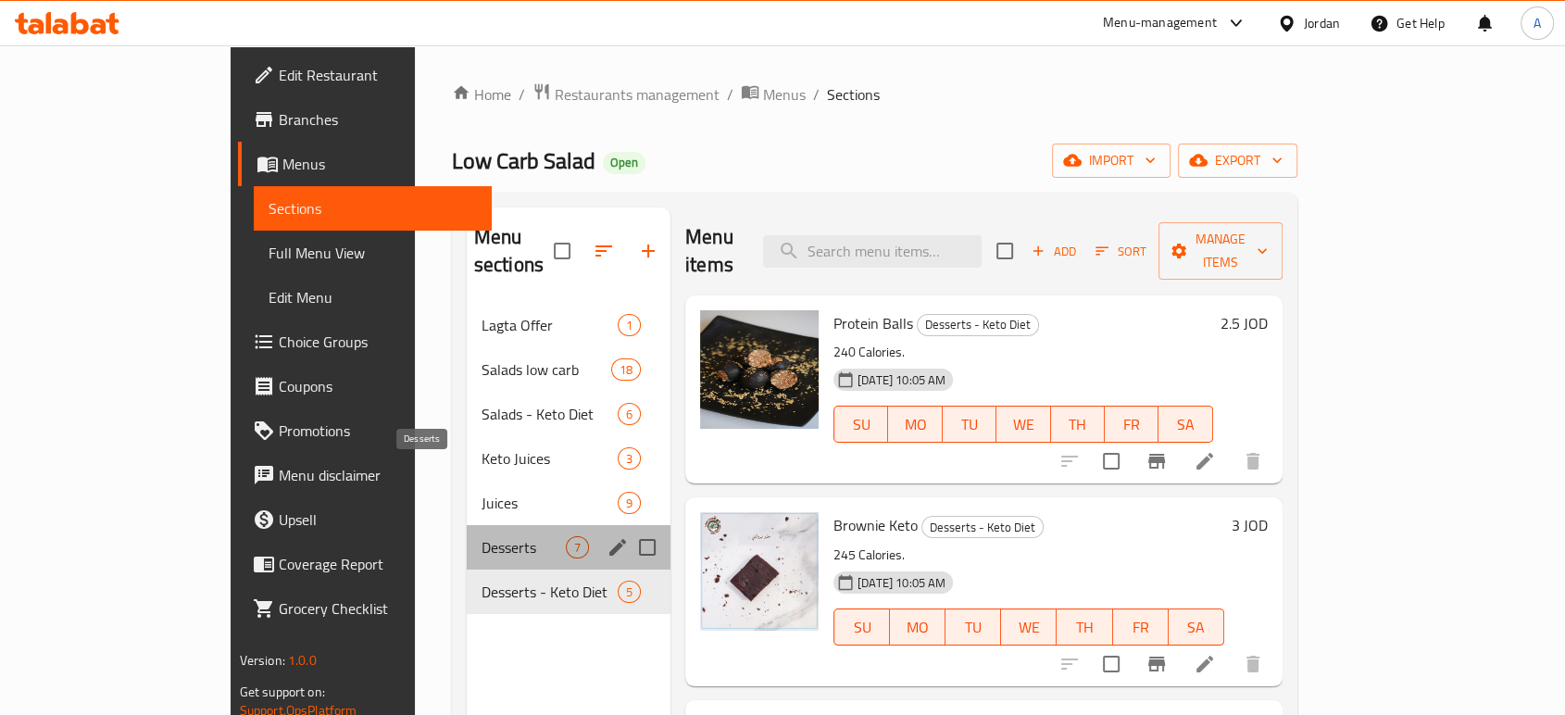
click at [482, 536] on span "Desserts" at bounding box center [524, 547] width 84 height 22
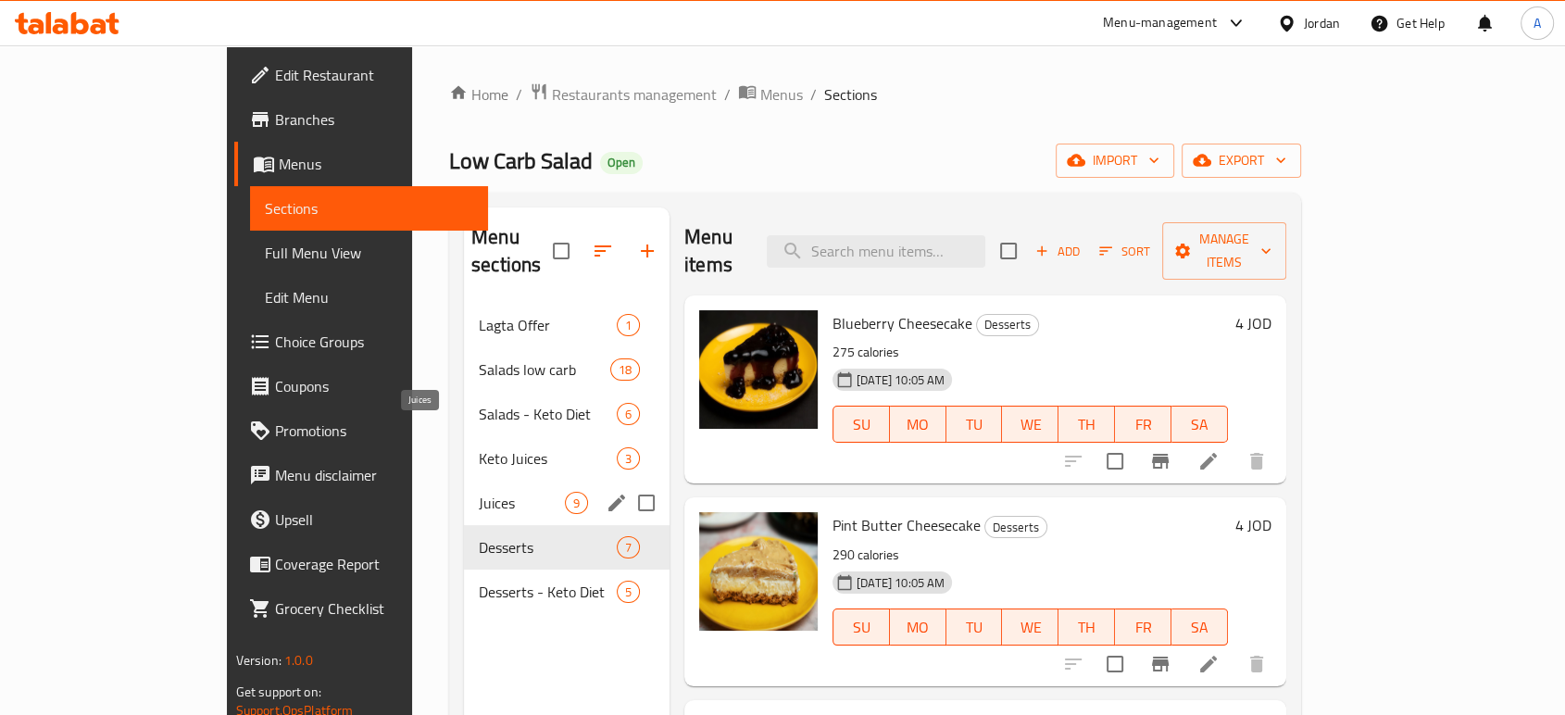
click at [479, 492] on span "Juices" at bounding box center [522, 503] width 86 height 22
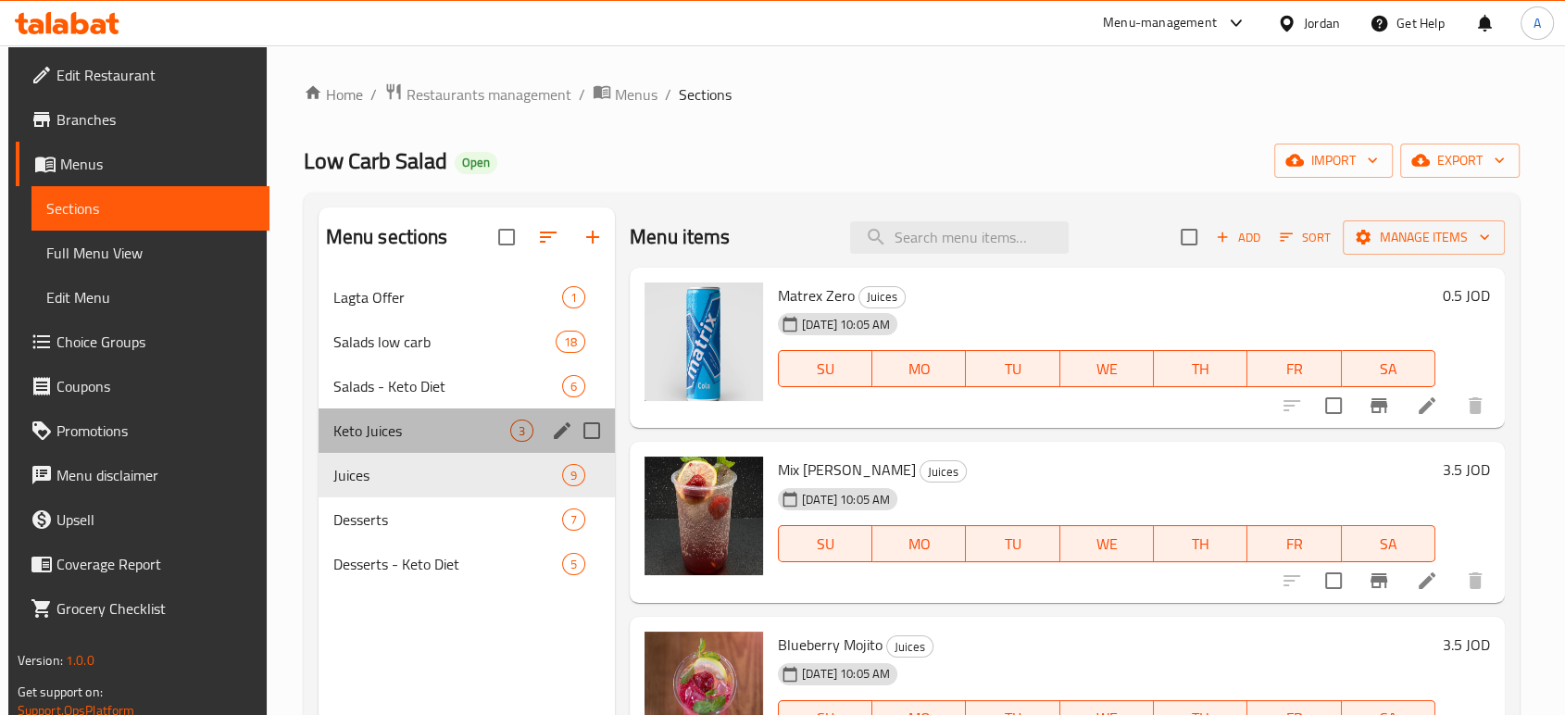
click at [413, 408] on div "Keto Juices 3" at bounding box center [467, 430] width 296 height 44
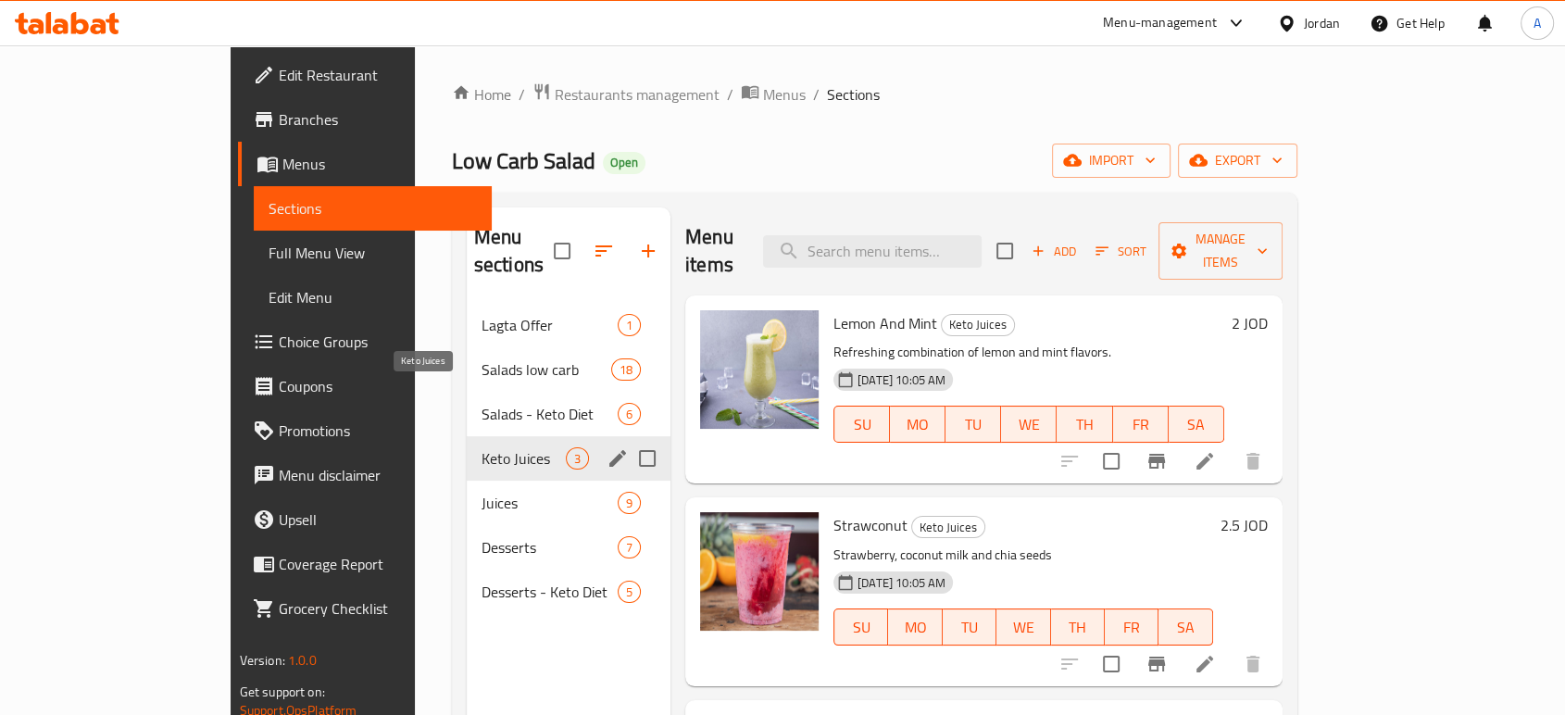
click at [467, 436] on div "Keto Juices 3" at bounding box center [569, 458] width 204 height 44
click at [482, 403] on span "Salads - Keto Diet" at bounding box center [524, 414] width 84 height 22
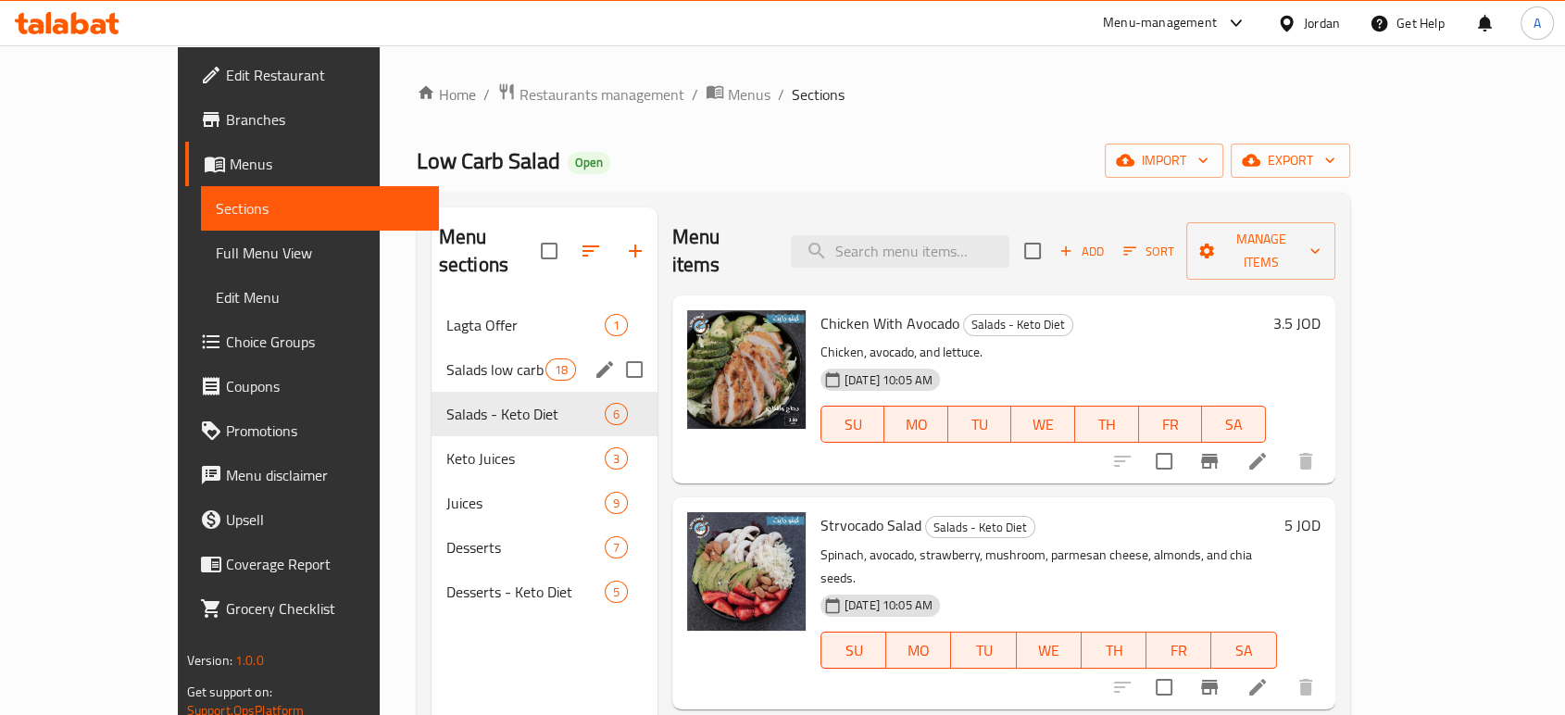
click at [446, 358] on span "Salads low carb" at bounding box center [496, 369] width 100 height 22
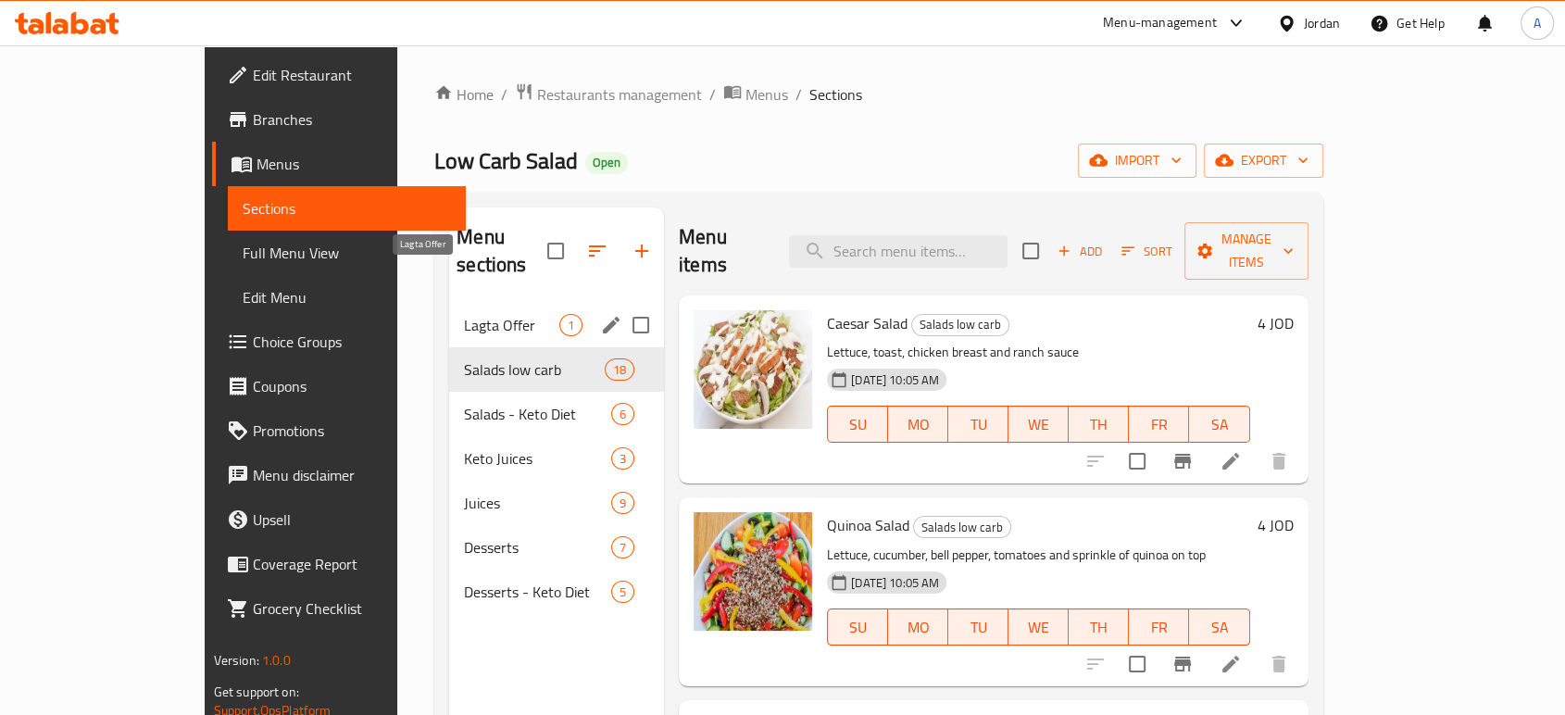
click at [464, 314] on span "Lagta Offer" at bounding box center [511, 325] width 95 height 22
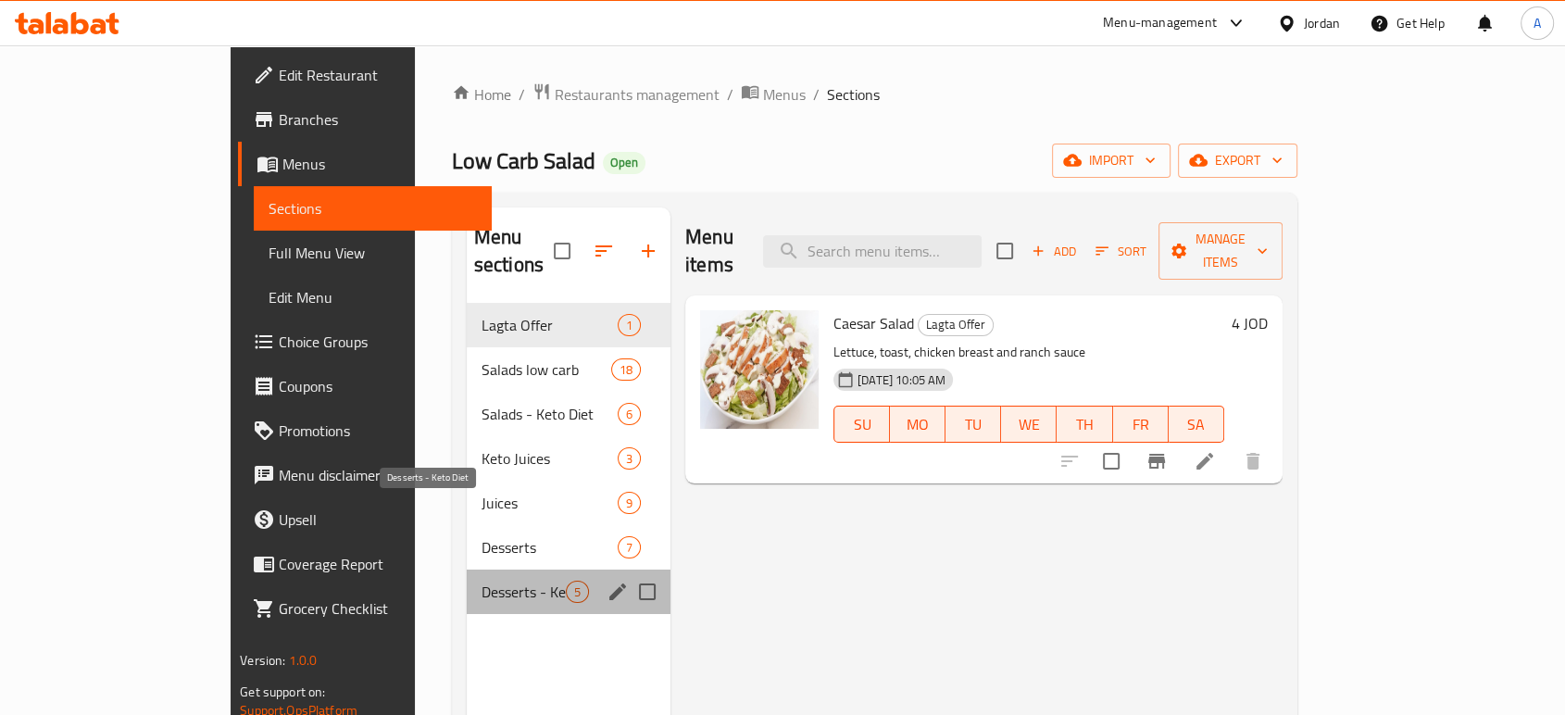
click at [482, 581] on span "Desserts - Keto Diet" at bounding box center [524, 592] width 84 height 22
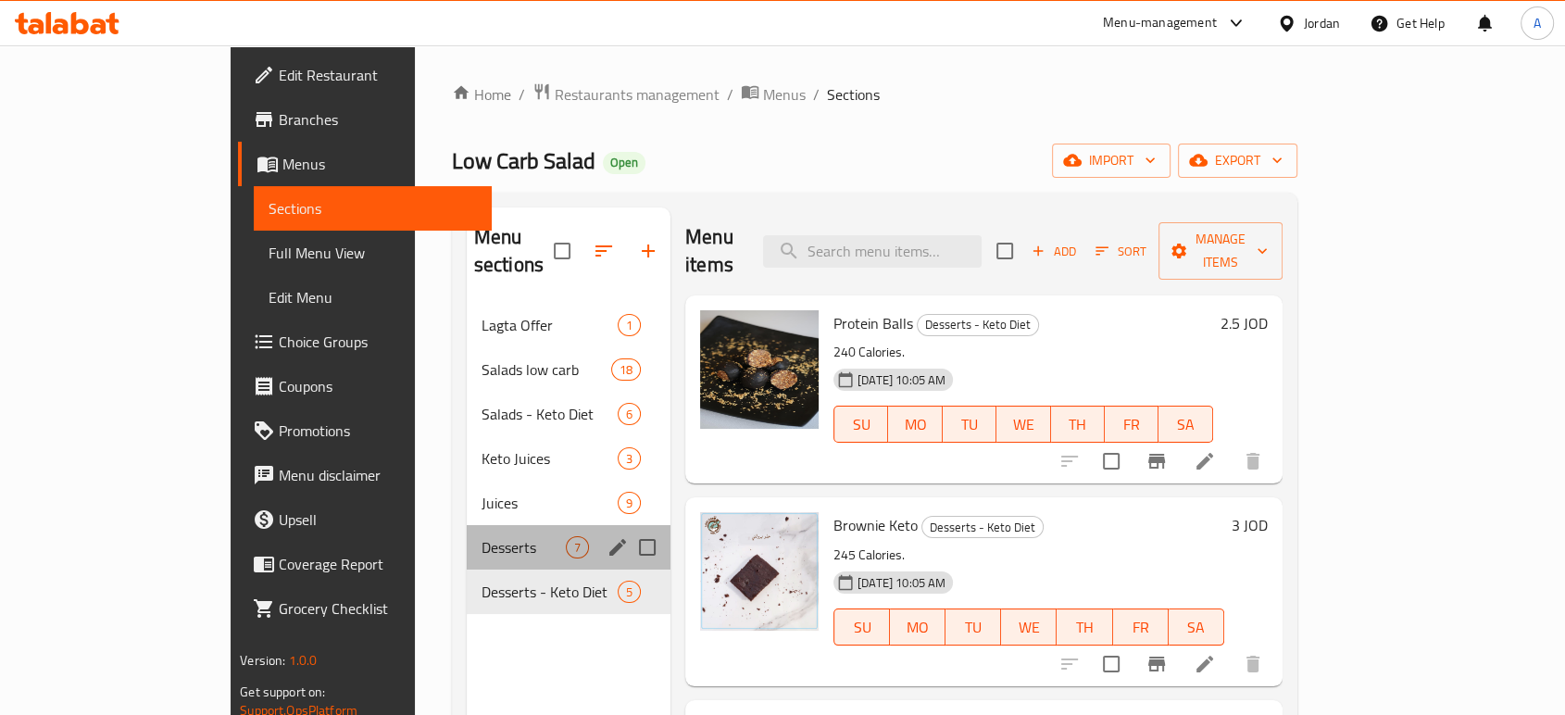
click at [467, 525] on div "Desserts 7" at bounding box center [569, 547] width 204 height 44
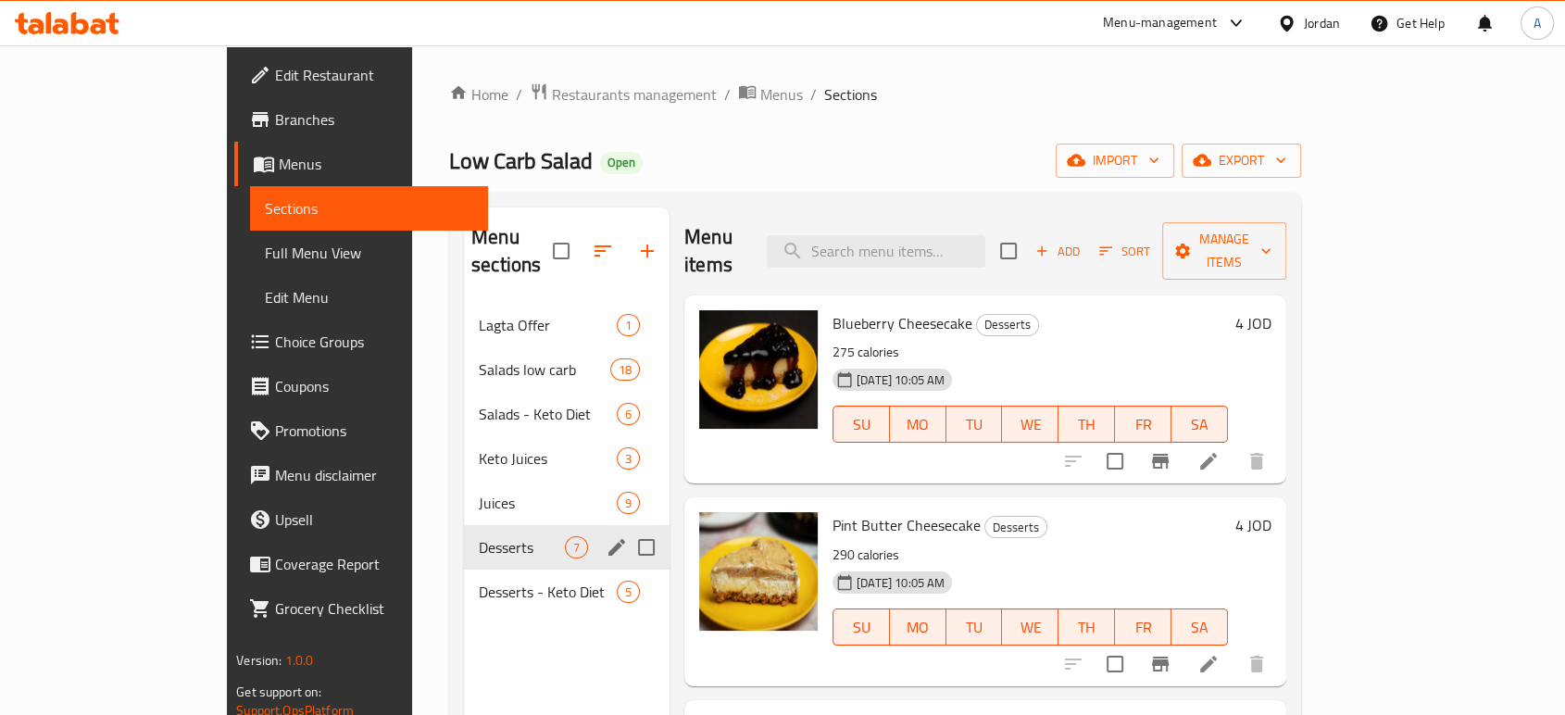
click at [464, 525] on div "Desserts 7" at bounding box center [567, 547] width 206 height 44
click at [464, 481] on div "Juices 9" at bounding box center [567, 503] width 206 height 44
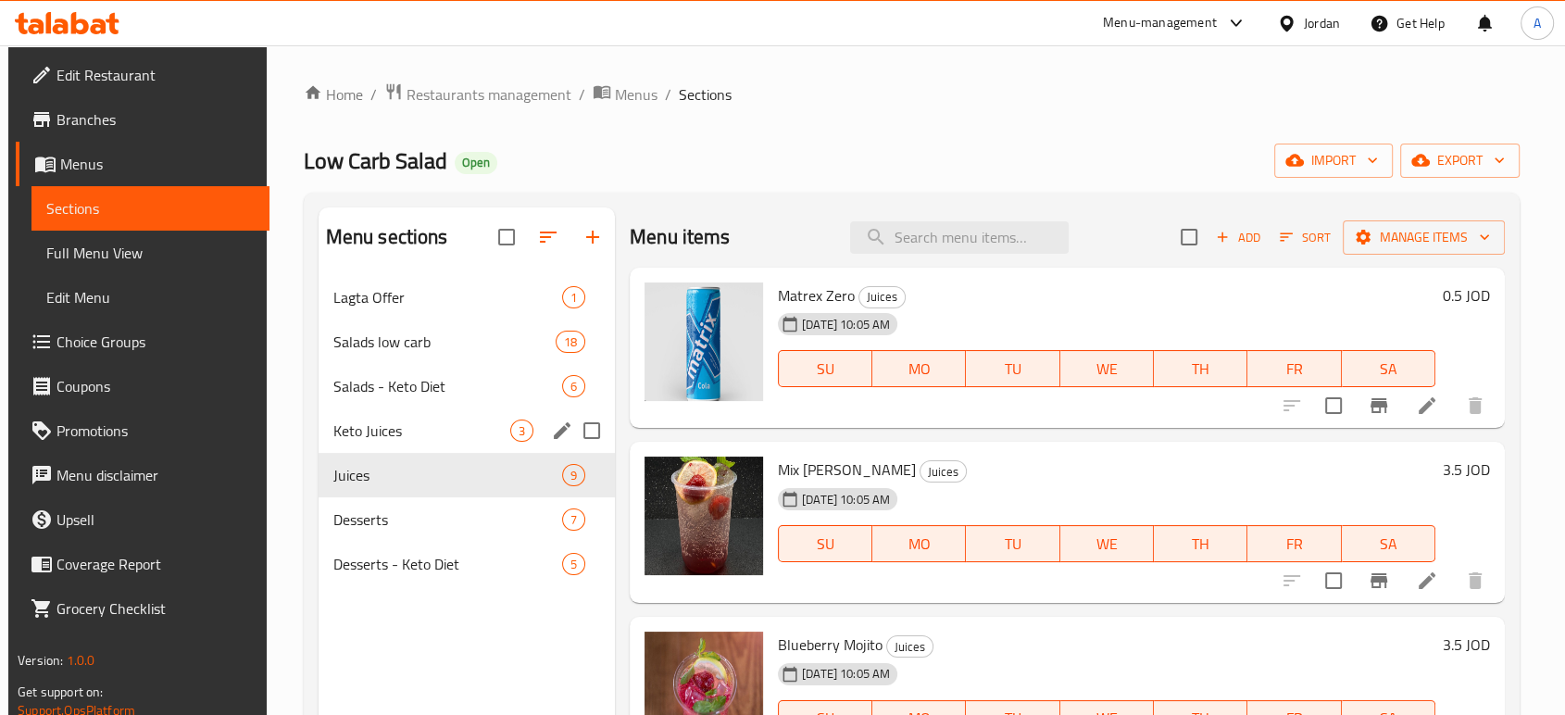
click at [448, 420] on span "Keto Juices" at bounding box center [421, 431] width 177 height 22
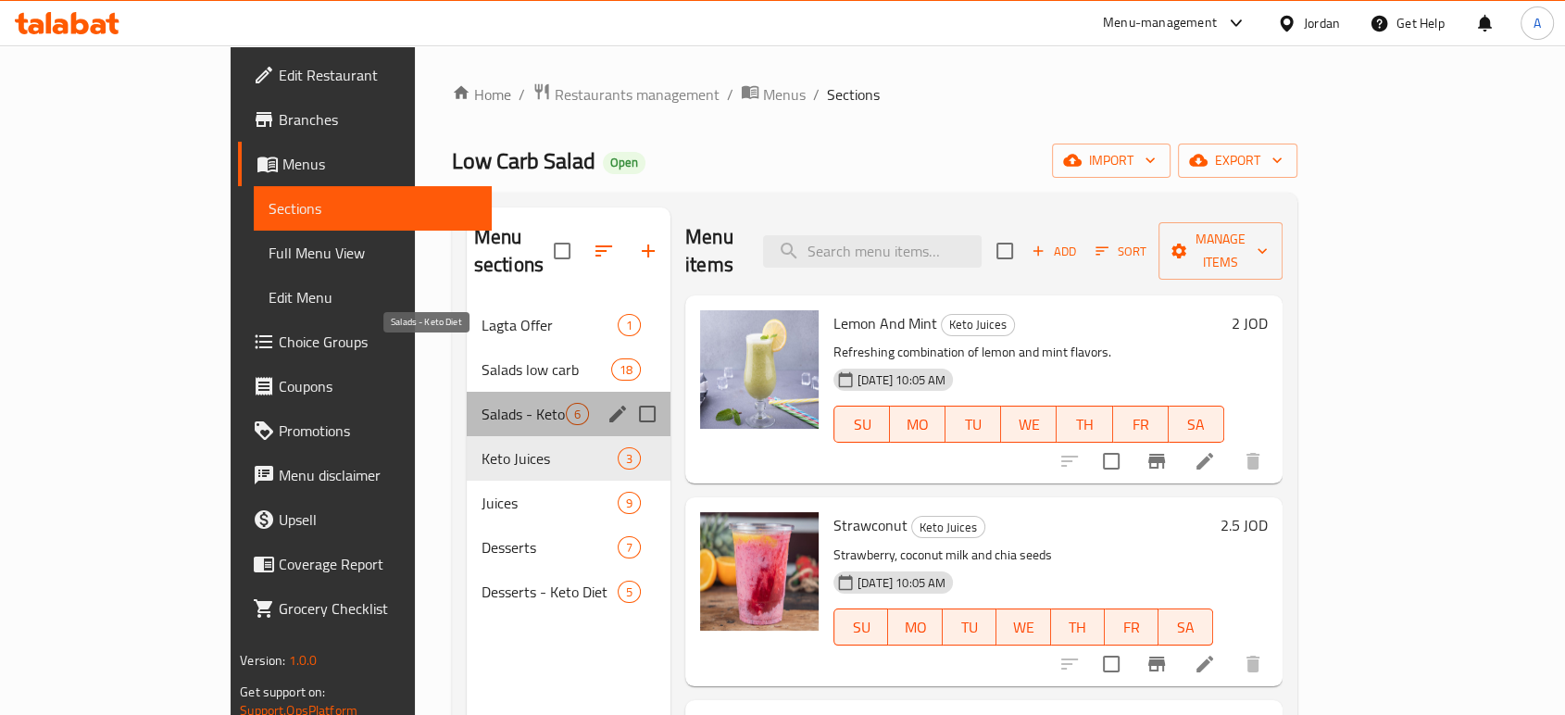
click at [482, 403] on span "Salads - Keto Diet" at bounding box center [524, 414] width 84 height 22
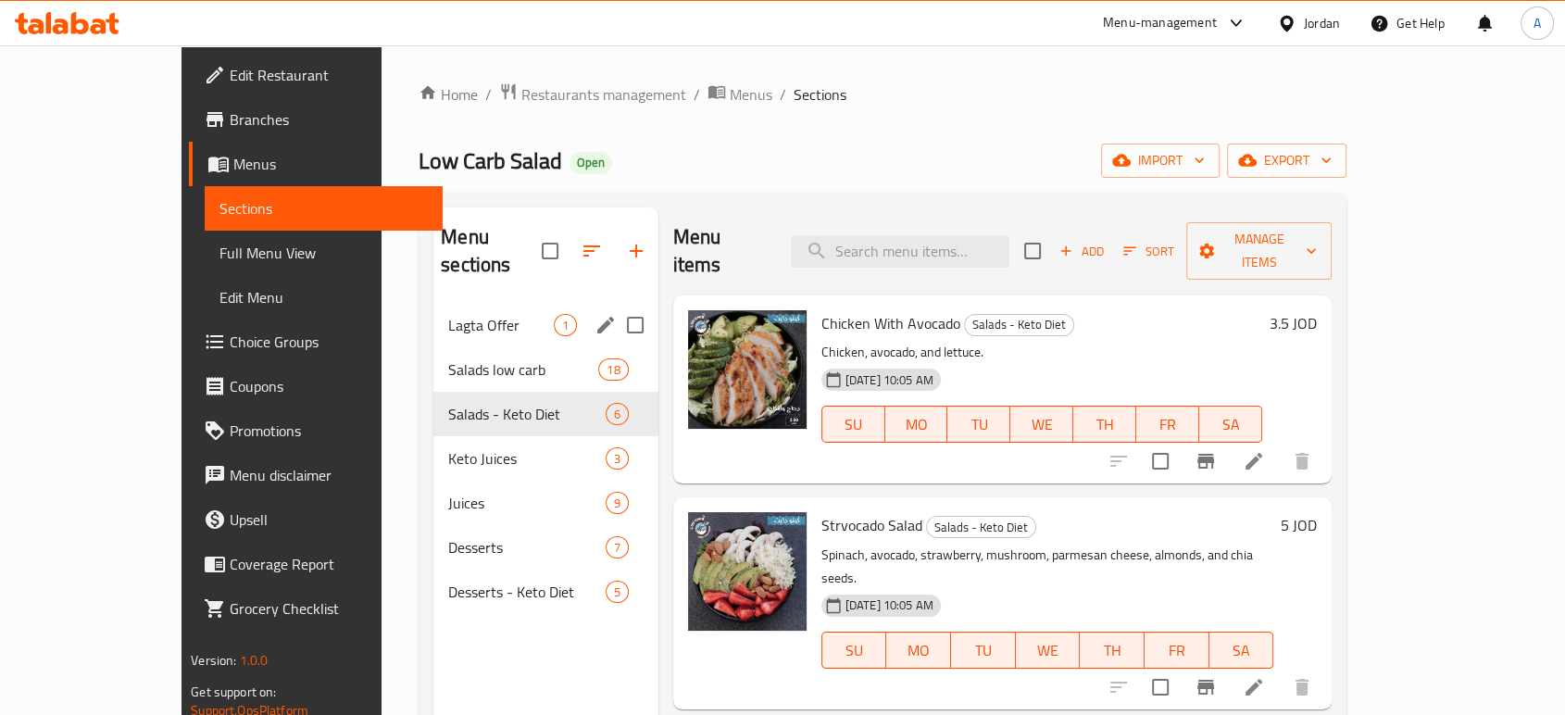
click at [433, 303] on div "Lagta Offer 1" at bounding box center [545, 325] width 225 height 44
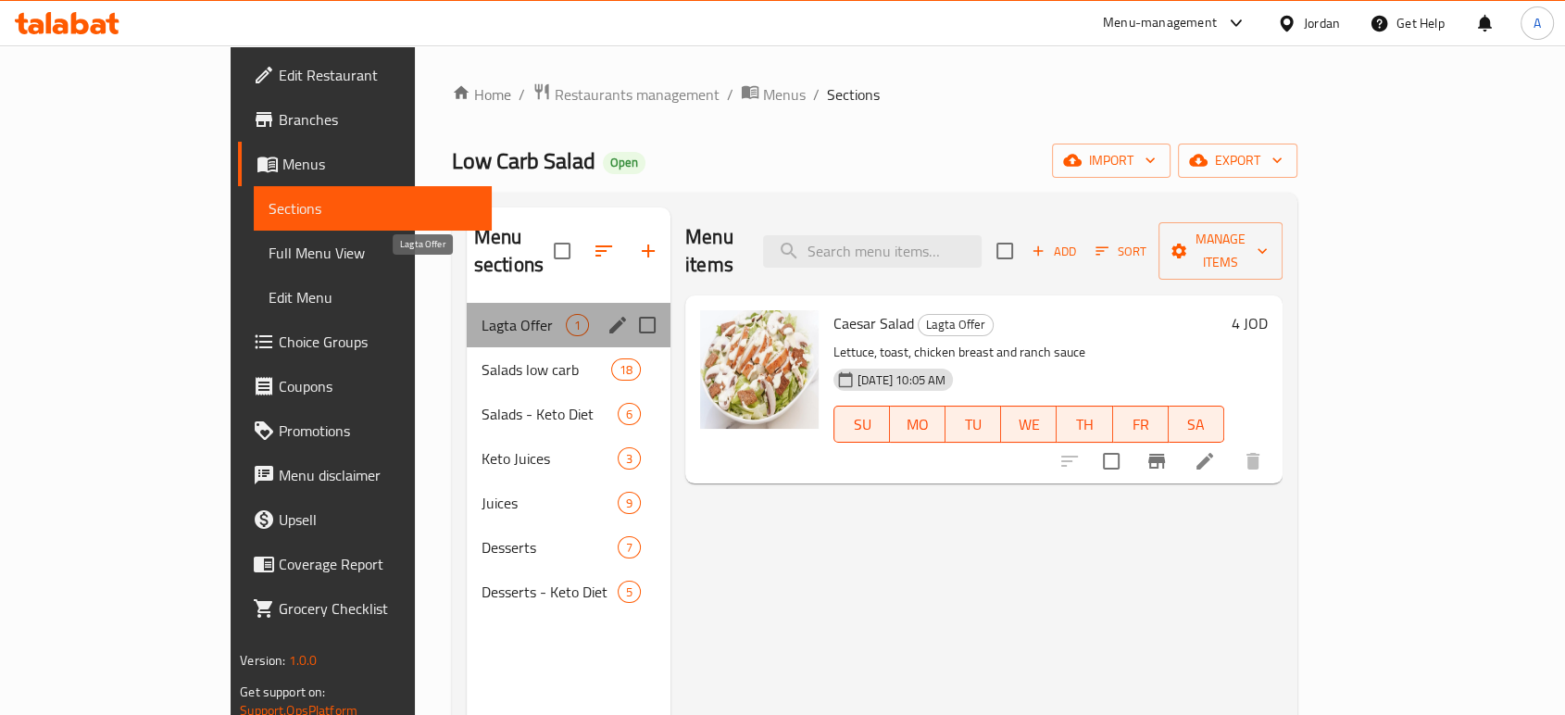
click at [482, 314] on span "Lagta Offer" at bounding box center [524, 325] width 84 height 22
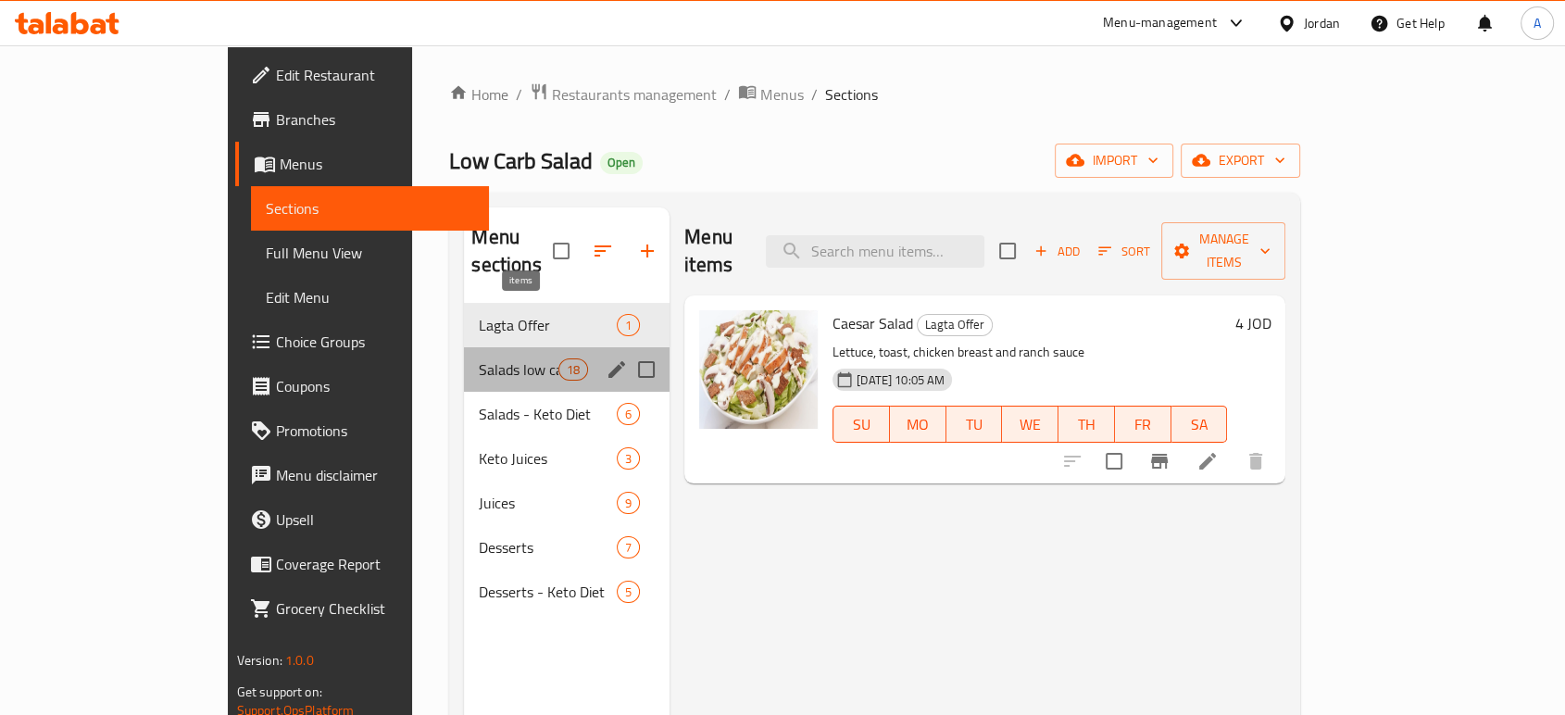
click at [558, 358] on div "18" at bounding box center [573, 369] width 30 height 22
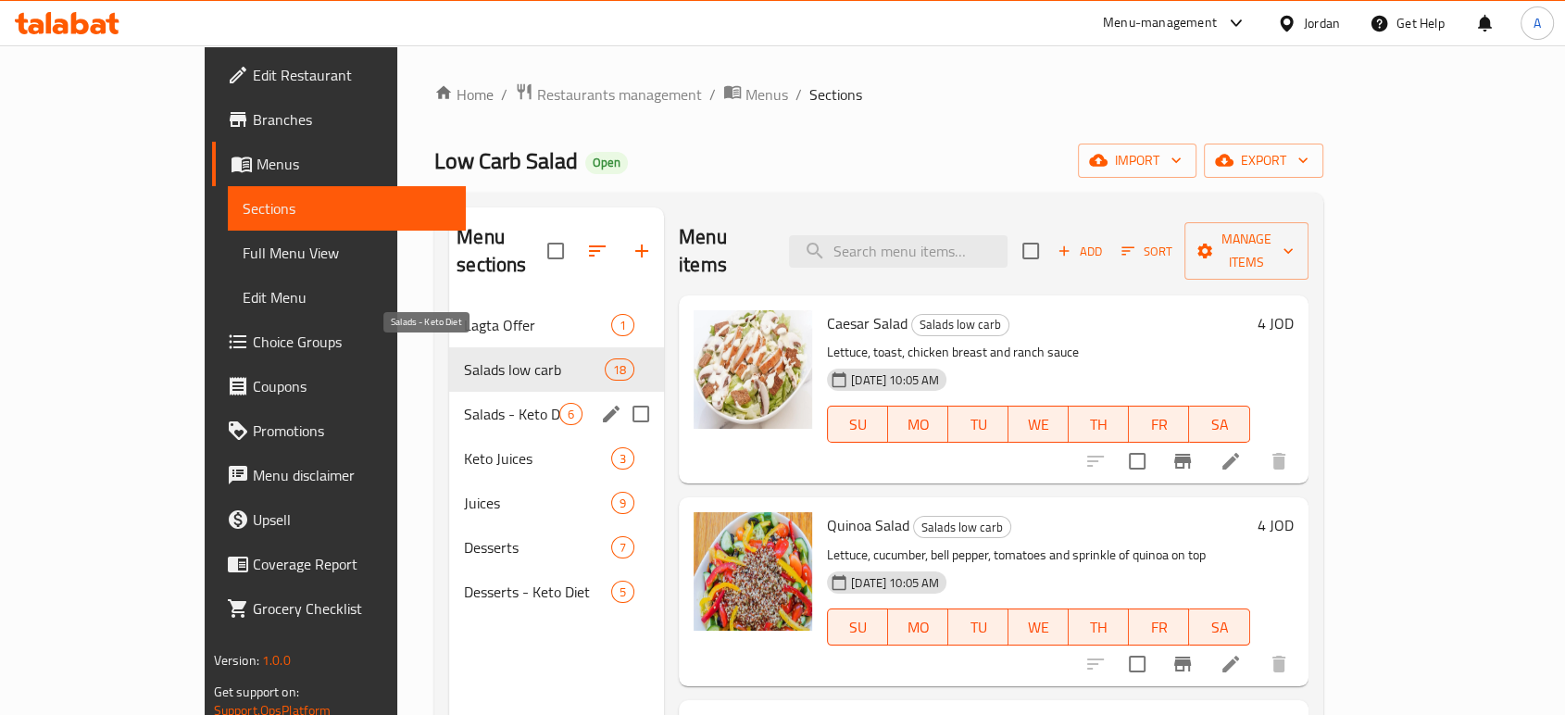
click at [507, 403] on span "Salads - Keto Diet" at bounding box center [511, 414] width 95 height 22
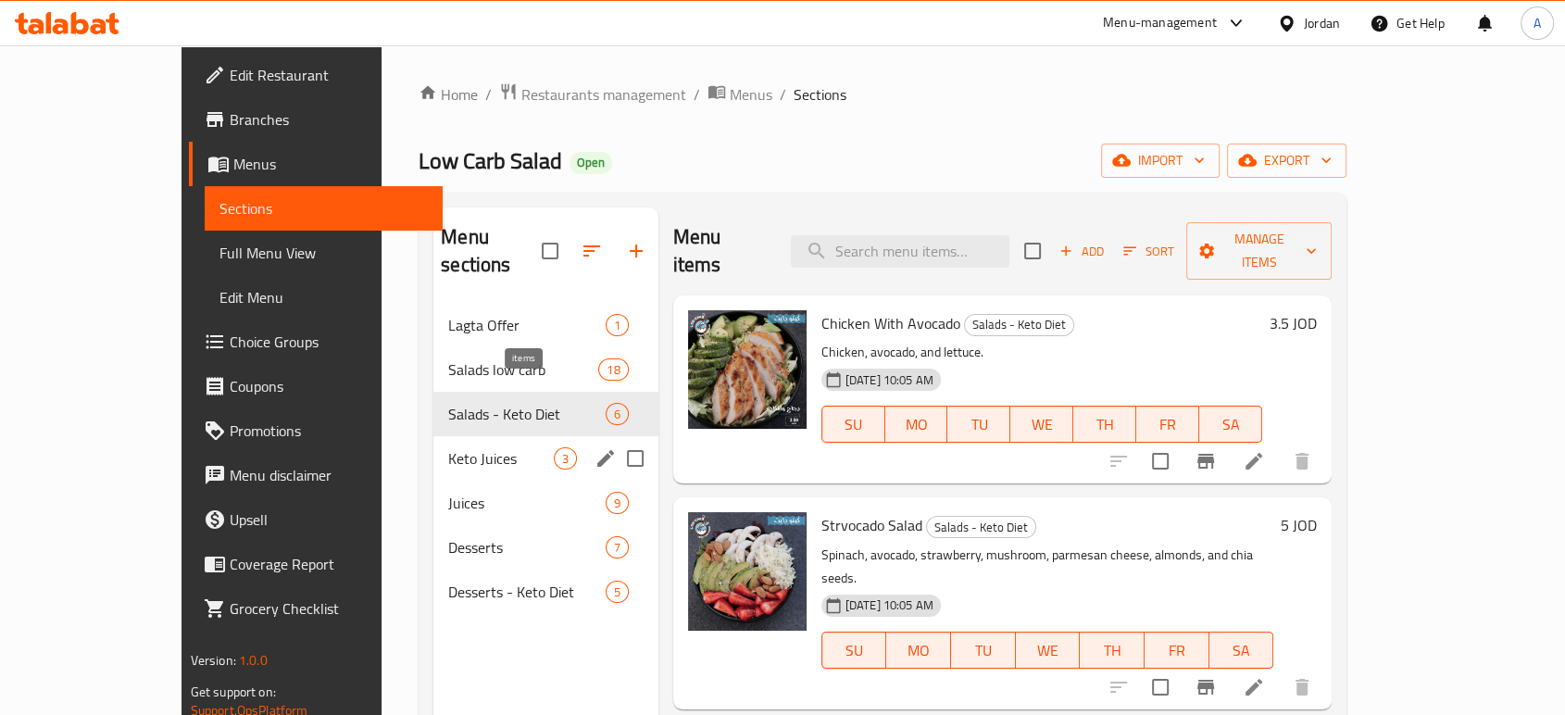
click at [555, 450] on span "3" at bounding box center [565, 459] width 21 height 18
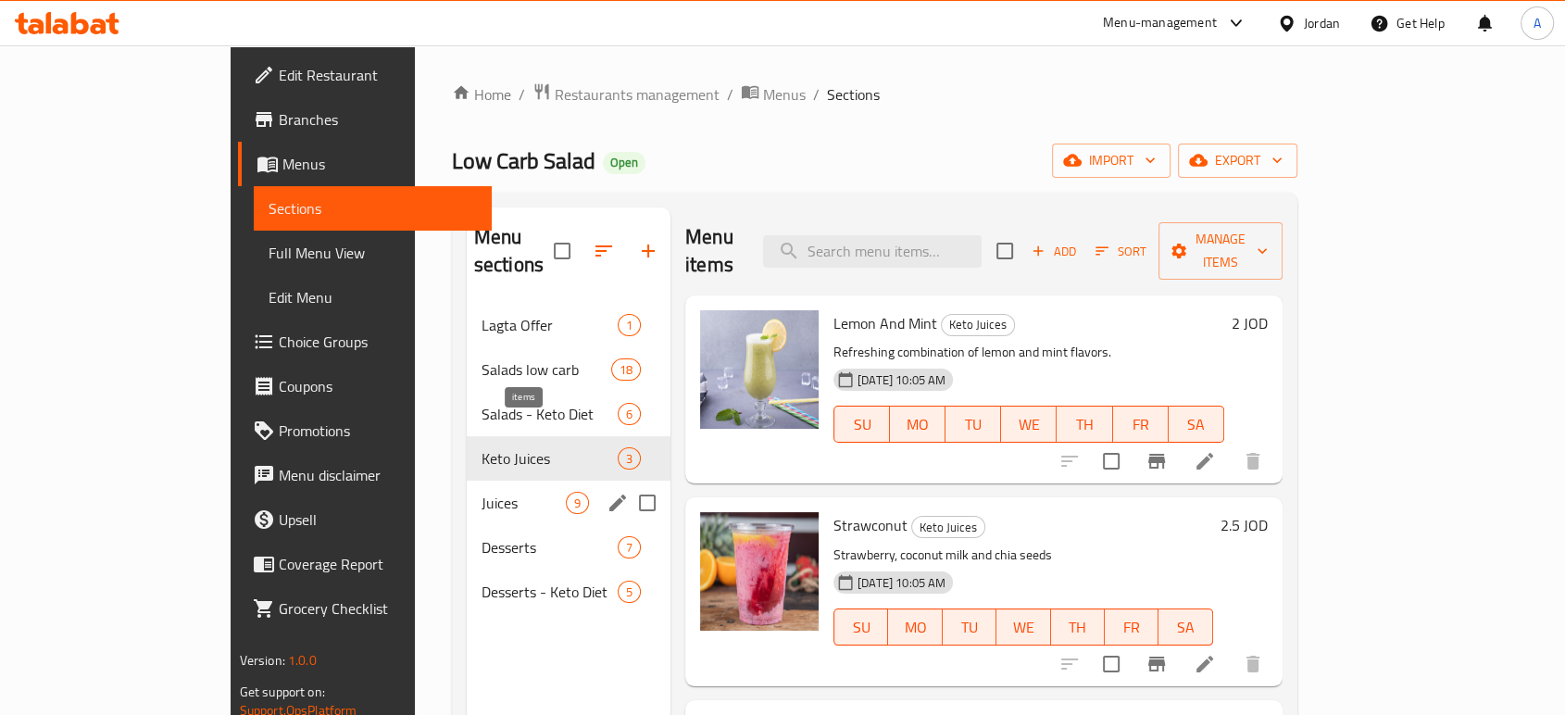
click at [567, 495] on span "9" at bounding box center [577, 504] width 21 height 18
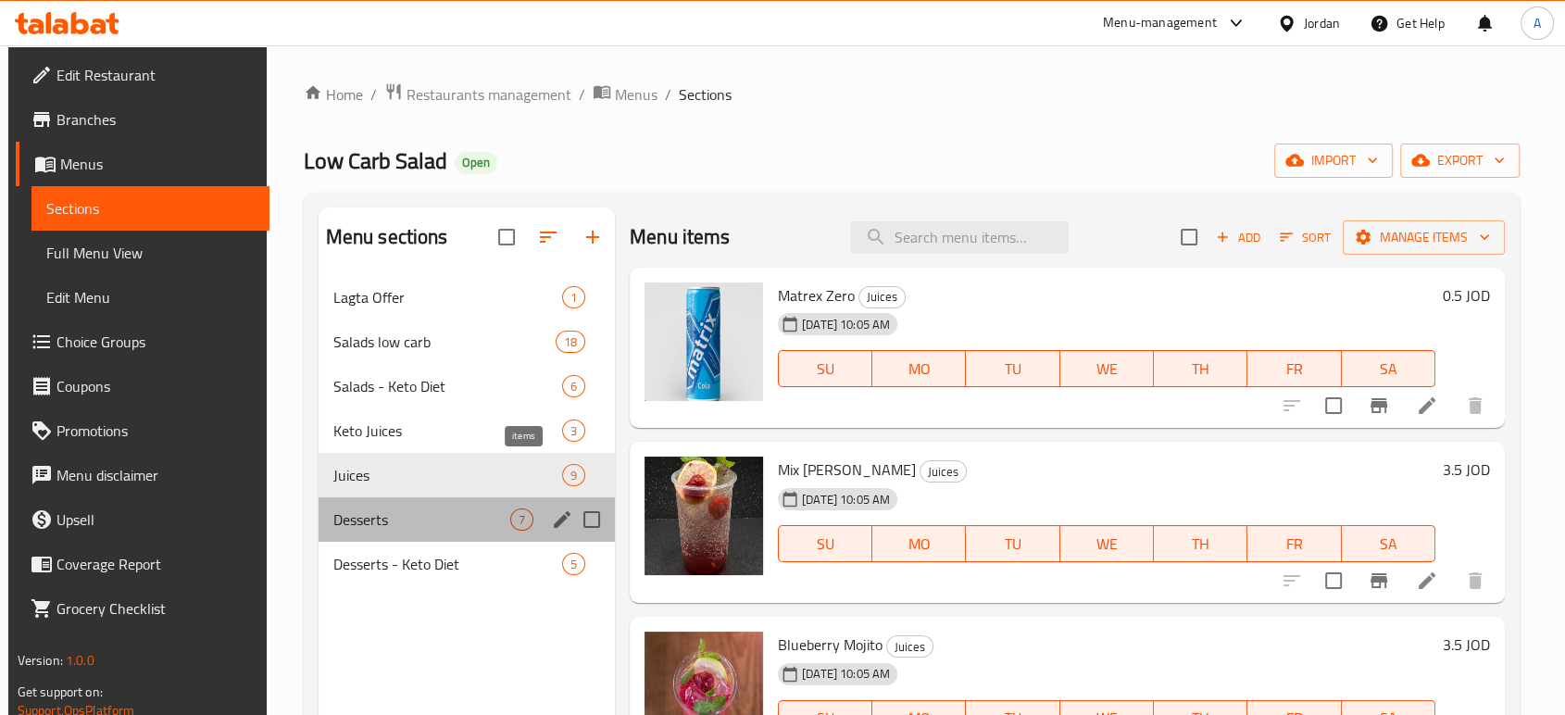
click at [524, 511] on span "7" at bounding box center [521, 520] width 21 height 18
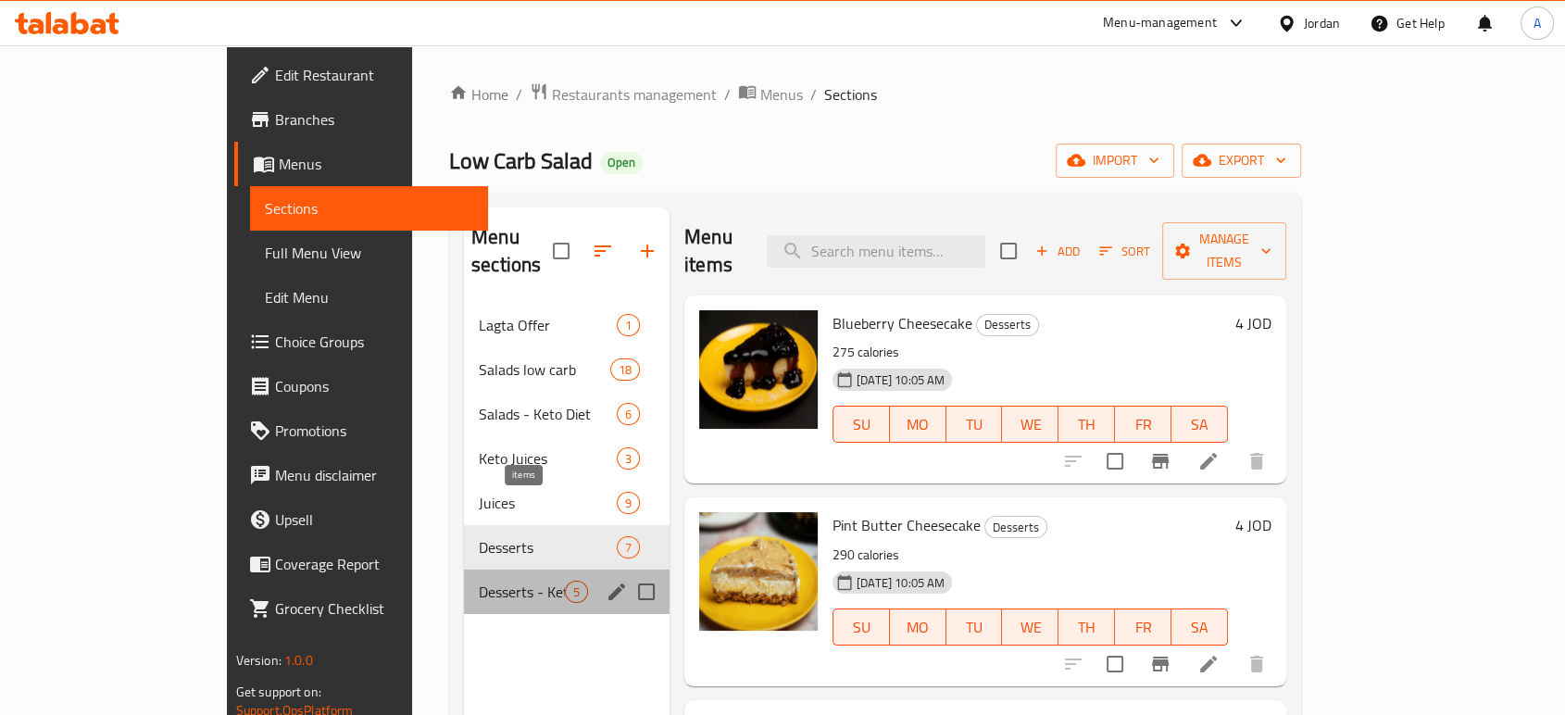
click at [565, 581] on div "5" at bounding box center [576, 592] width 23 height 22
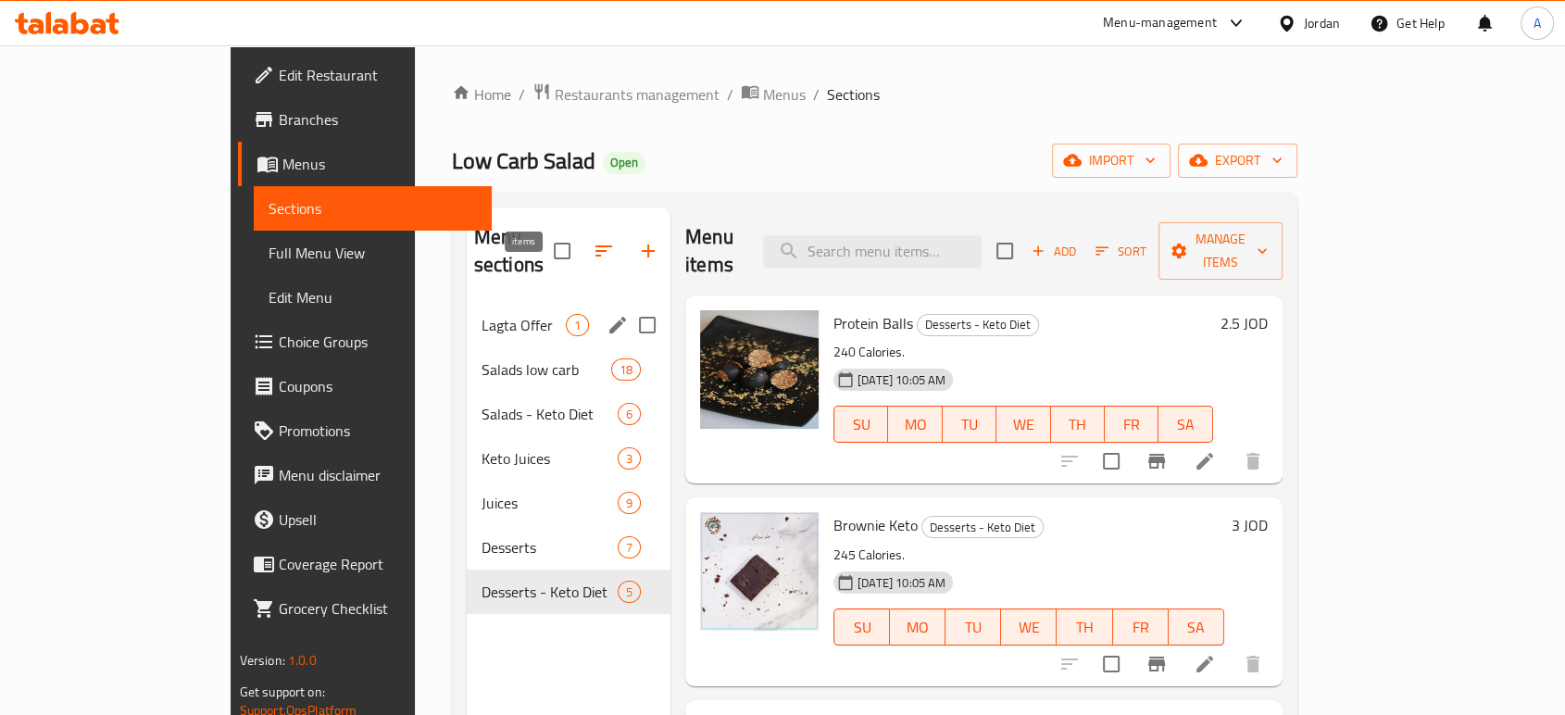
click at [567, 317] on span "1" at bounding box center [577, 326] width 21 height 18
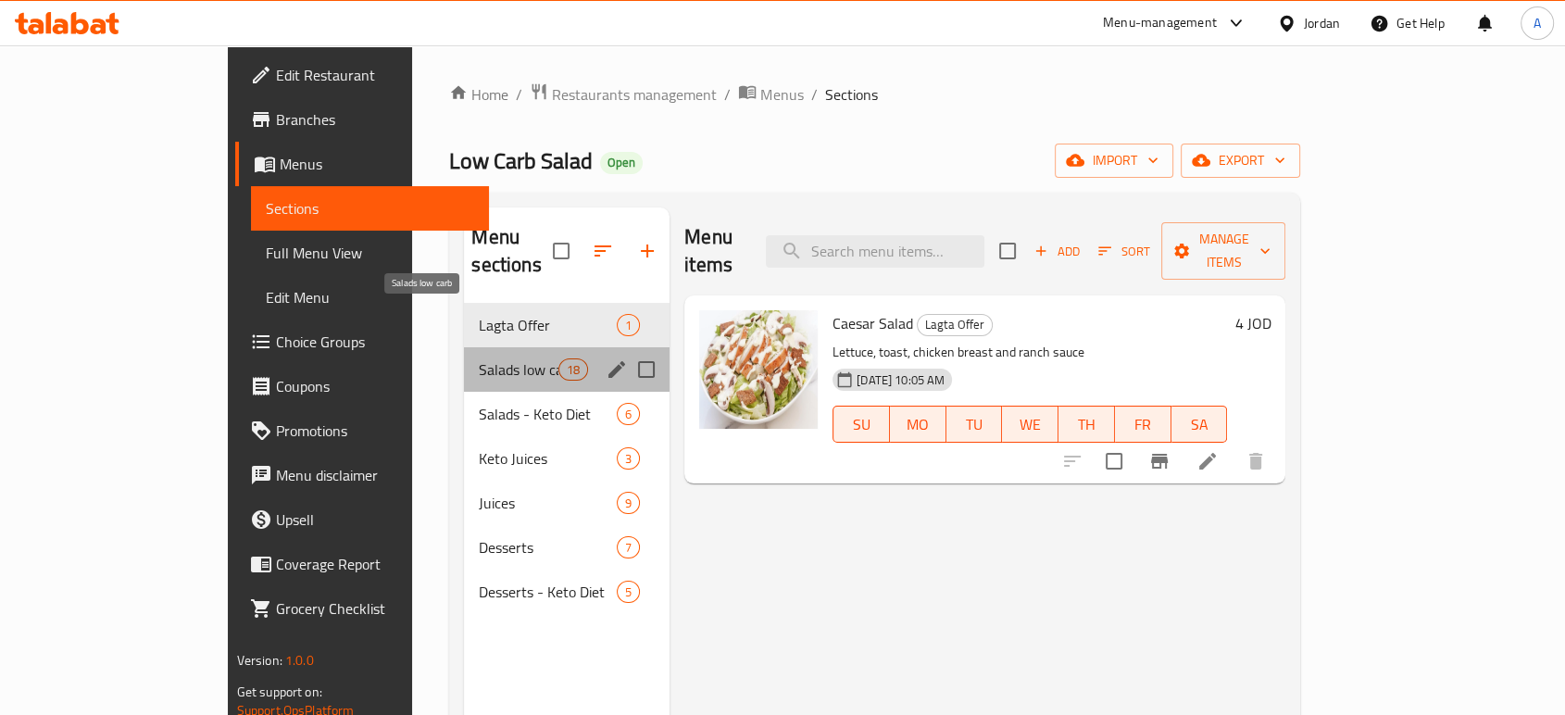
click at [496, 358] on span "Salads low carb" at bounding box center [518, 369] width 79 height 22
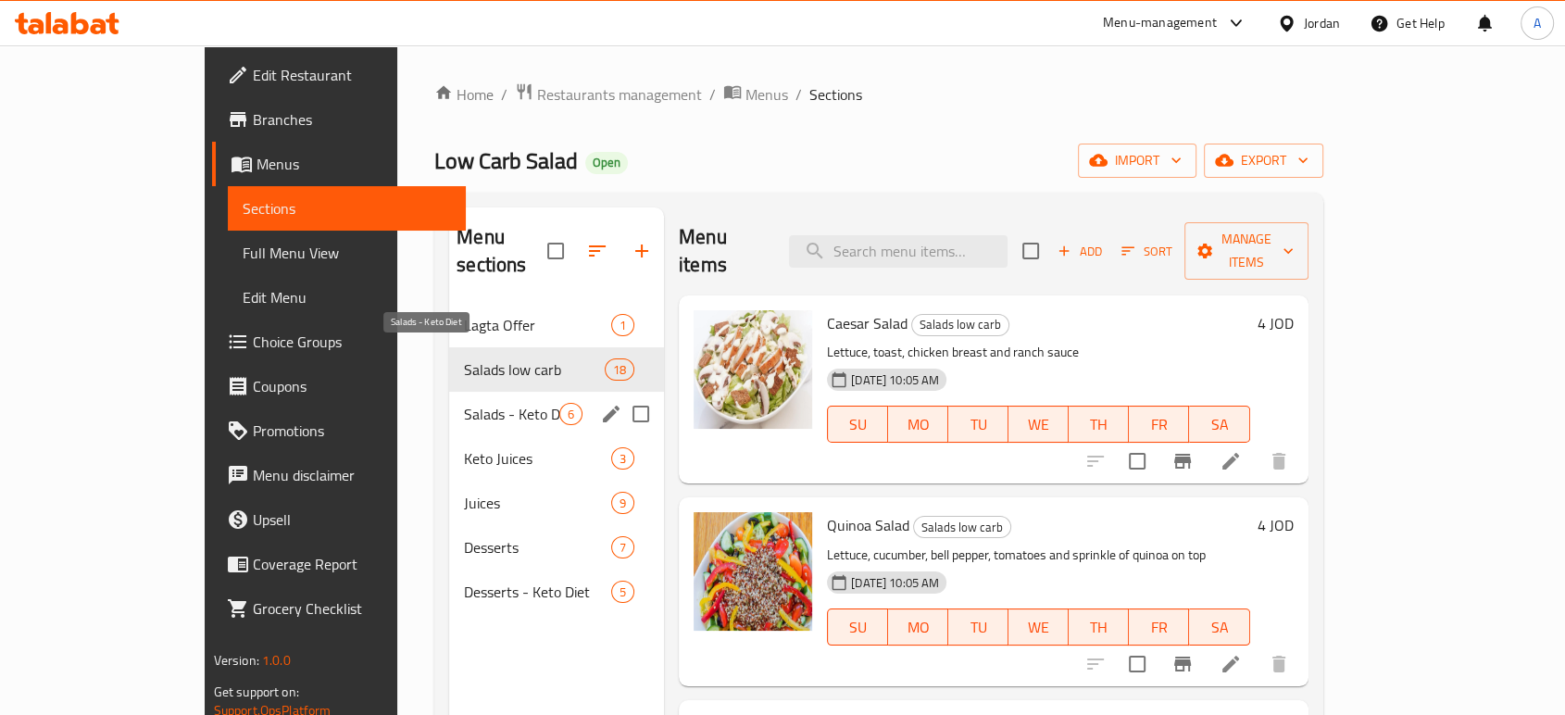
click at [499, 403] on span "Salads - Keto Diet" at bounding box center [511, 414] width 95 height 22
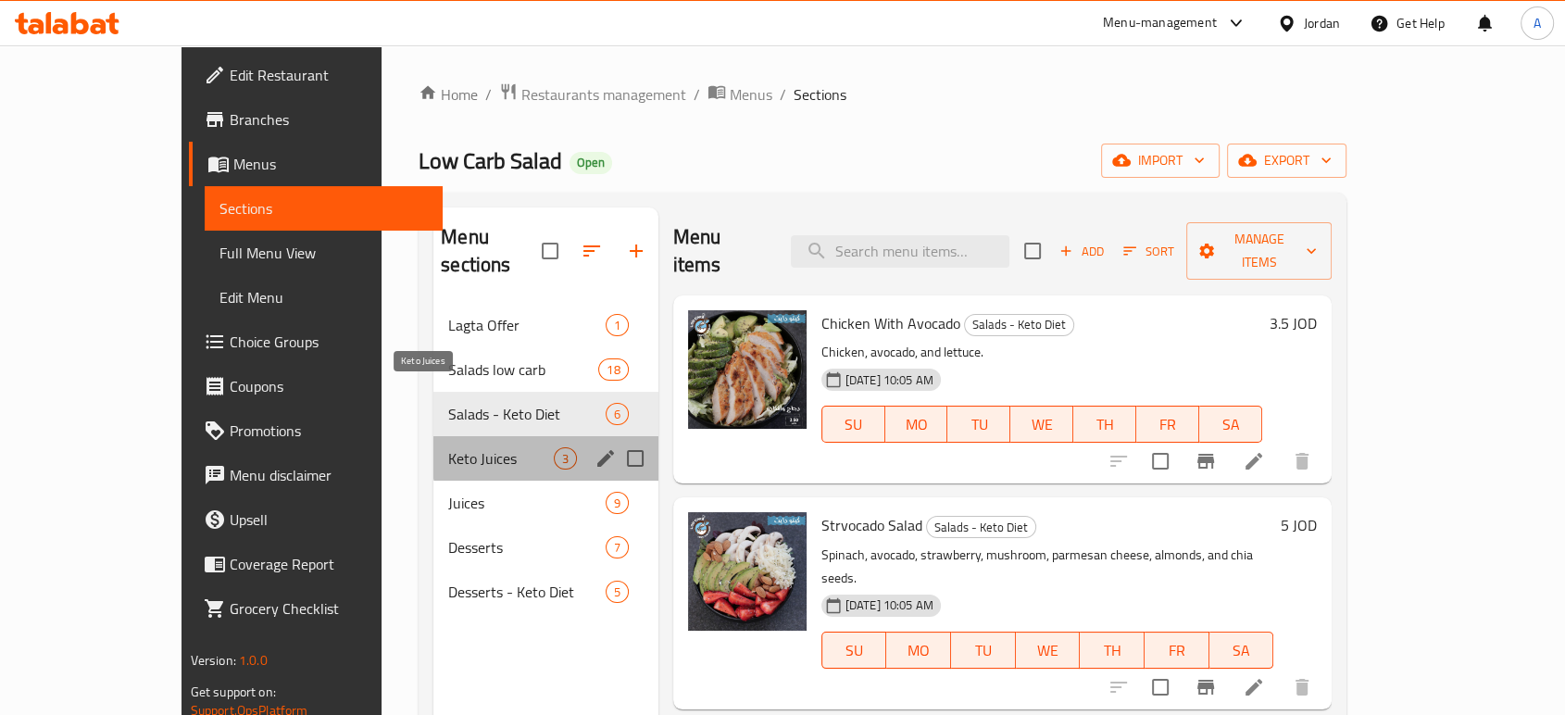
click at [493, 447] on span "Keto Juices" at bounding box center [500, 458] width 105 height 22
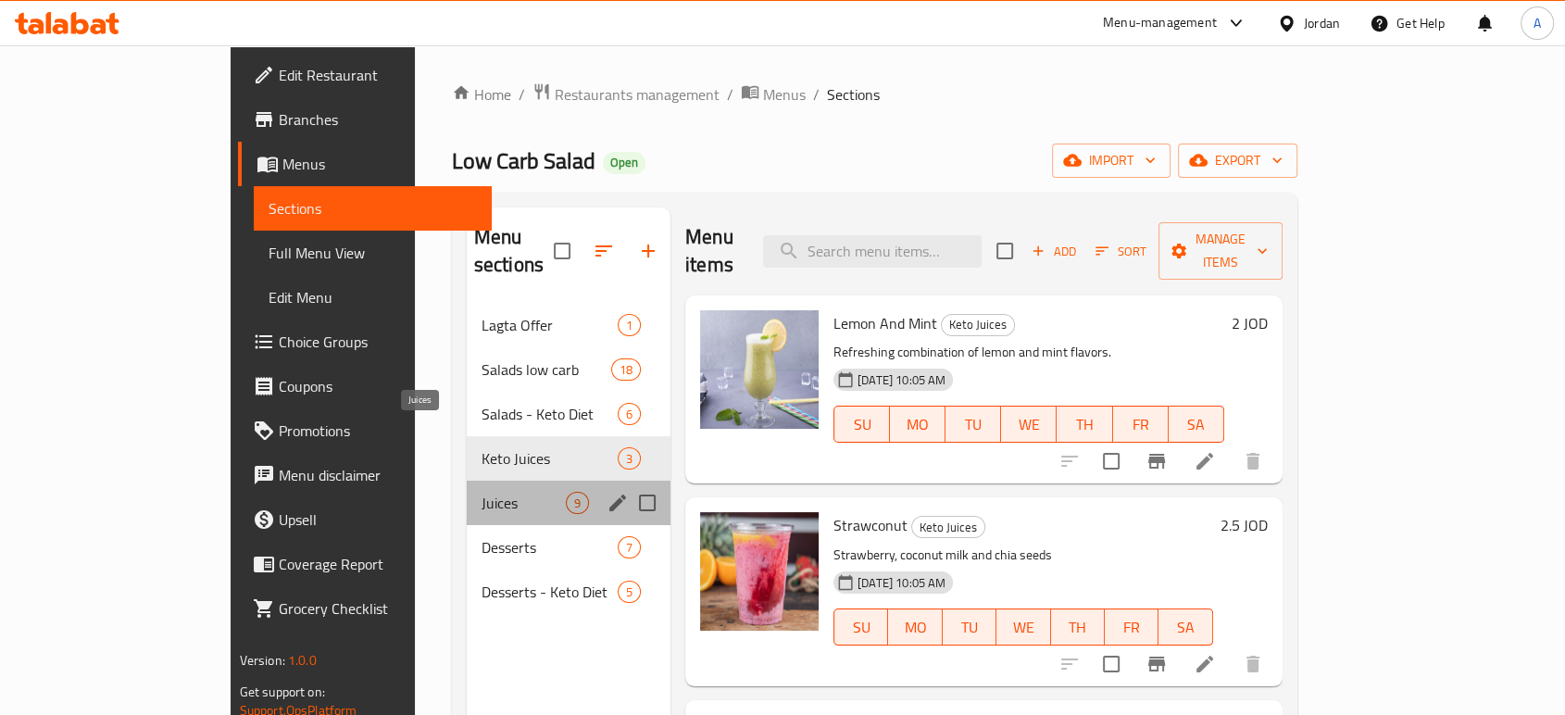
click at [489, 492] on span "Juices" at bounding box center [524, 503] width 84 height 22
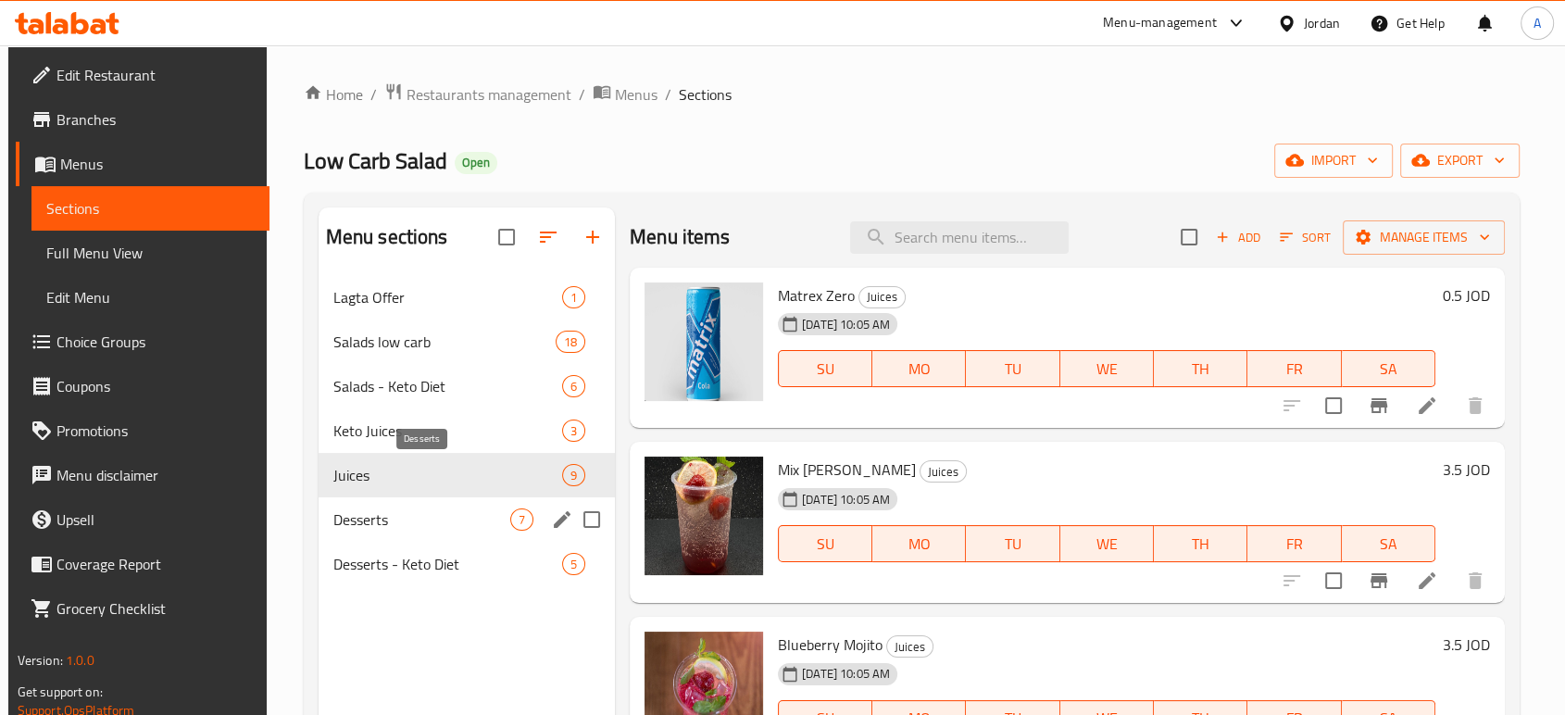
click at [487, 508] on span "Desserts" at bounding box center [421, 519] width 177 height 22
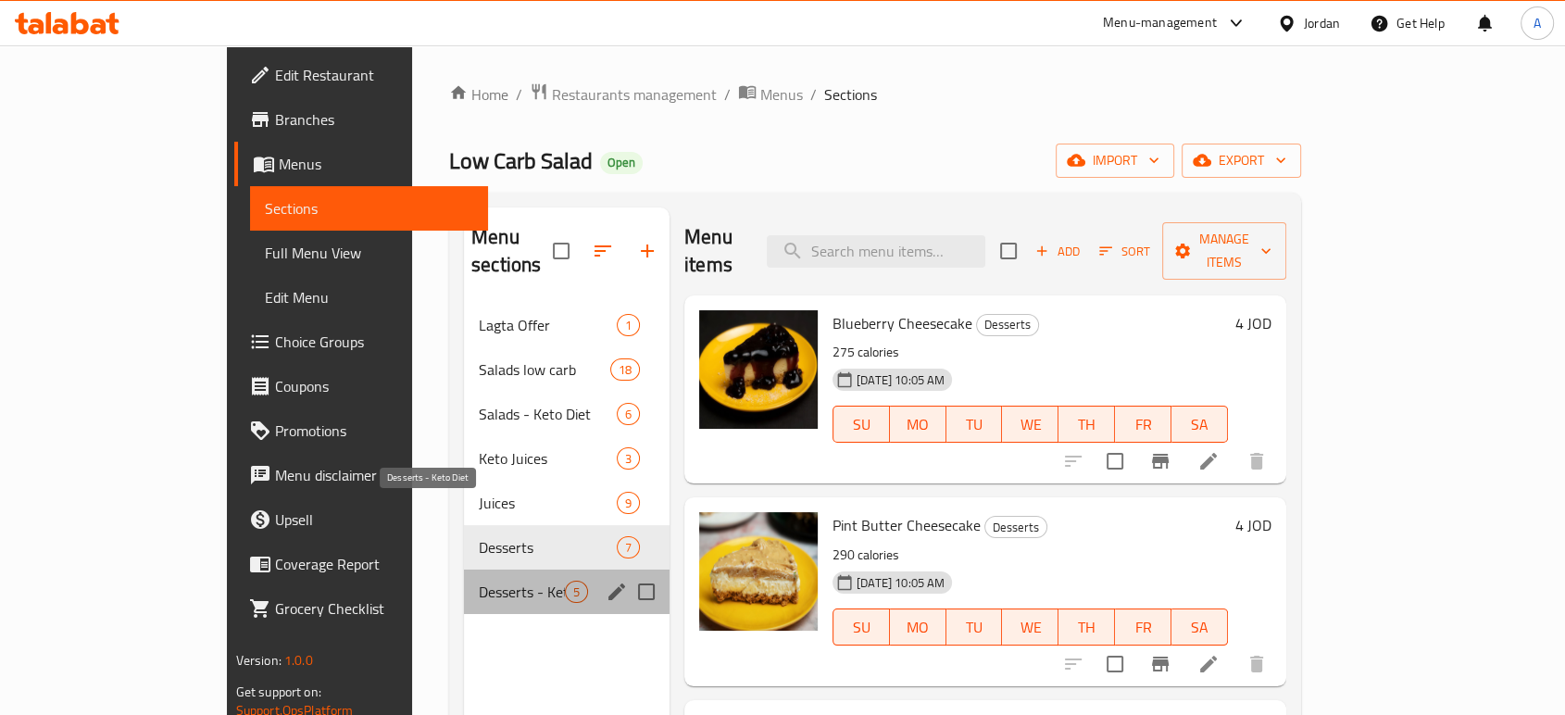
click at [489, 581] on span "Desserts - Keto Diet" at bounding box center [522, 592] width 86 height 22
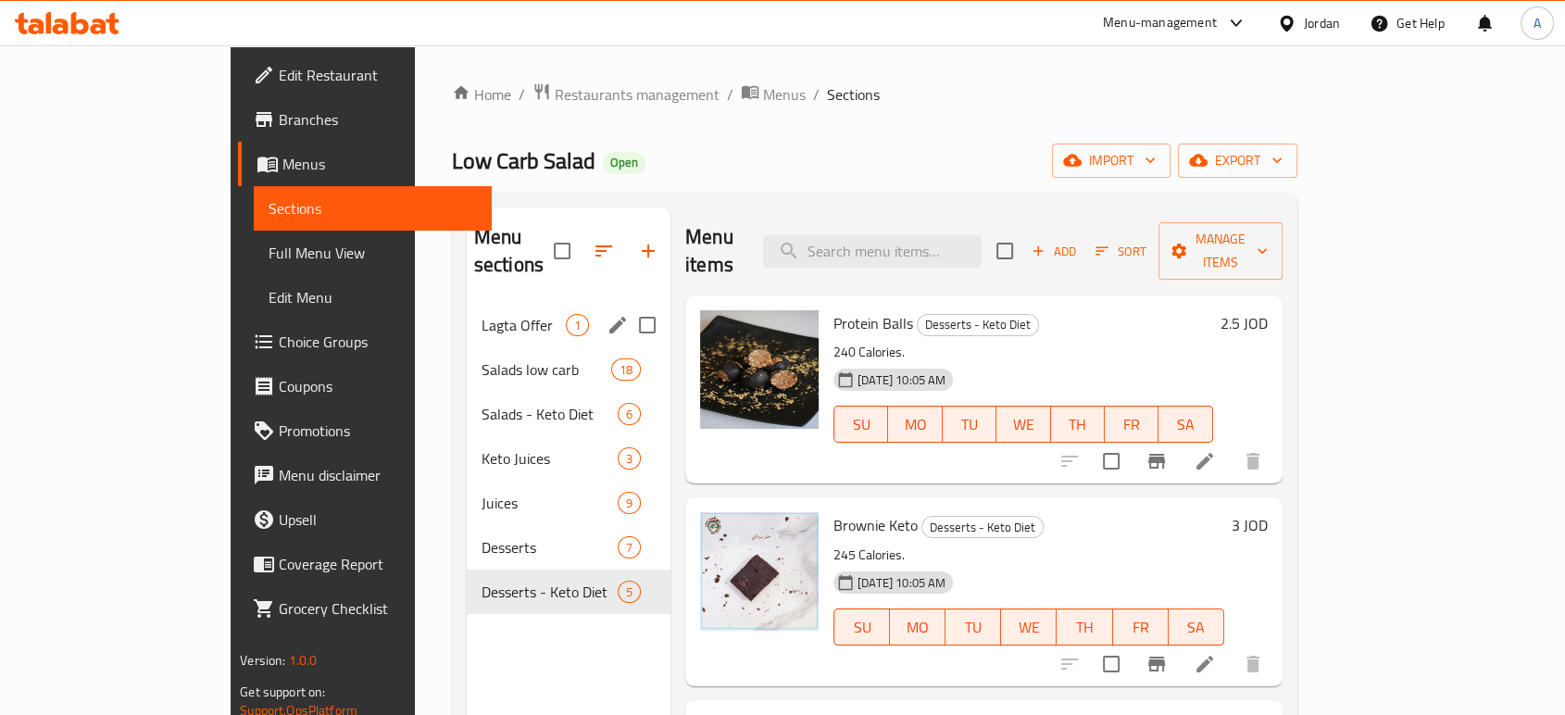
click at [482, 314] on span "Lagta Offer" at bounding box center [524, 325] width 84 height 22
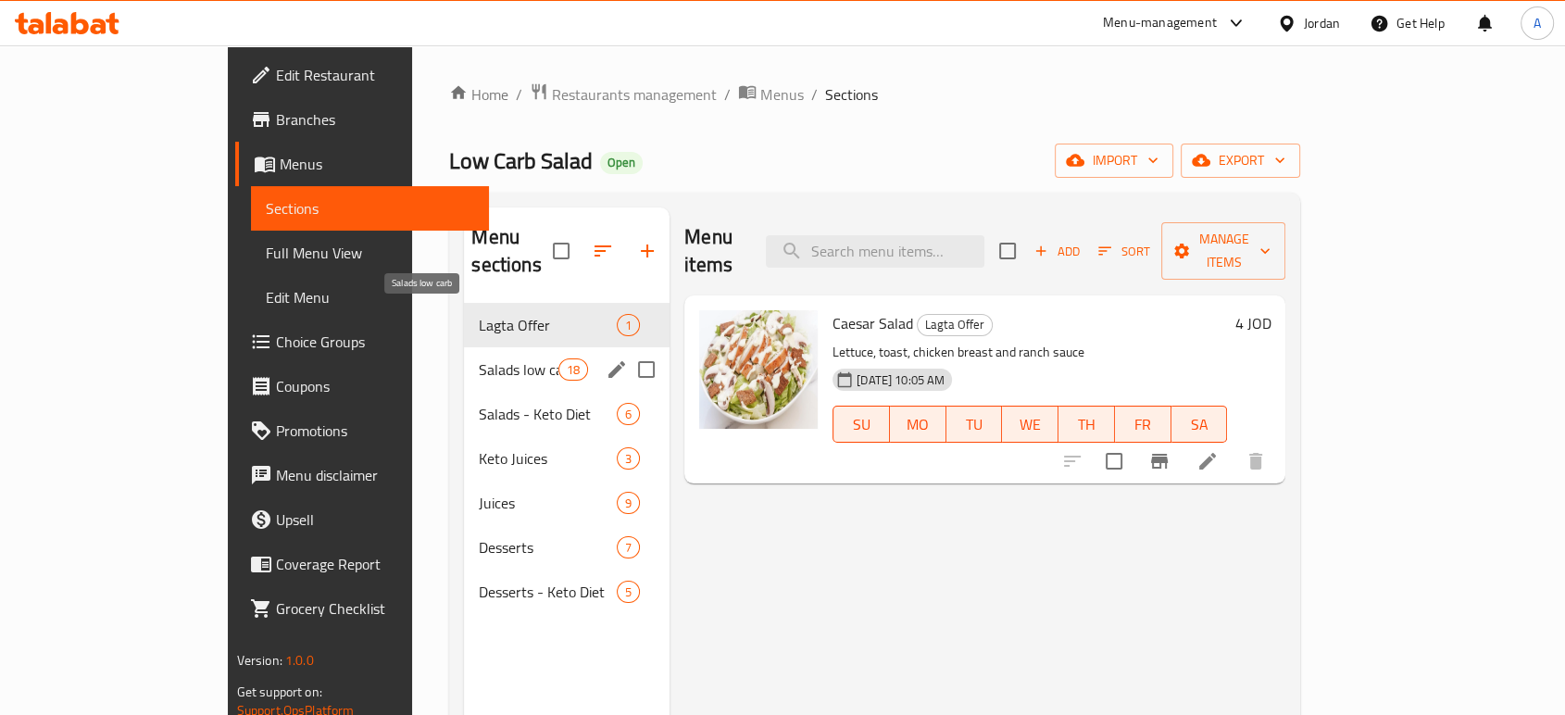
click at [479, 358] on span "Salads low carb" at bounding box center [518, 369] width 79 height 22
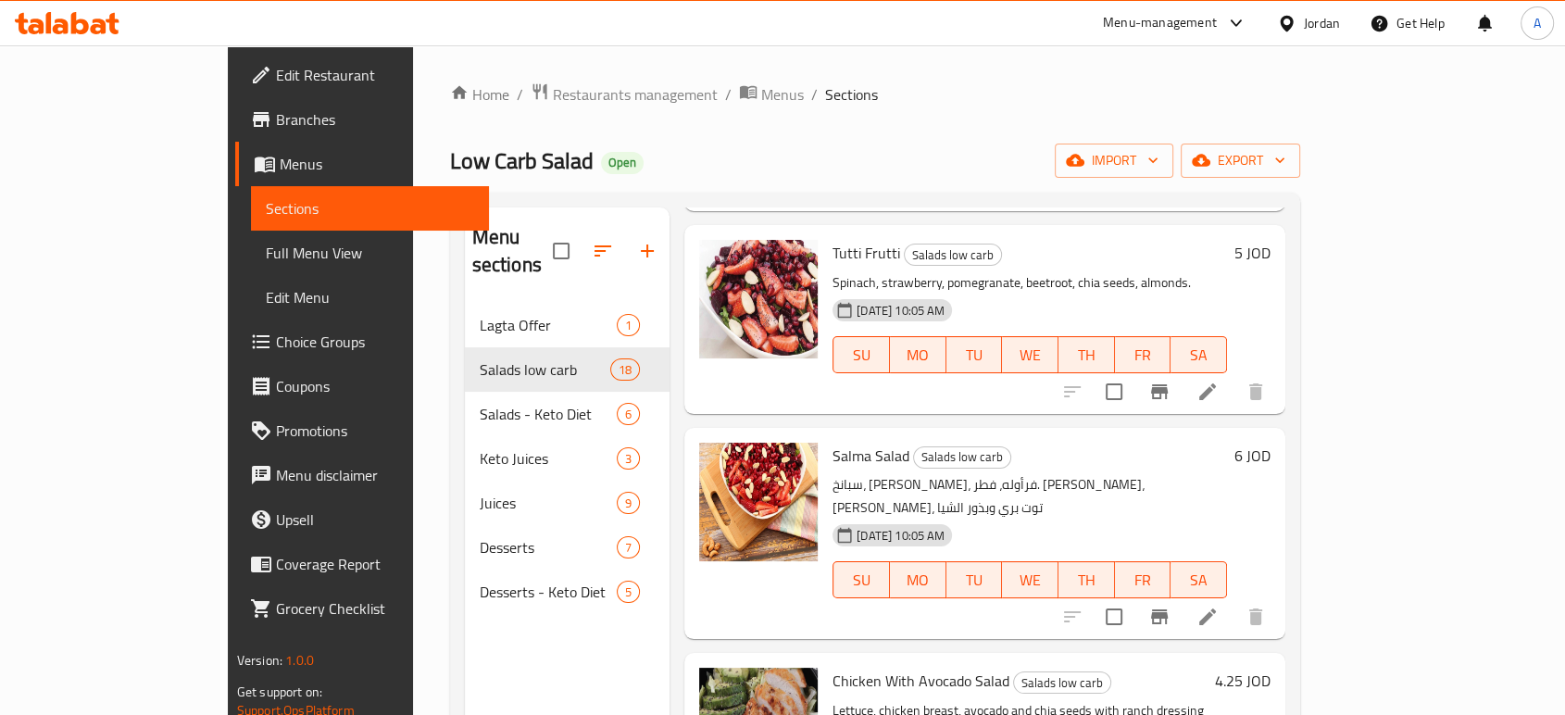
scroll to position [720, 0]
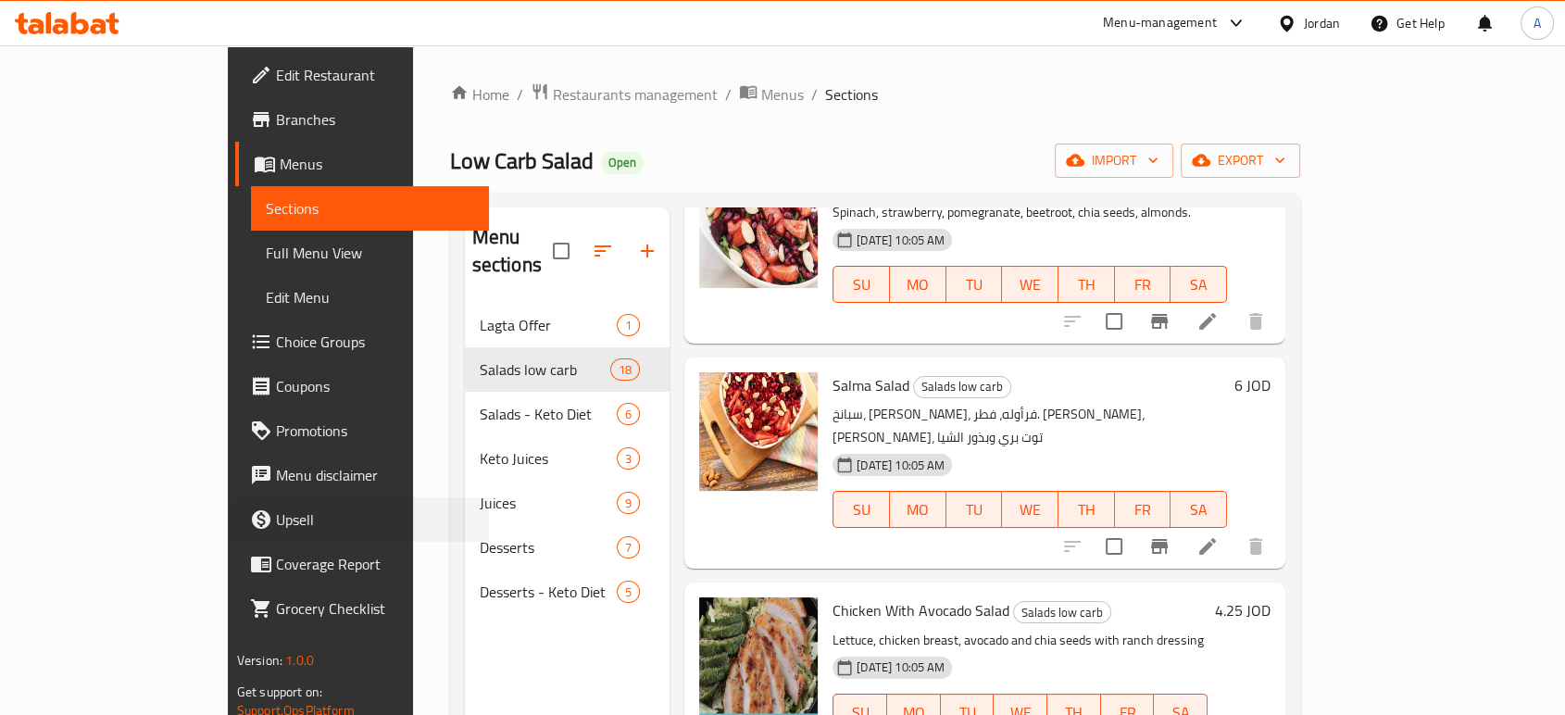
click at [214, 497] on div "Upsell" at bounding box center [351, 519] width 275 height 44
